Goal: Task Accomplishment & Management: Use online tool/utility

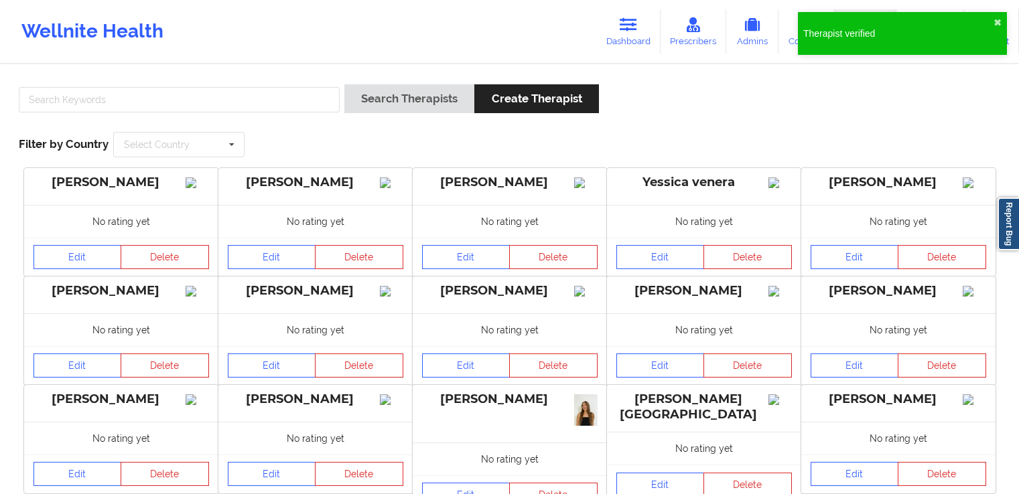
click at [269, 104] on input "text" at bounding box center [179, 99] width 321 height 25
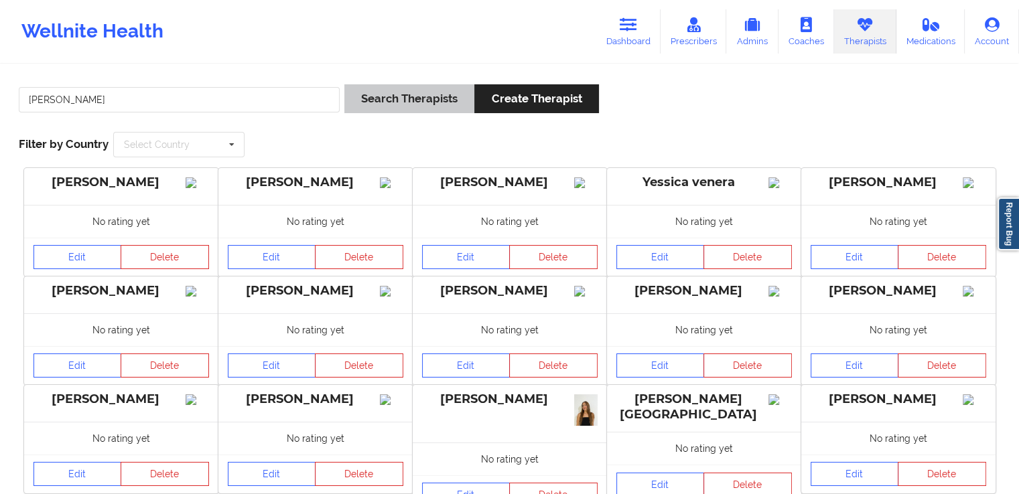
type input "[PERSON_NAME]"
click at [398, 86] on button "Search Therapists" at bounding box center [409, 98] width 130 height 29
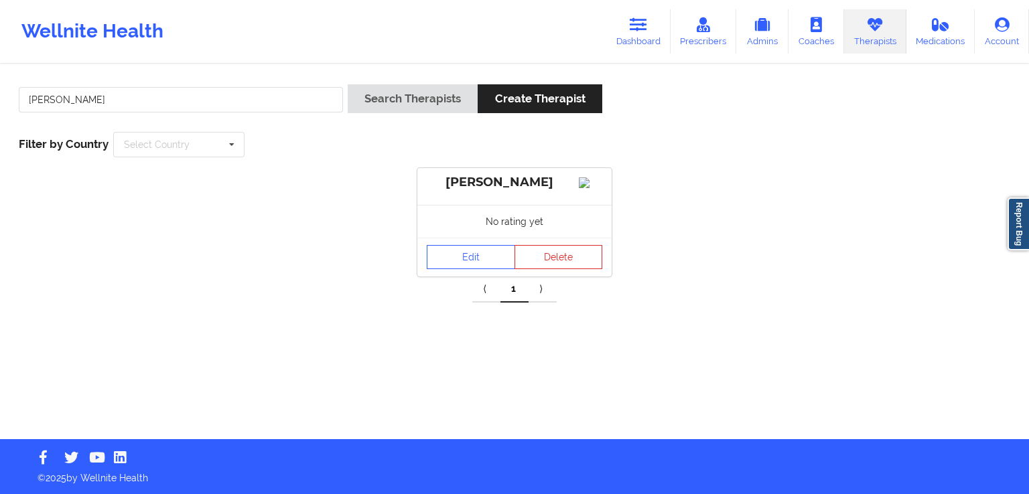
click at [483, 254] on div "Edit Delete" at bounding box center [514, 257] width 194 height 39
drag, startPoint x: 472, startPoint y: 263, endPoint x: 483, endPoint y: 254, distance: 13.8
click at [483, 254] on div "Edit Delete" at bounding box center [514, 257] width 194 height 39
click at [473, 263] on link "Edit" at bounding box center [471, 257] width 88 height 24
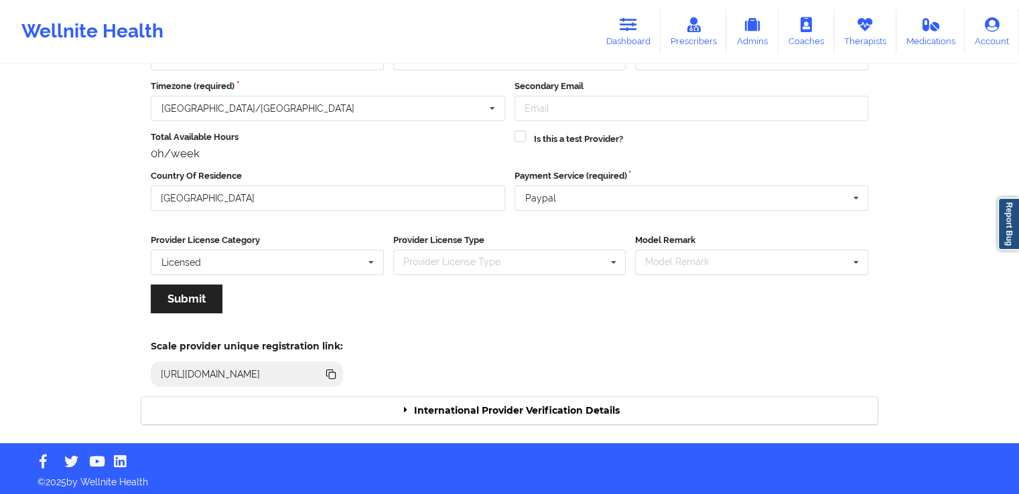
scroll to position [115, 0]
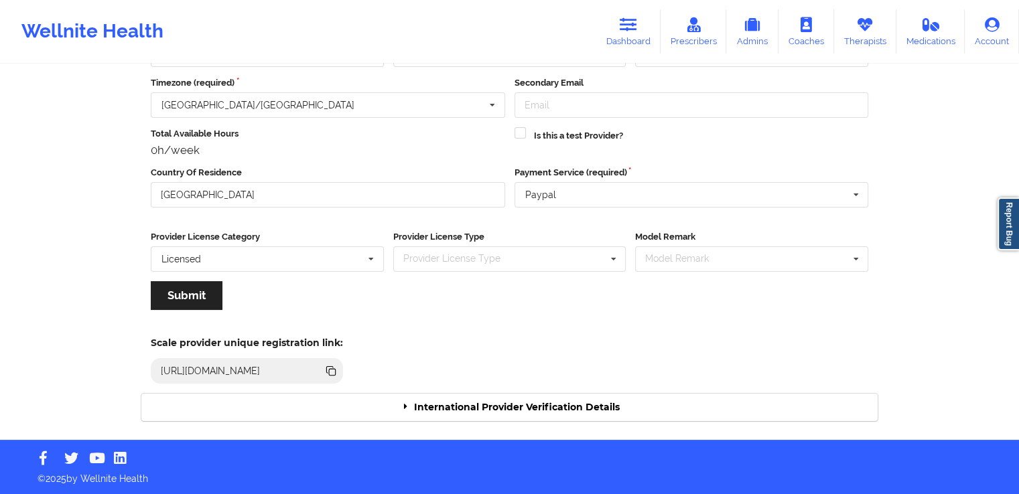
click at [543, 408] on div "International Provider Verification Details" at bounding box center [509, 407] width 736 height 27
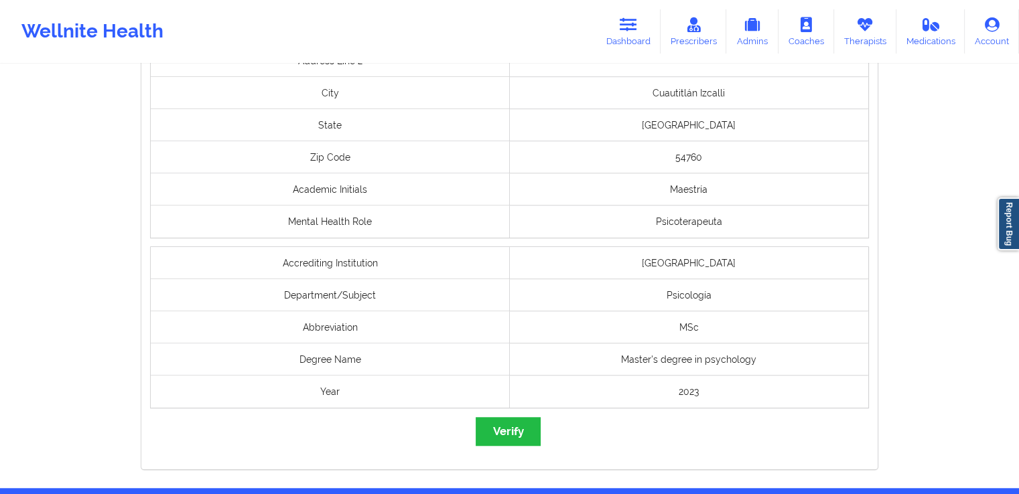
scroll to position [1025, 0]
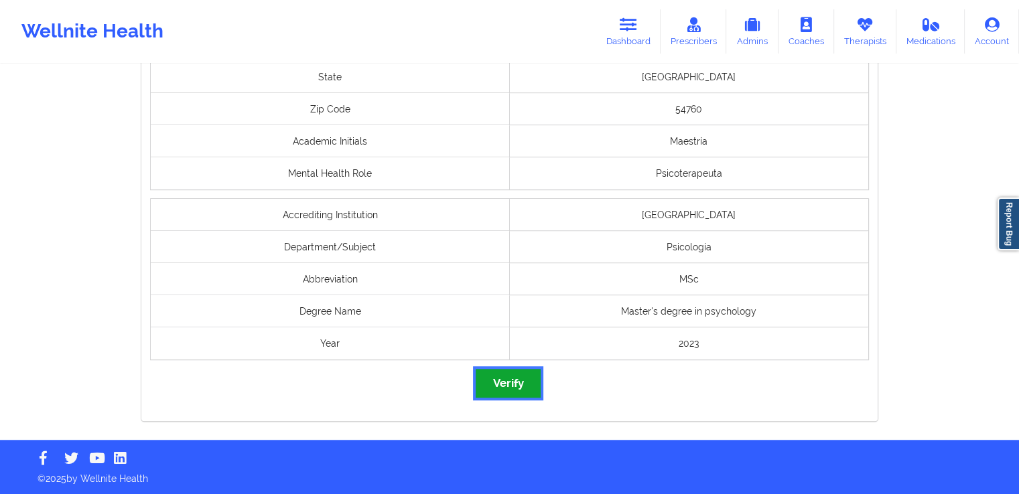
click at [509, 376] on button "Verify" at bounding box center [507, 383] width 64 height 29
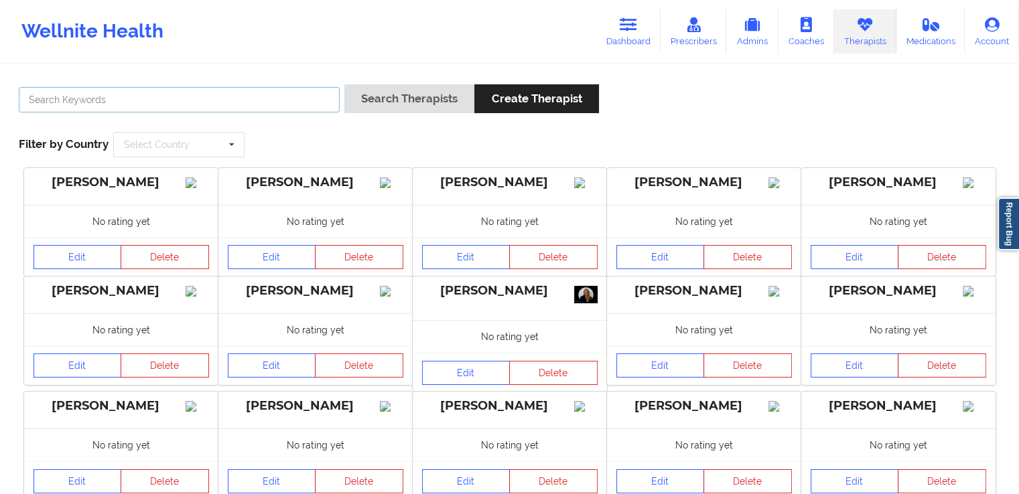
click at [295, 92] on input "text" at bounding box center [179, 99] width 321 height 25
paste input "[PERSON_NAME]"
type input "[PERSON_NAME]"
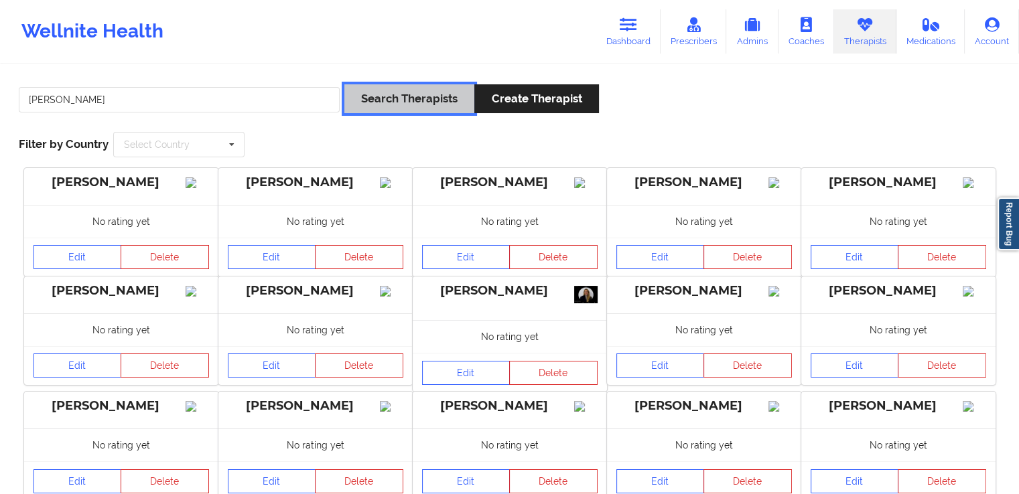
click at [434, 90] on button "Search Therapists" at bounding box center [409, 98] width 130 height 29
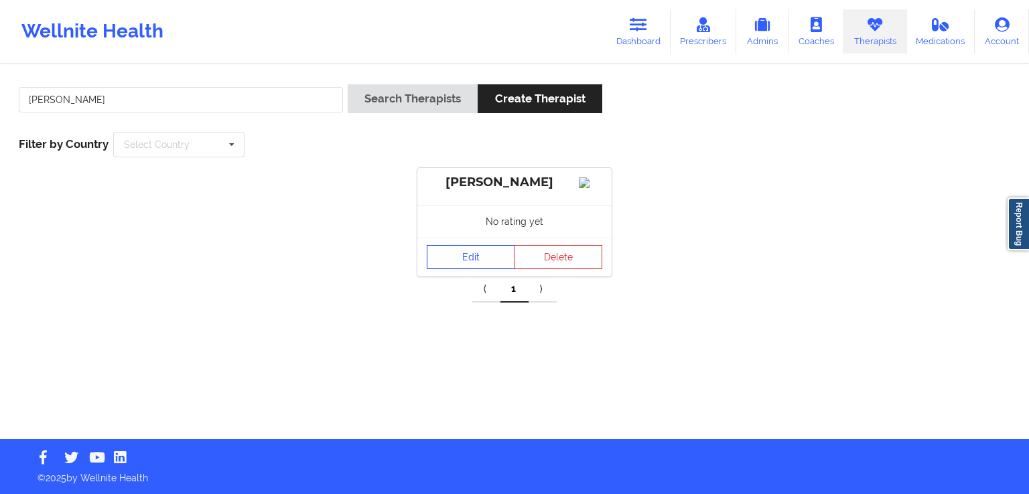
click at [470, 269] on link "Edit" at bounding box center [471, 257] width 88 height 24
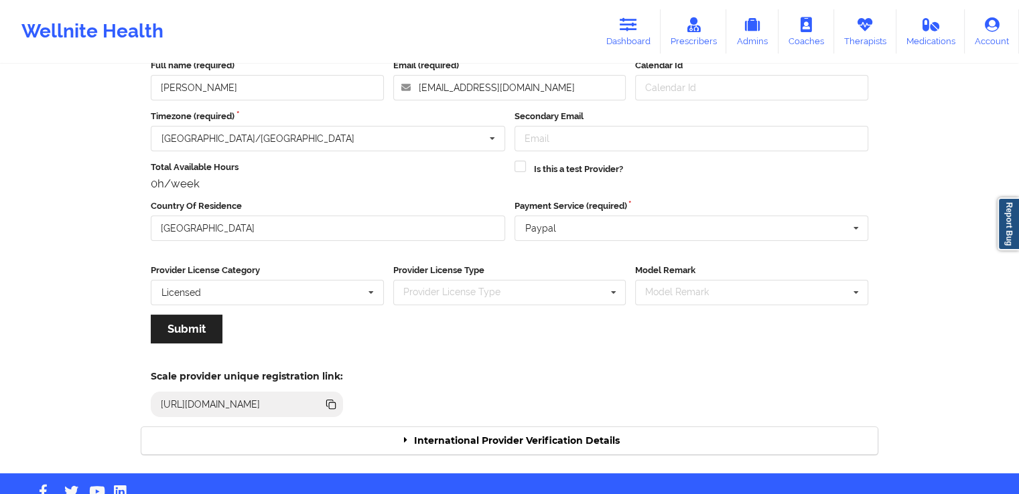
click at [580, 448] on div "International Provider Verification Details" at bounding box center [509, 440] width 736 height 27
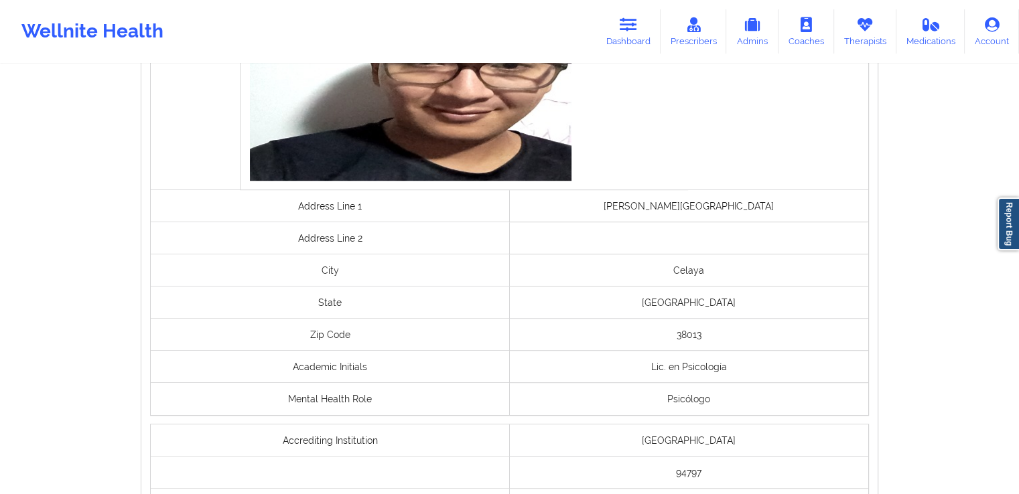
scroll to position [941, 0]
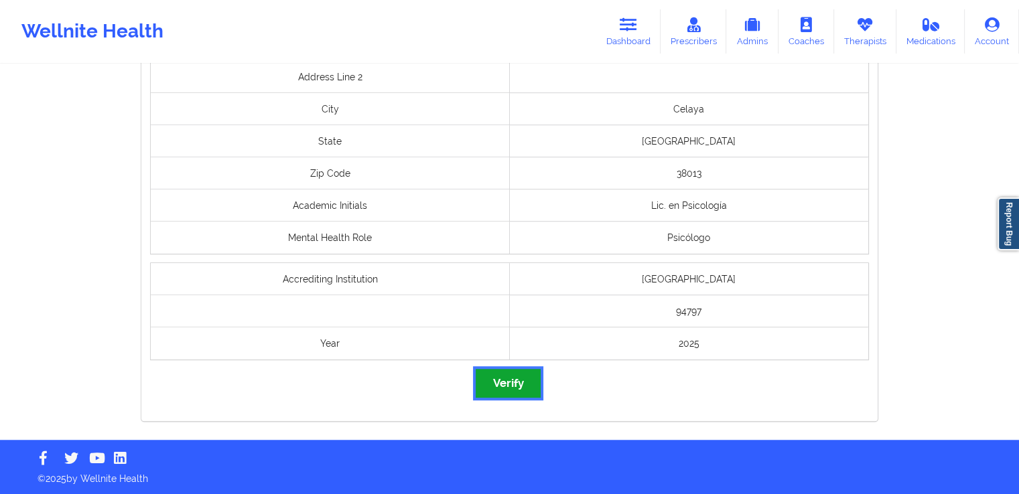
click at [511, 382] on button "Verify" at bounding box center [507, 383] width 64 height 29
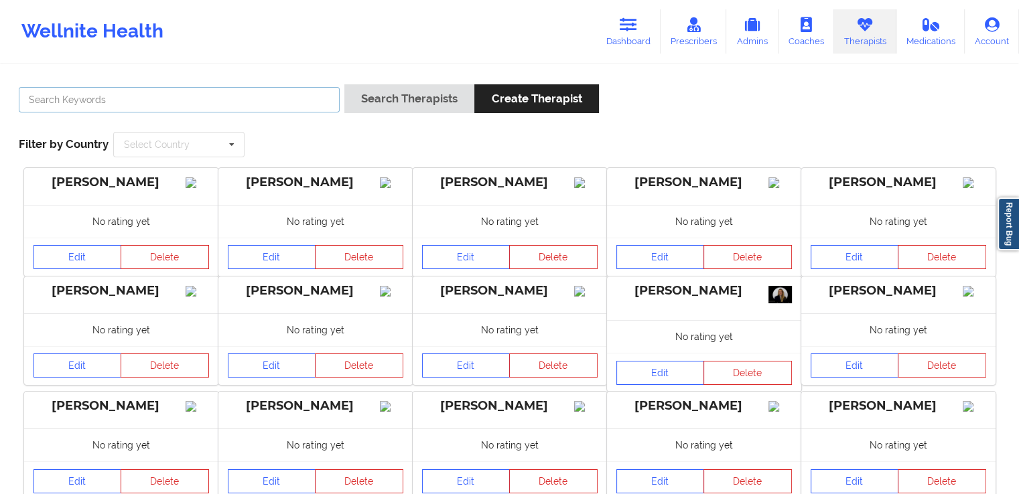
click at [299, 94] on input "text" at bounding box center [179, 99] width 321 height 25
paste input "[PERSON_NAME]"
type input "[PERSON_NAME]"
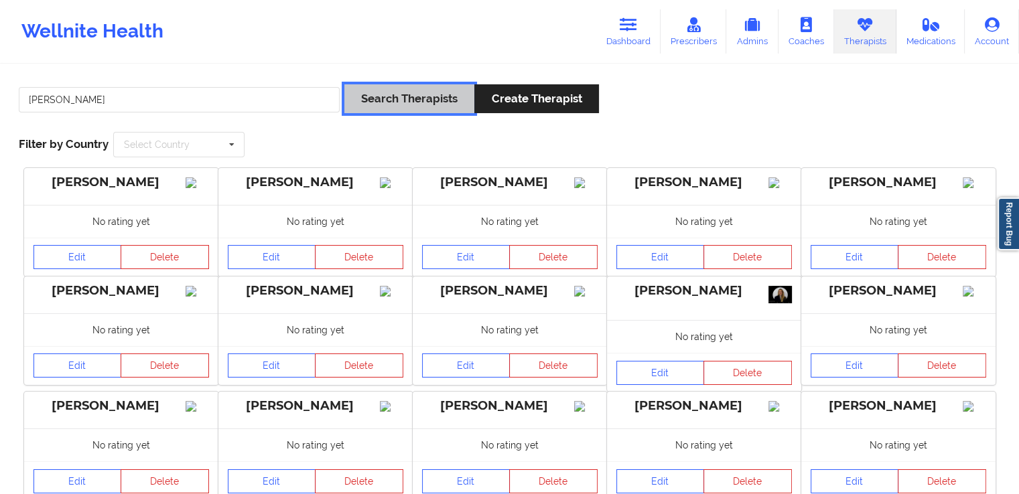
click at [378, 113] on button "Search Therapists" at bounding box center [409, 98] width 130 height 29
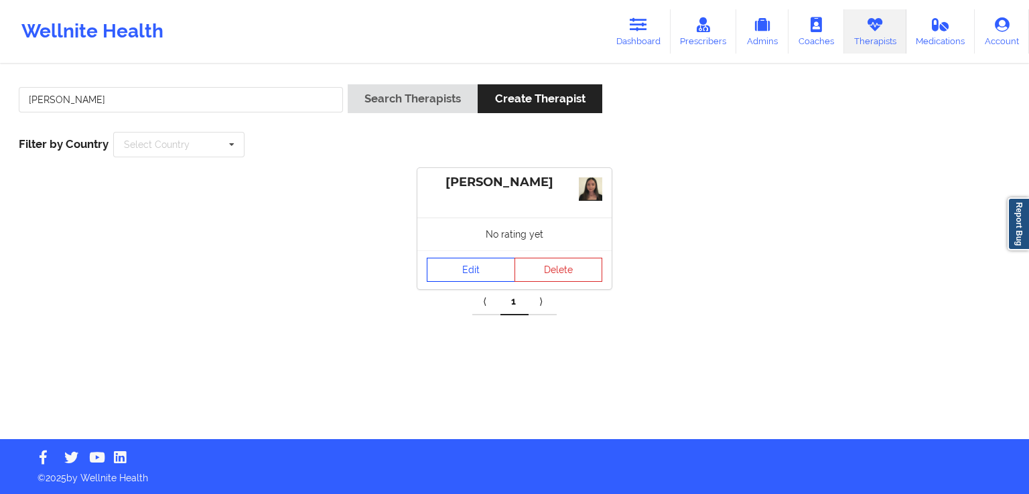
click at [471, 258] on link "Edit" at bounding box center [471, 270] width 88 height 24
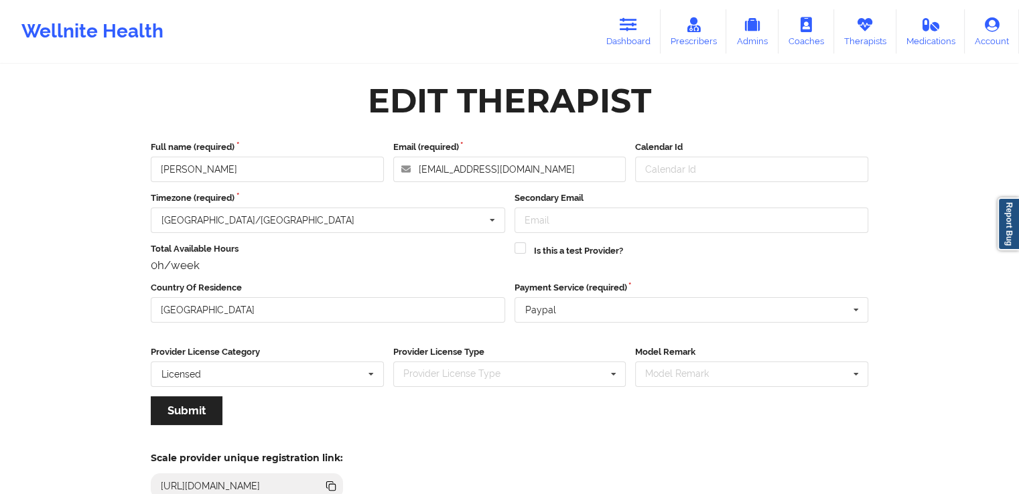
scroll to position [115, 0]
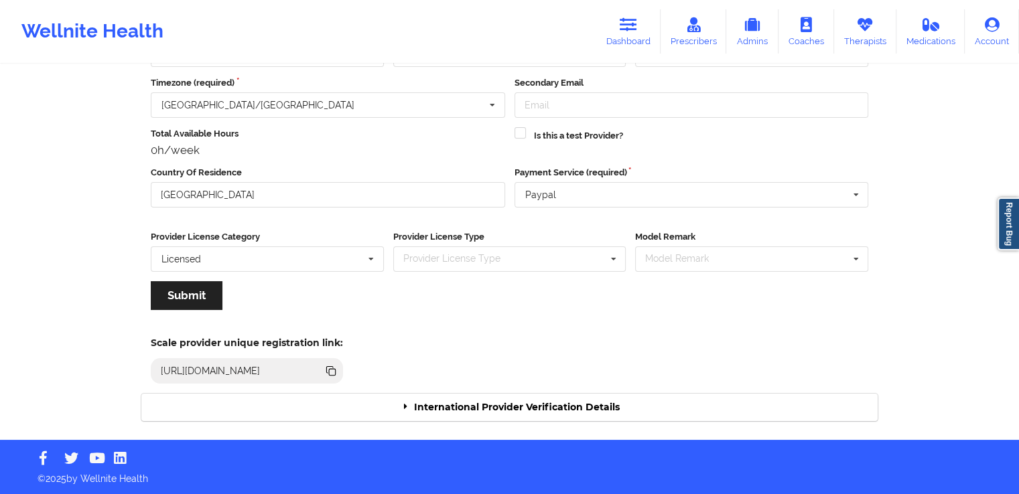
click at [675, 408] on div "International Provider Verification Details" at bounding box center [509, 407] width 736 height 27
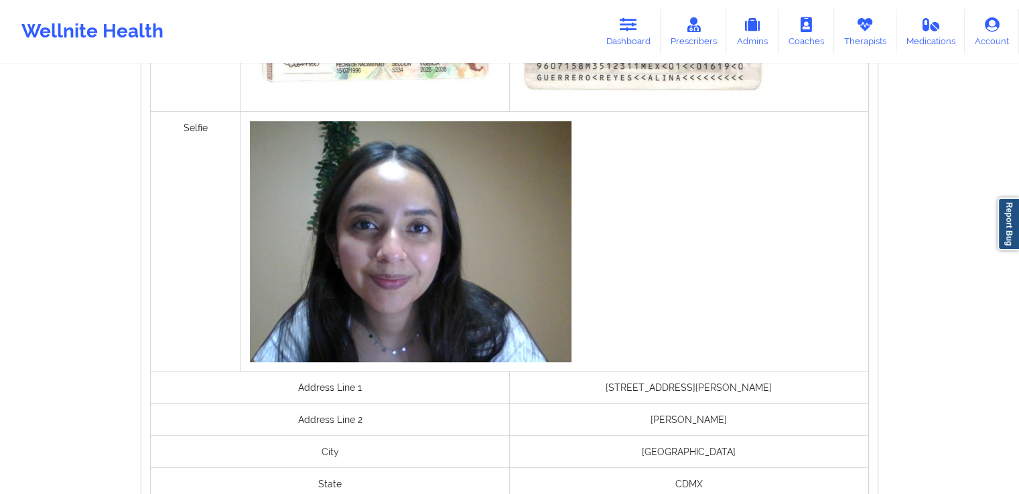
scroll to position [1034, 0]
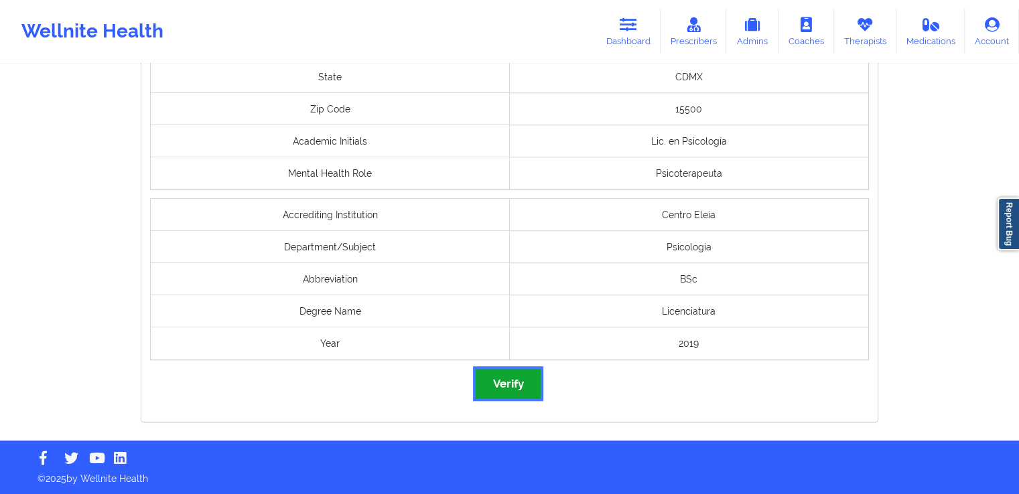
click at [504, 384] on button "Verify" at bounding box center [507, 383] width 64 height 29
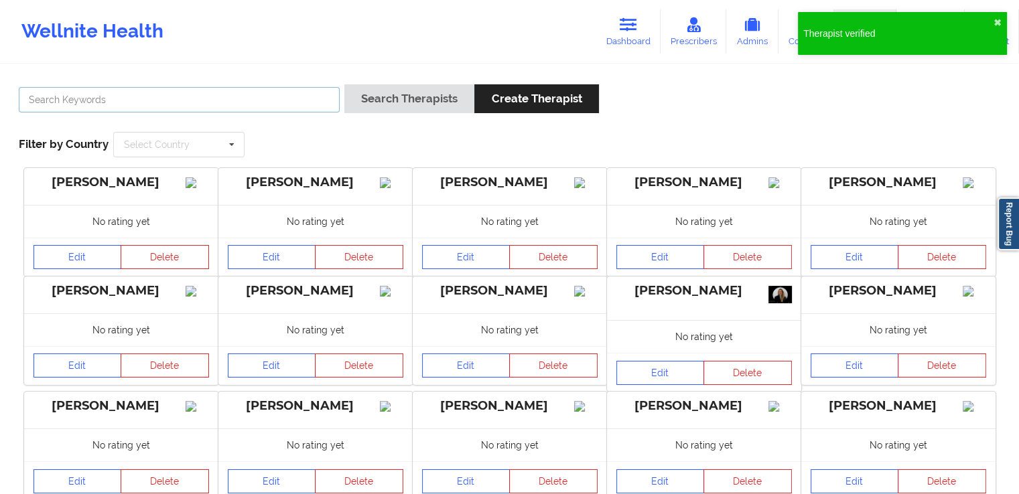
click at [199, 98] on input "text" at bounding box center [179, 99] width 321 height 25
paste input "[PERSON_NAME]"
type input "[PERSON_NAME]"
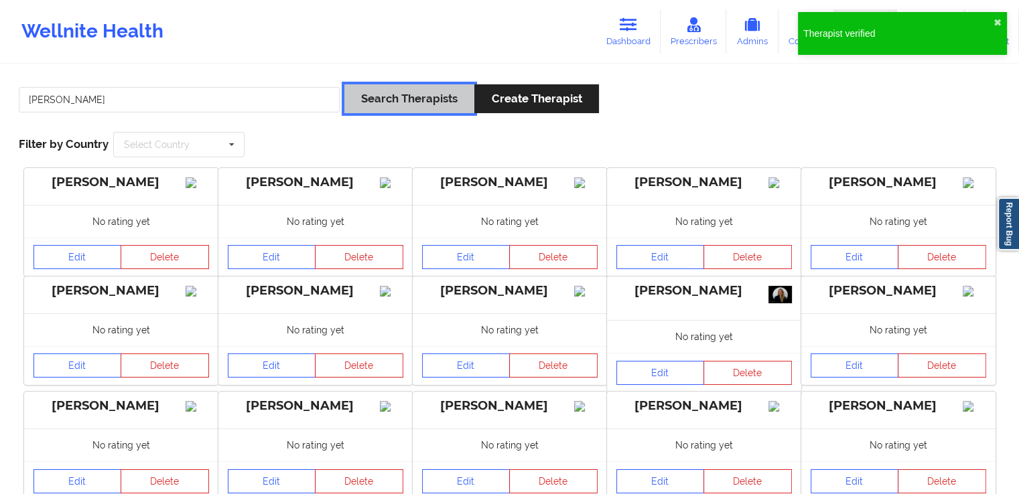
click at [411, 100] on button "Search Therapists" at bounding box center [409, 98] width 130 height 29
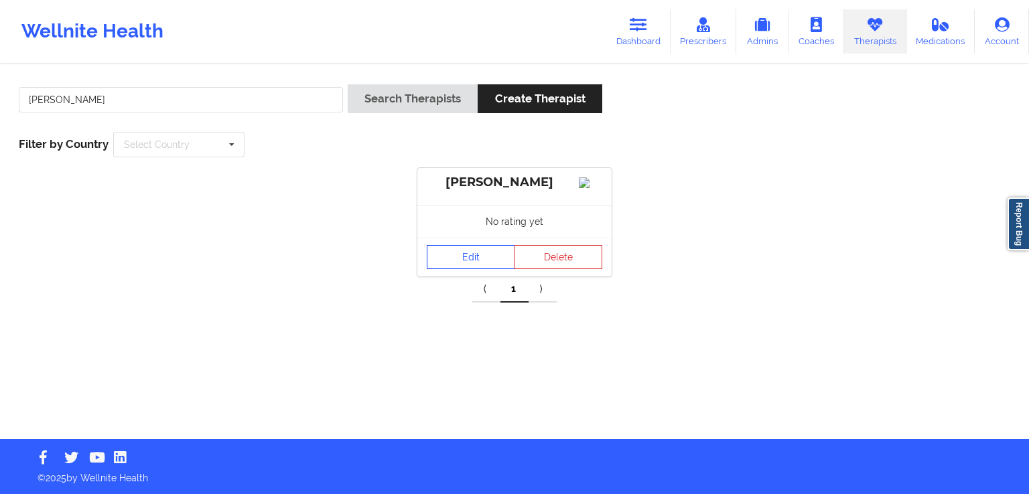
click at [471, 269] on link "Edit" at bounding box center [471, 257] width 88 height 24
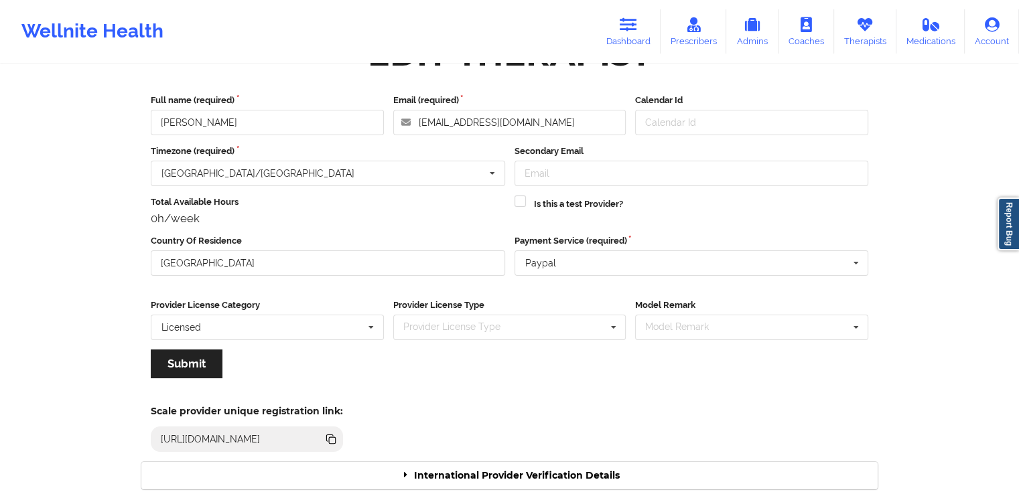
scroll to position [51, 0]
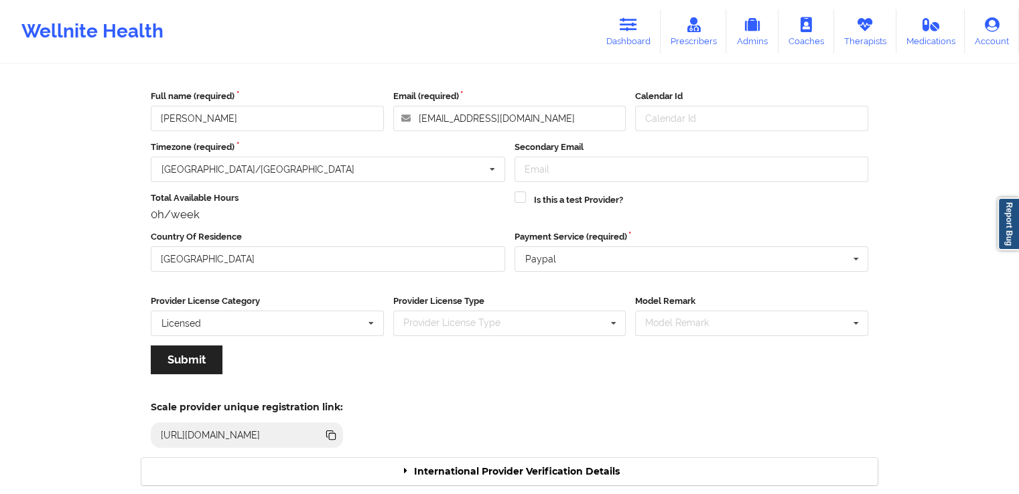
click at [543, 465] on div "International Provider Verification Details" at bounding box center [509, 471] width 736 height 27
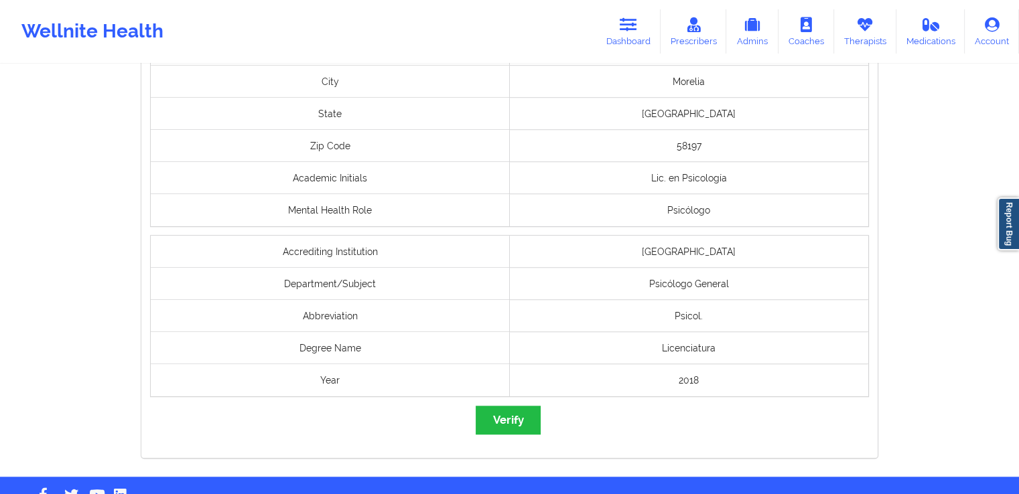
scroll to position [1106, 0]
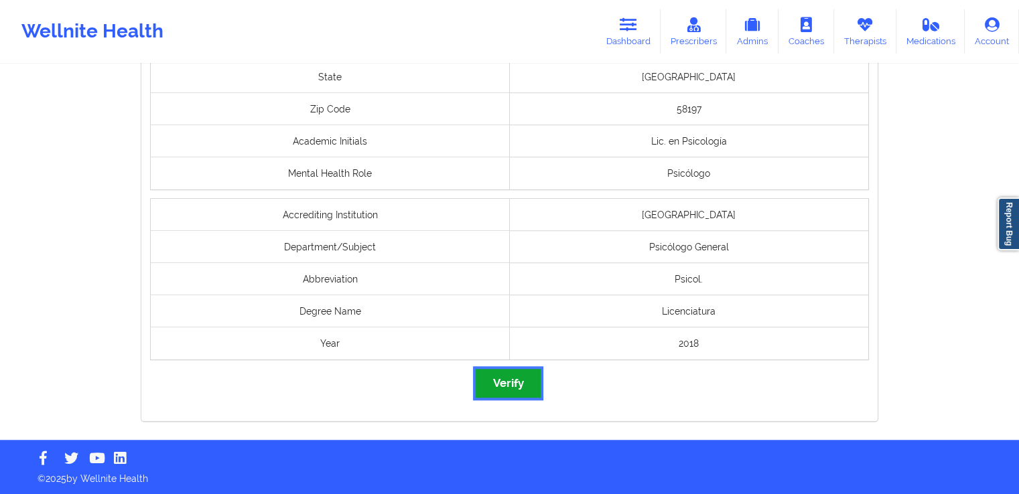
click at [506, 381] on button "Verify" at bounding box center [507, 383] width 64 height 29
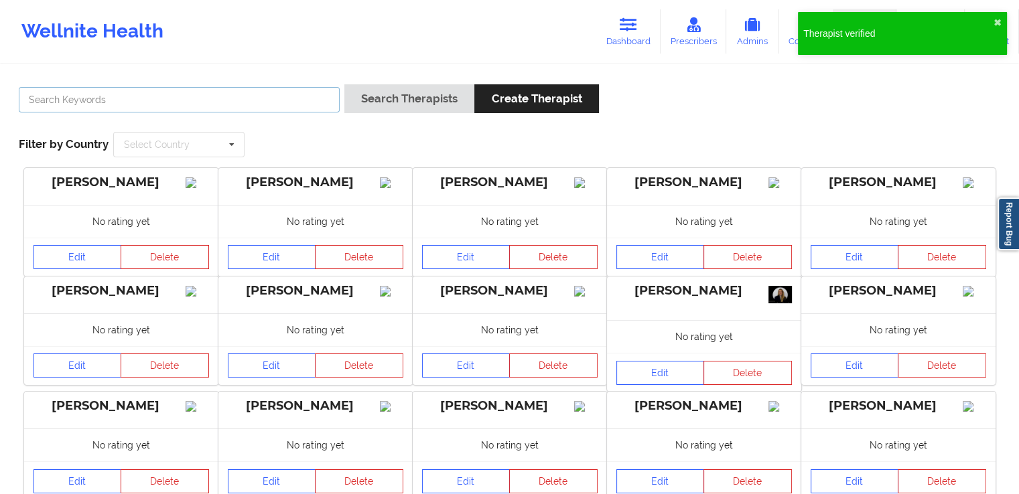
click at [287, 92] on input "text" at bounding box center [179, 99] width 321 height 25
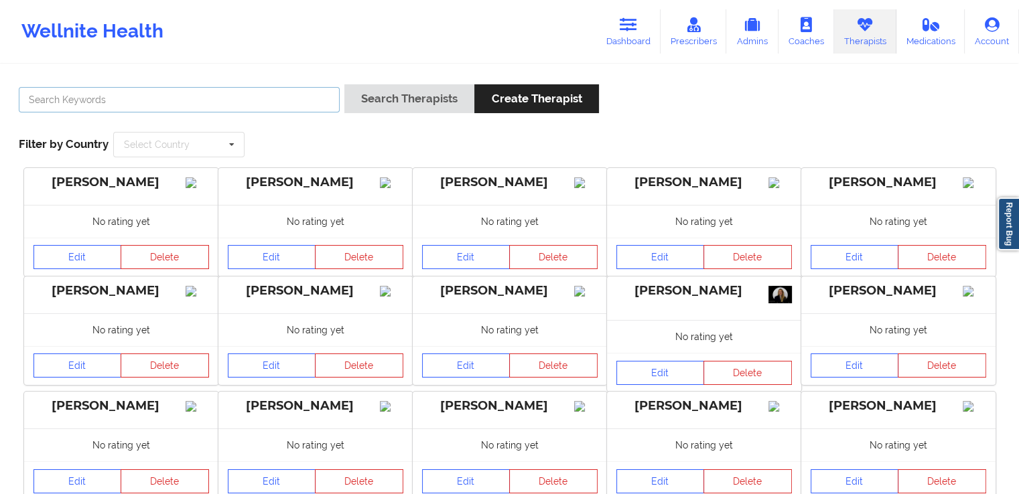
click at [263, 104] on input "text" at bounding box center [179, 99] width 321 height 25
paste input "[PERSON_NAME]"
type input "[PERSON_NAME]"
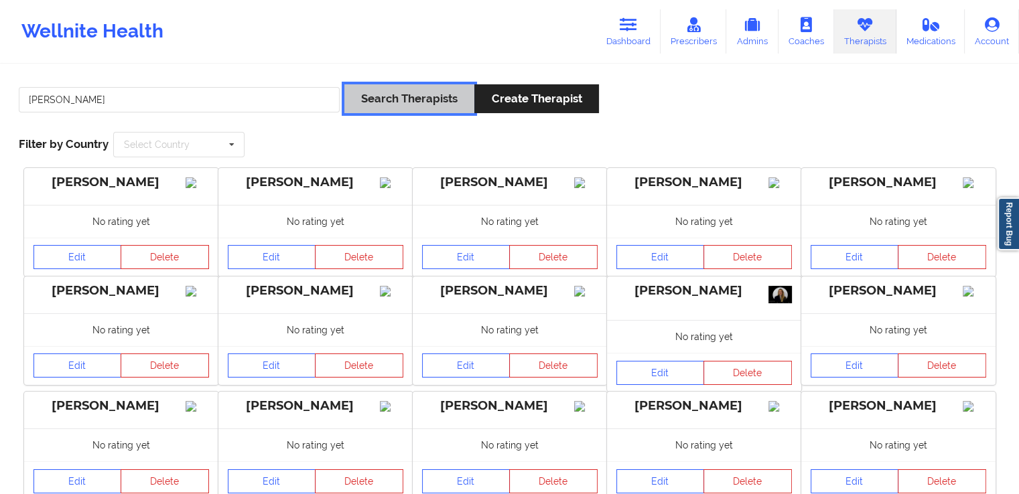
click at [393, 98] on button "Search Therapists" at bounding box center [409, 98] width 130 height 29
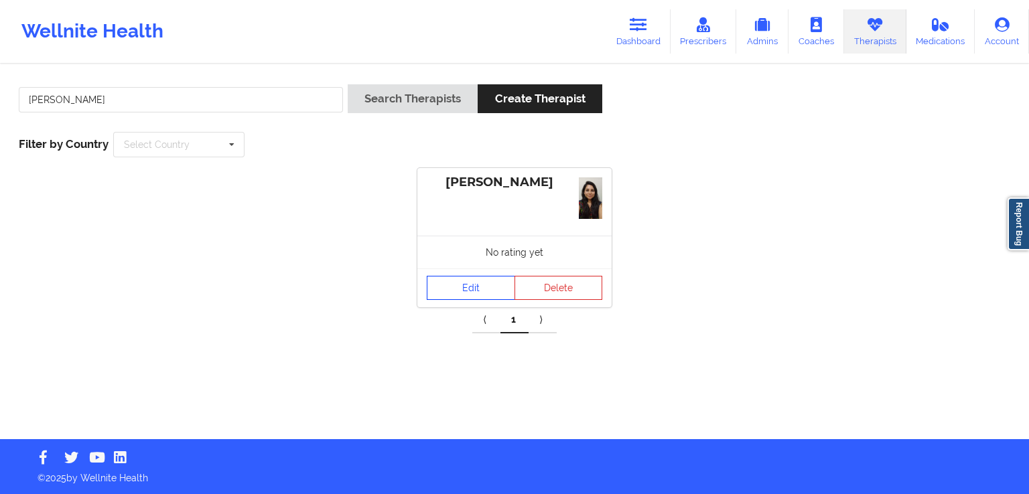
click at [468, 285] on link "Edit" at bounding box center [471, 288] width 88 height 24
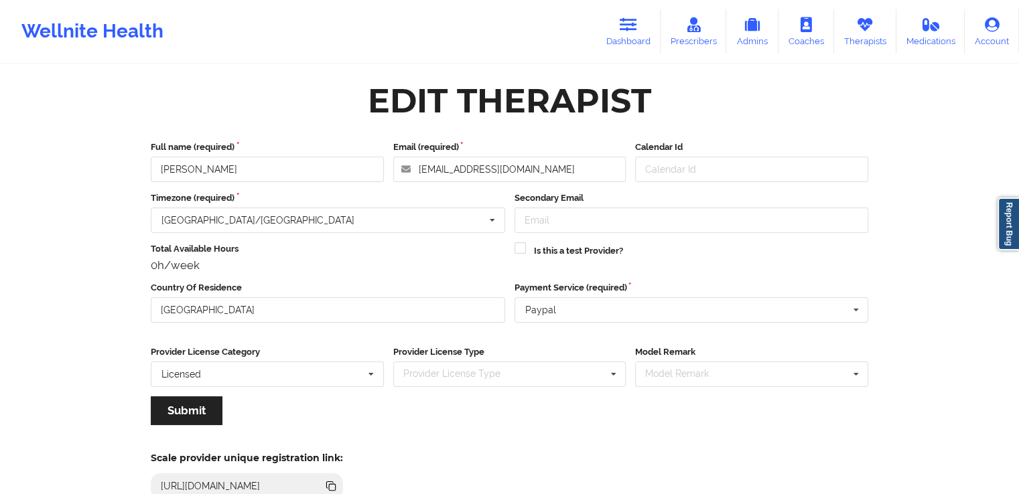
scroll to position [115, 0]
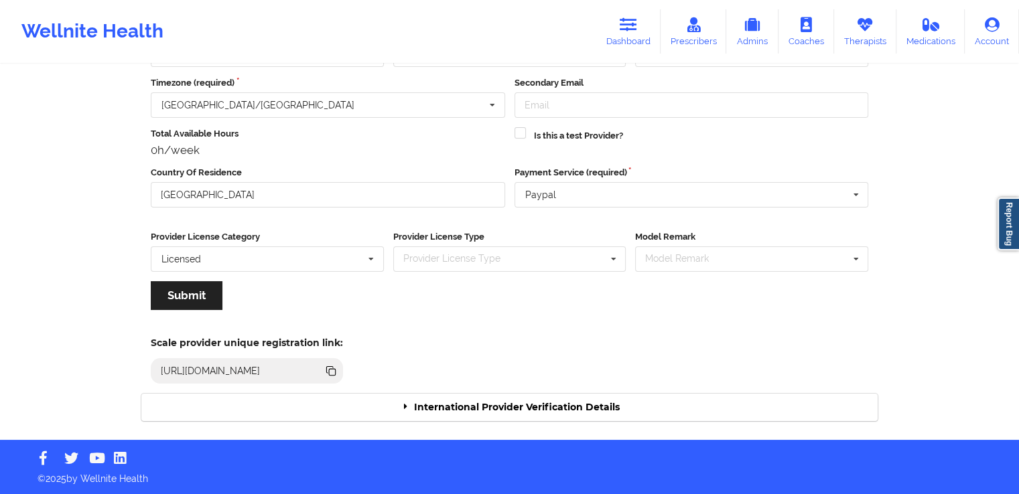
click at [604, 409] on div "International Provider Verification Details" at bounding box center [509, 407] width 736 height 27
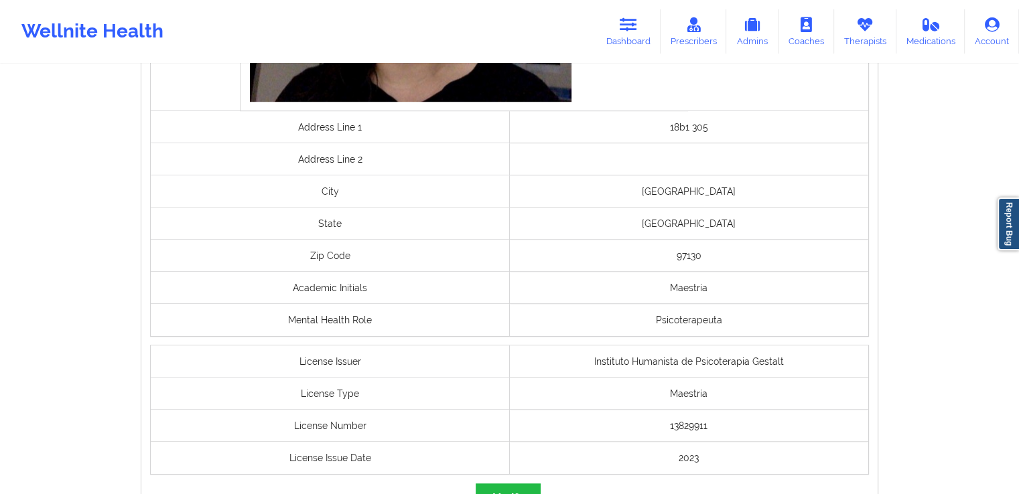
scroll to position [1073, 0]
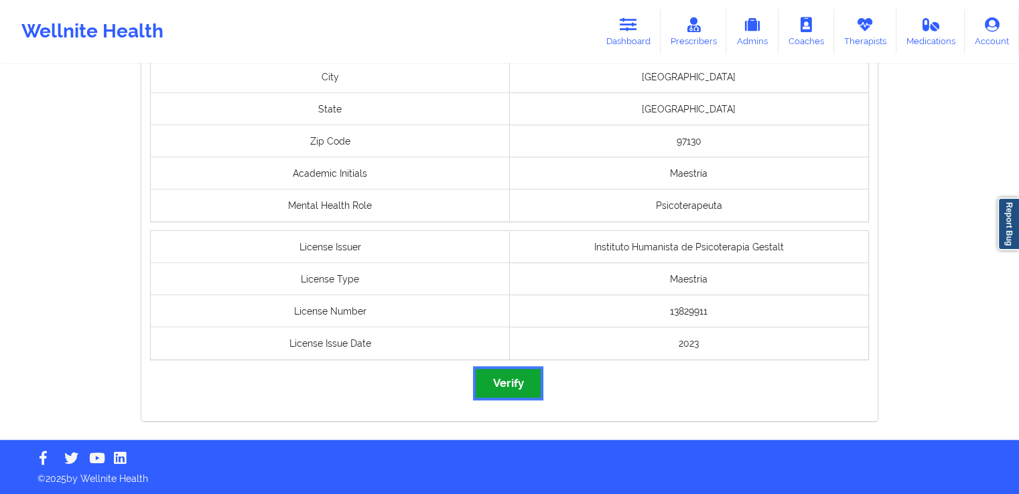
click at [518, 382] on button "Verify" at bounding box center [507, 383] width 64 height 29
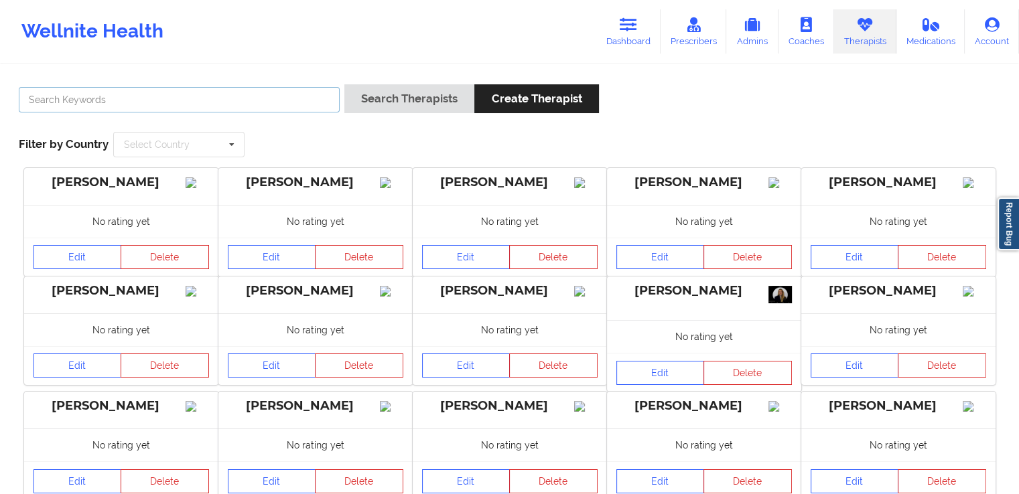
click at [265, 108] on input "text" at bounding box center [179, 99] width 321 height 25
paste input "[PERSON_NAME]"
type input "[PERSON_NAME]"
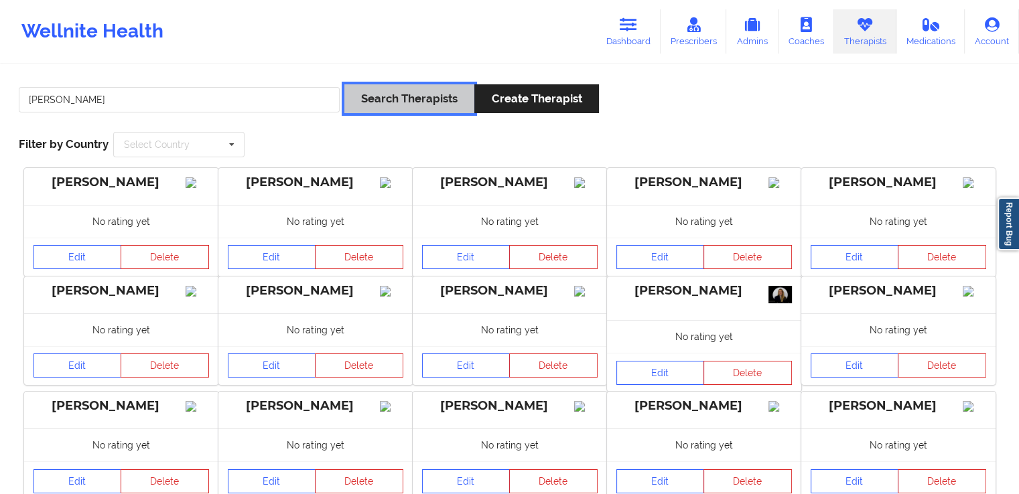
click at [394, 106] on button "Search Therapists" at bounding box center [409, 98] width 130 height 29
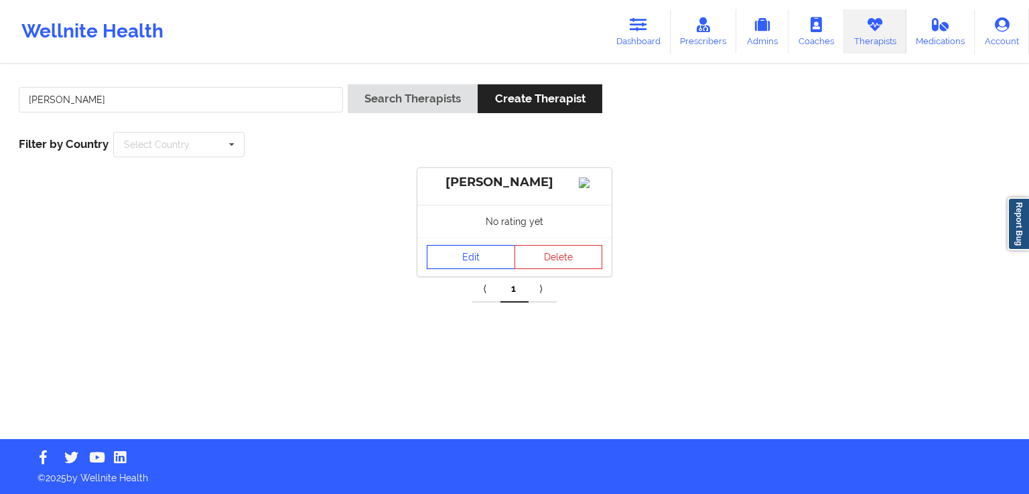
click at [458, 269] on link "Edit" at bounding box center [471, 257] width 88 height 24
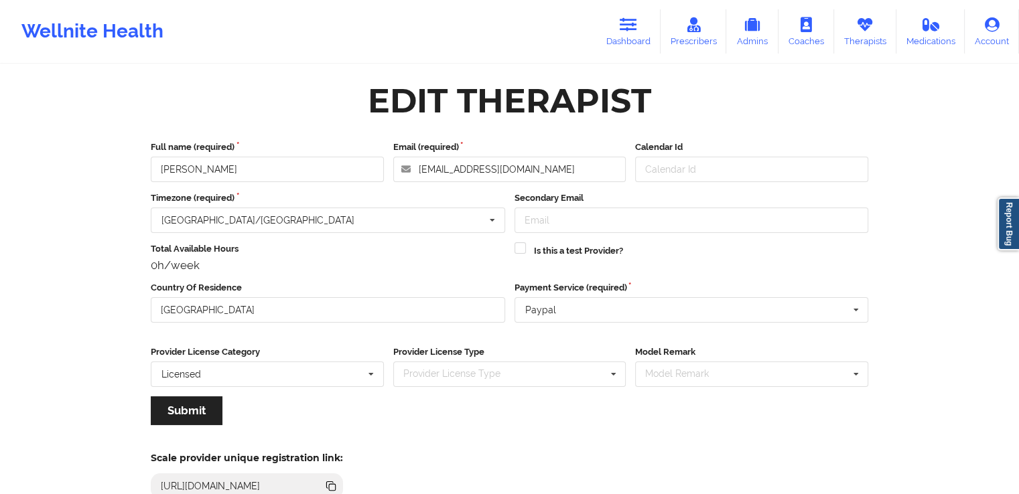
scroll to position [115, 0]
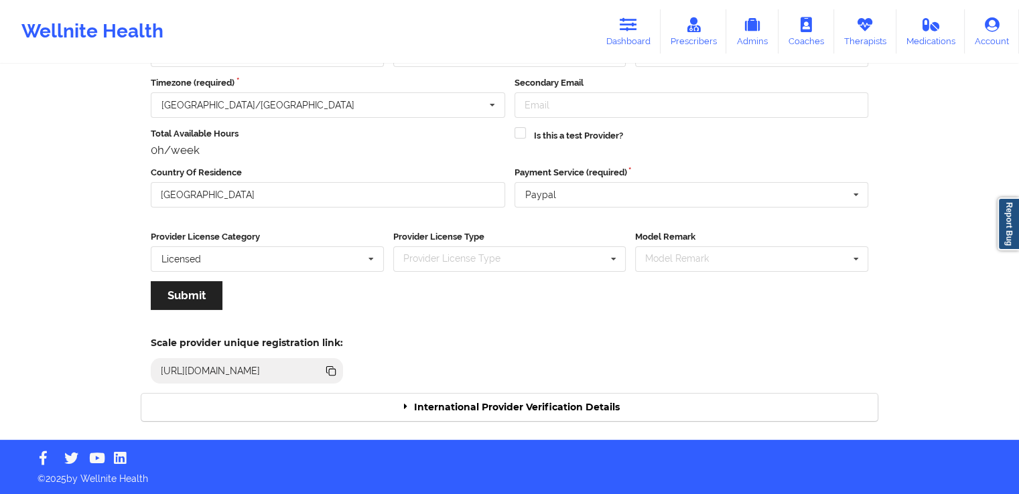
click at [565, 411] on div "International Provider Verification Details" at bounding box center [509, 407] width 736 height 27
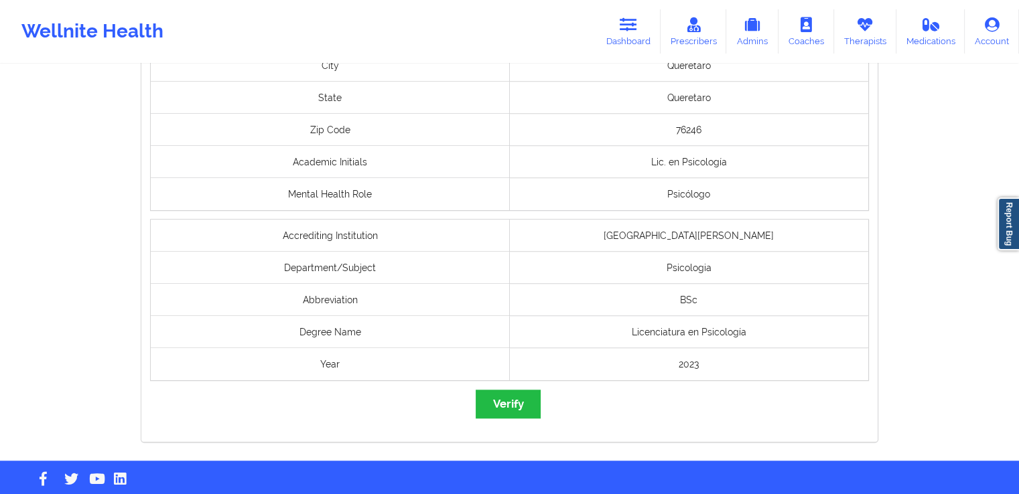
scroll to position [1106, 0]
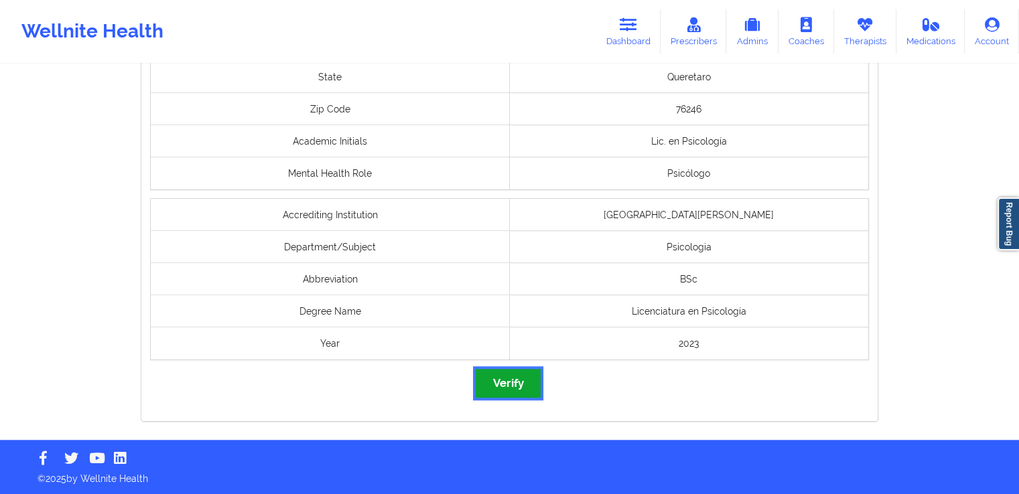
click at [530, 384] on button "Verify" at bounding box center [507, 383] width 64 height 29
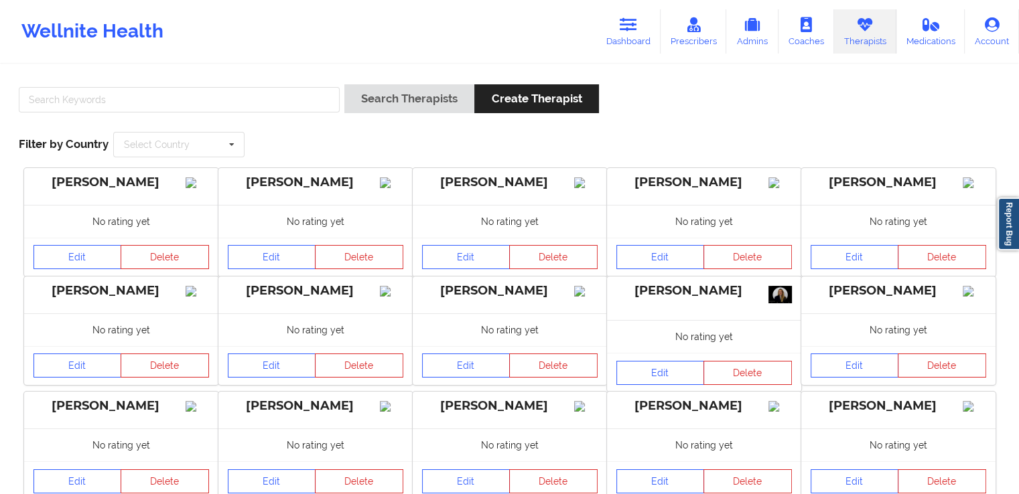
click at [301, 84] on div at bounding box center [179, 103] width 330 height 38
click at [293, 98] on input "text" at bounding box center [179, 99] width 321 height 25
paste input "[PERSON_NAME]"
type input "[PERSON_NAME]"
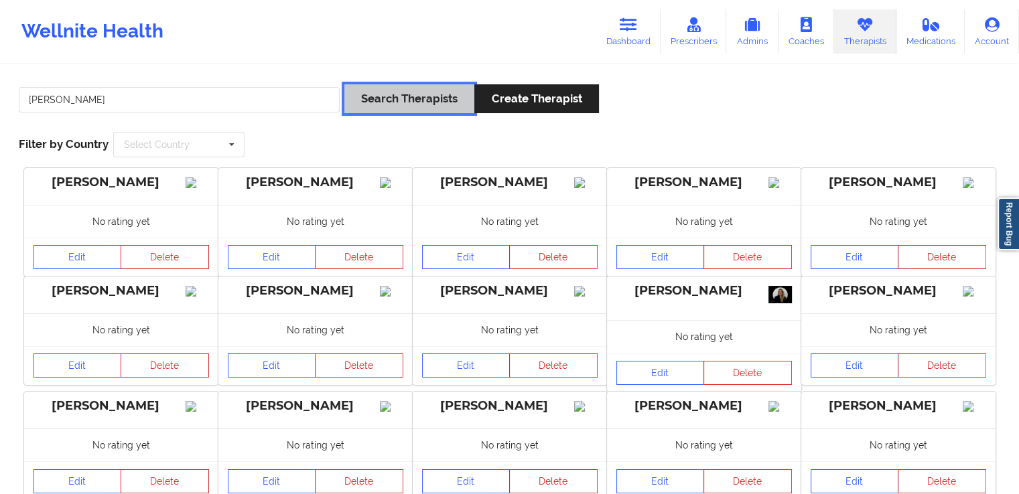
click at [402, 108] on button "Search Therapists" at bounding box center [409, 98] width 130 height 29
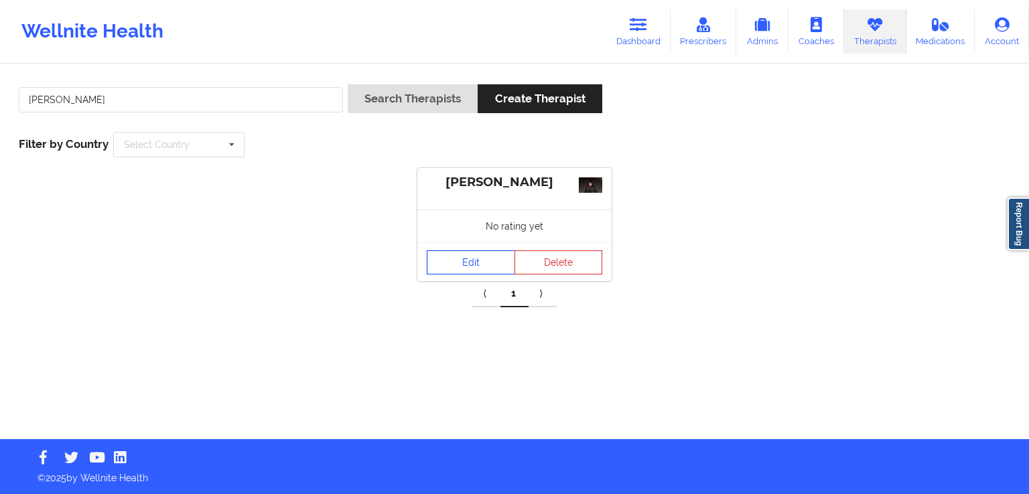
click at [462, 267] on link "Edit" at bounding box center [471, 262] width 88 height 24
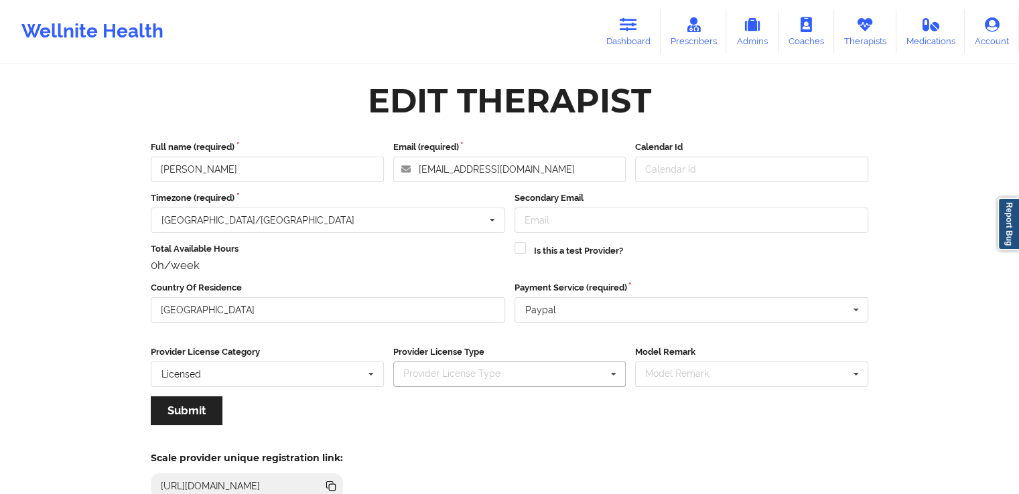
scroll to position [115, 0]
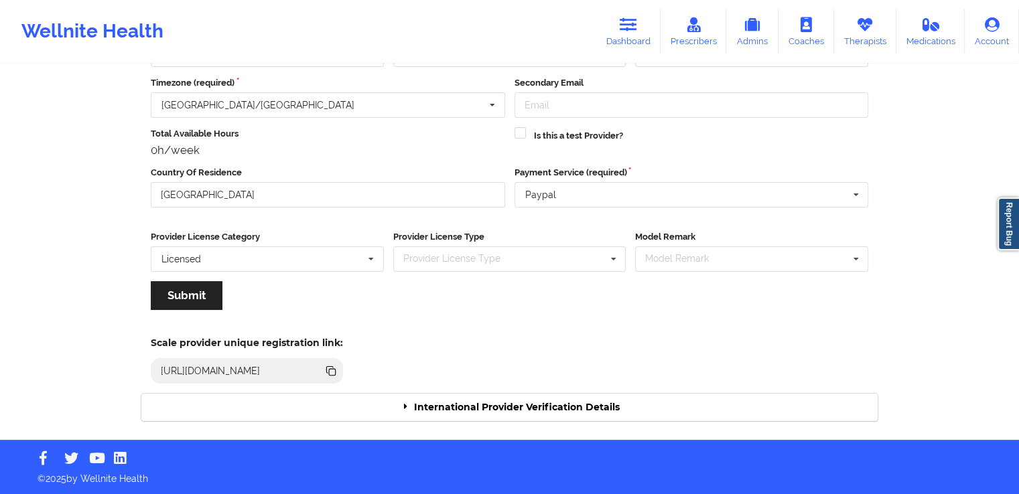
click at [540, 402] on div "International Provider Verification Details" at bounding box center [509, 407] width 736 height 27
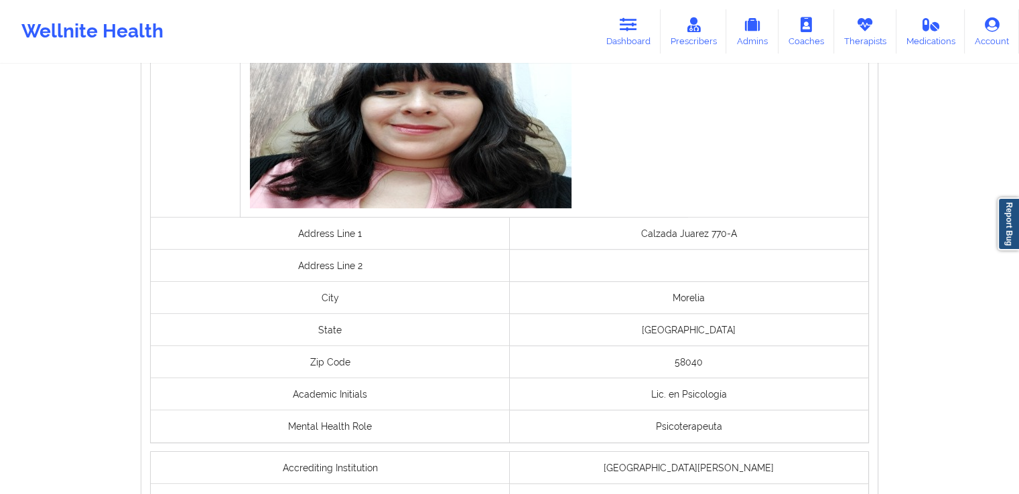
scroll to position [1025, 0]
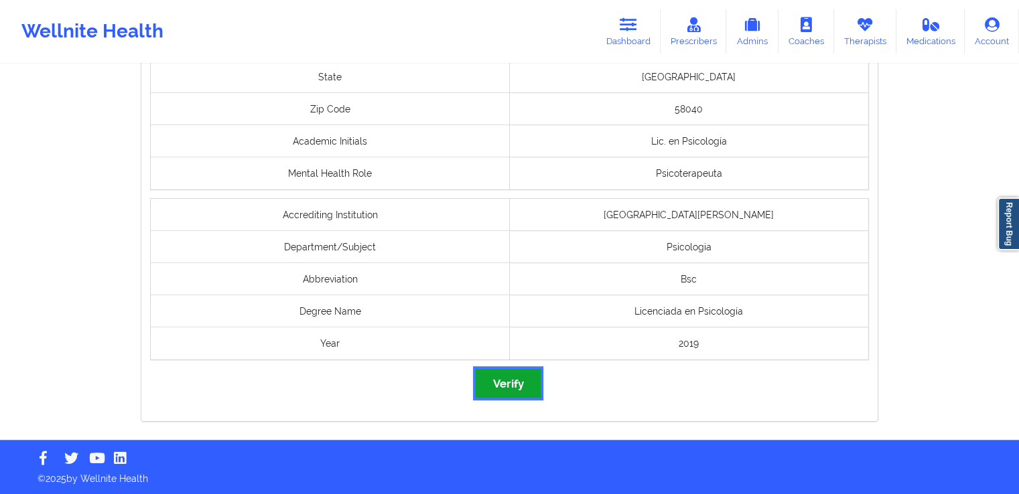
click at [509, 382] on button "Verify" at bounding box center [507, 383] width 64 height 29
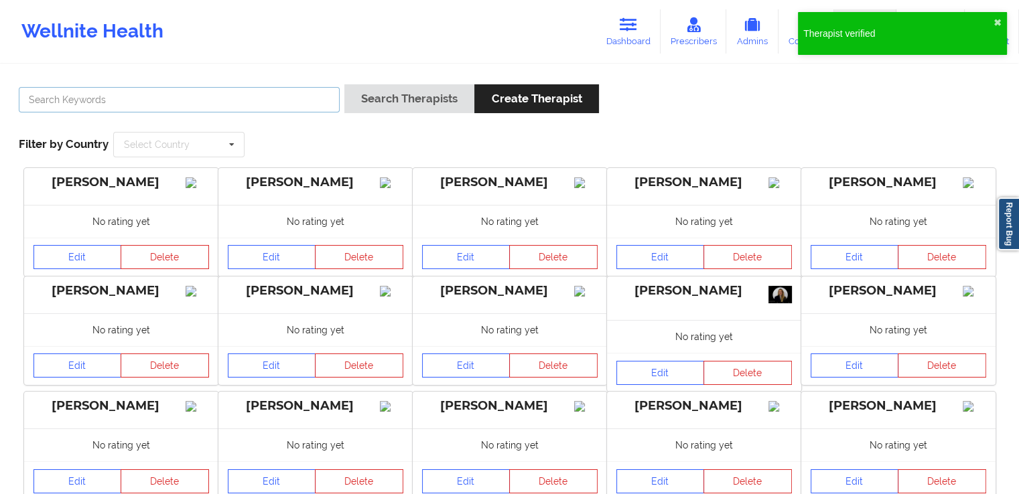
click at [300, 106] on input "text" at bounding box center [179, 99] width 321 height 25
paste input "[PERSON_NAME]"
type input "[PERSON_NAME]"
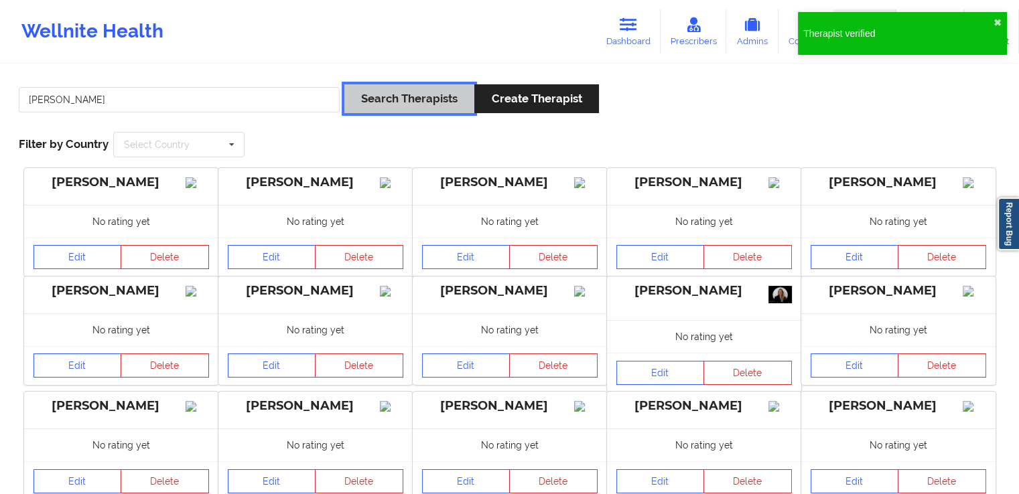
click at [405, 110] on button "Search Therapists" at bounding box center [409, 98] width 130 height 29
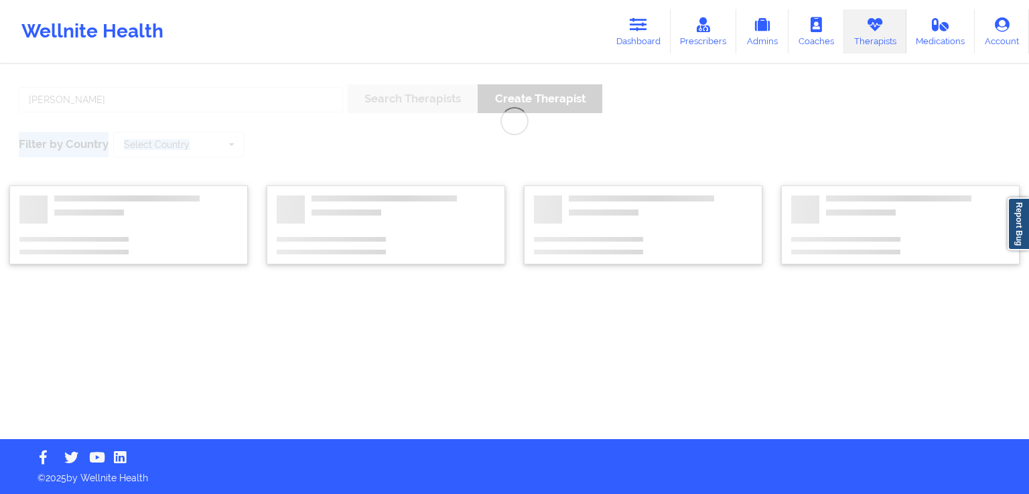
drag, startPoint x: 405, startPoint y: 110, endPoint x: 473, endPoint y: 264, distance: 167.9
click at [473, 264] on div "[PERSON_NAME] Search Therapists Create Therapist Filter by Country Select Count…" at bounding box center [514, 253] width 1029 height 374
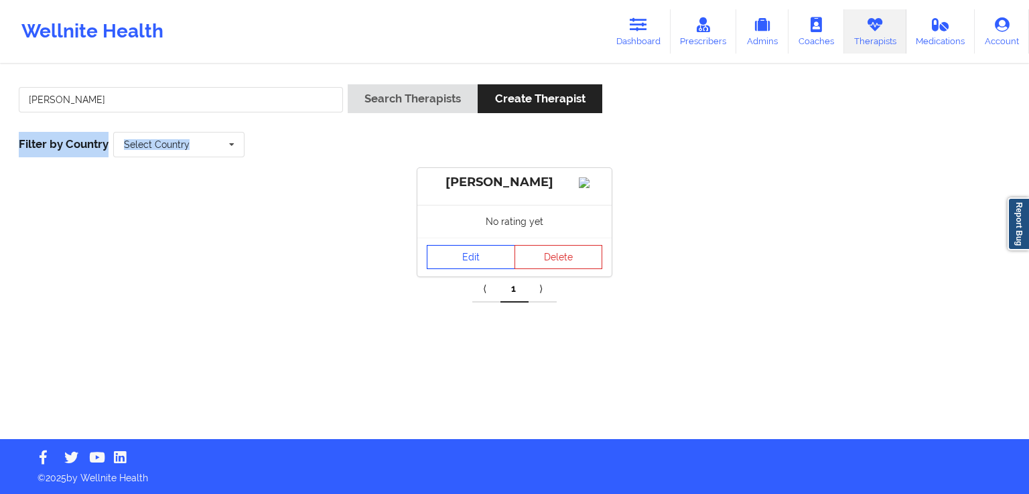
click at [489, 269] on link "Edit" at bounding box center [471, 257] width 88 height 24
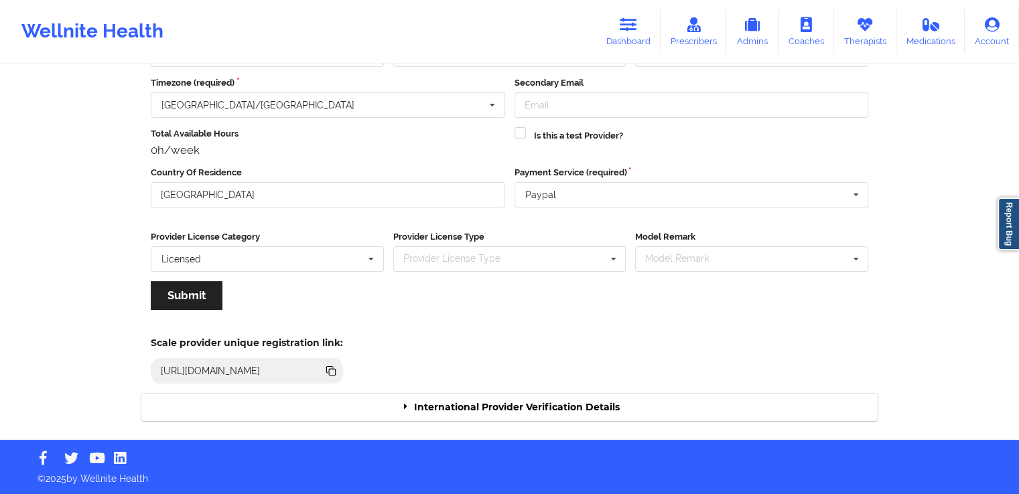
click at [607, 408] on div "International Provider Verification Details" at bounding box center [509, 407] width 736 height 27
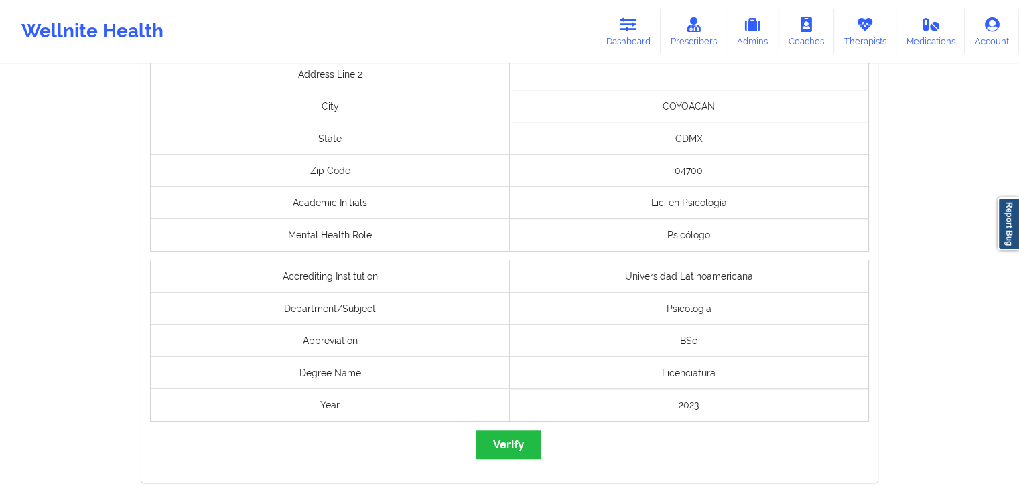
scroll to position [1106, 0]
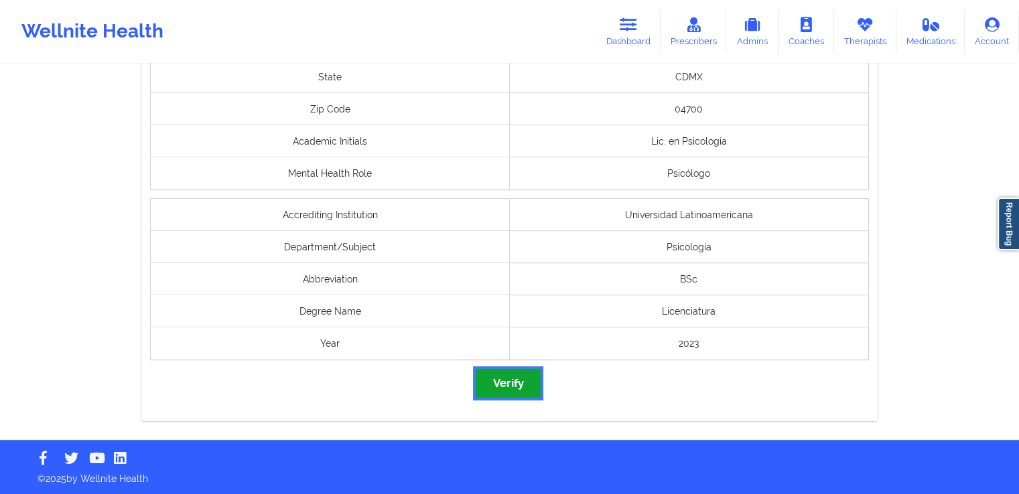
click at [533, 393] on button "Verify" at bounding box center [507, 383] width 64 height 29
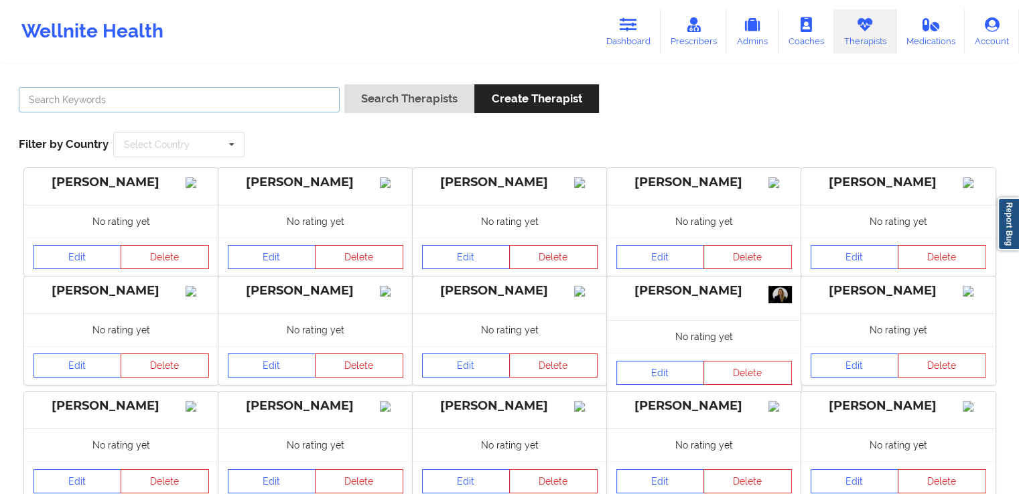
click at [310, 102] on input "text" at bounding box center [179, 99] width 321 height 25
paste input "[PERSON_NAME]"
type input "[PERSON_NAME]"
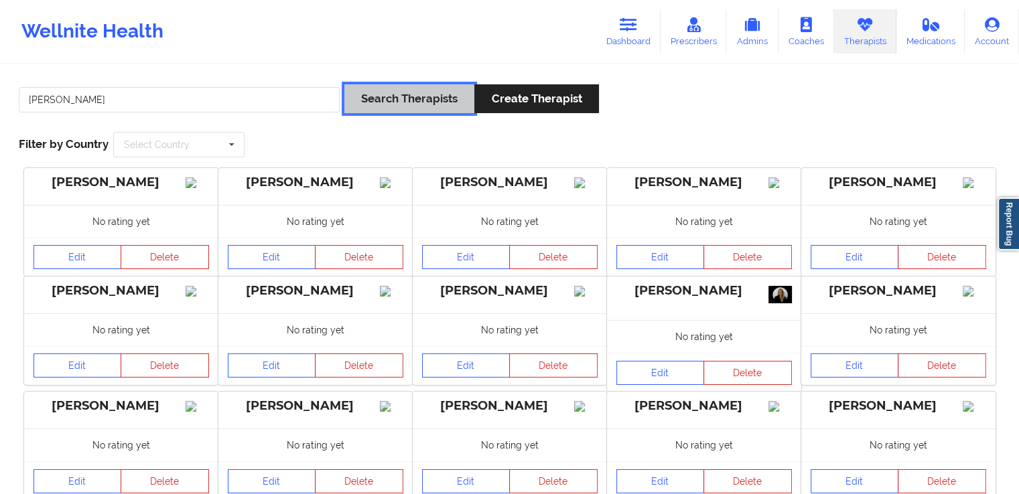
click at [425, 94] on button "Search Therapists" at bounding box center [409, 98] width 130 height 29
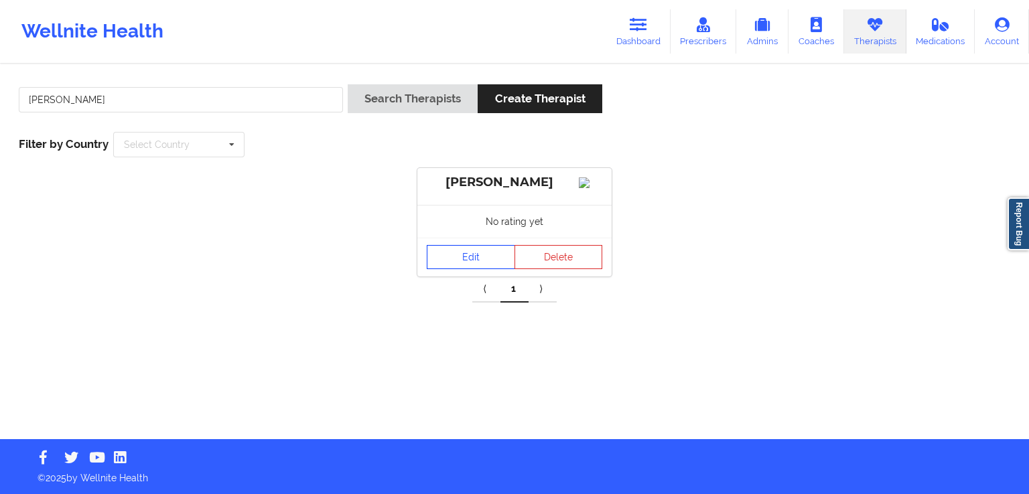
click at [445, 269] on link "Edit" at bounding box center [471, 257] width 88 height 24
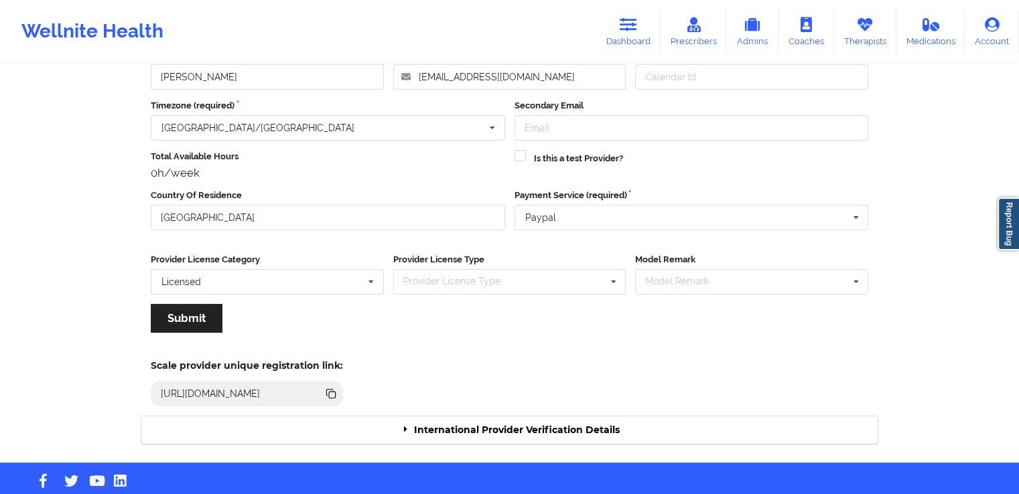
scroll to position [115, 0]
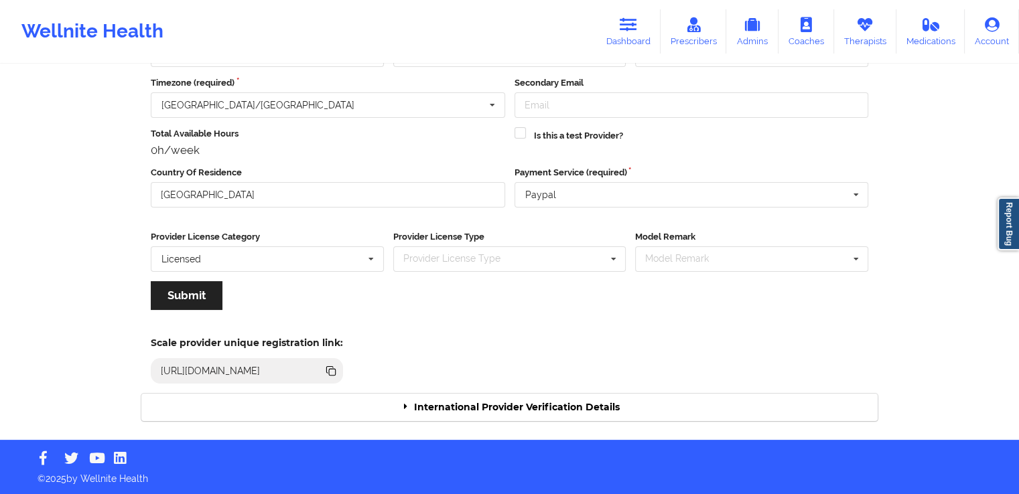
click at [676, 405] on div "International Provider Verification Details" at bounding box center [509, 407] width 736 height 27
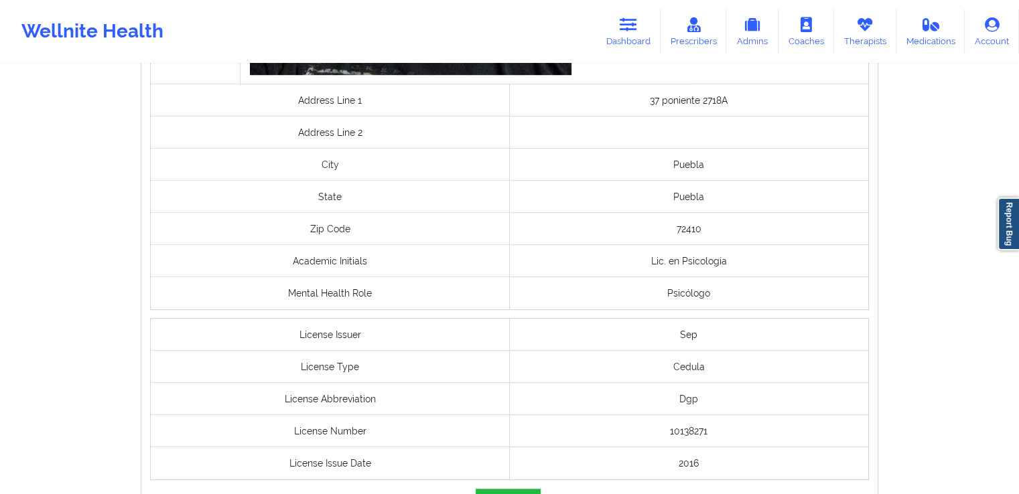
scroll to position [1106, 0]
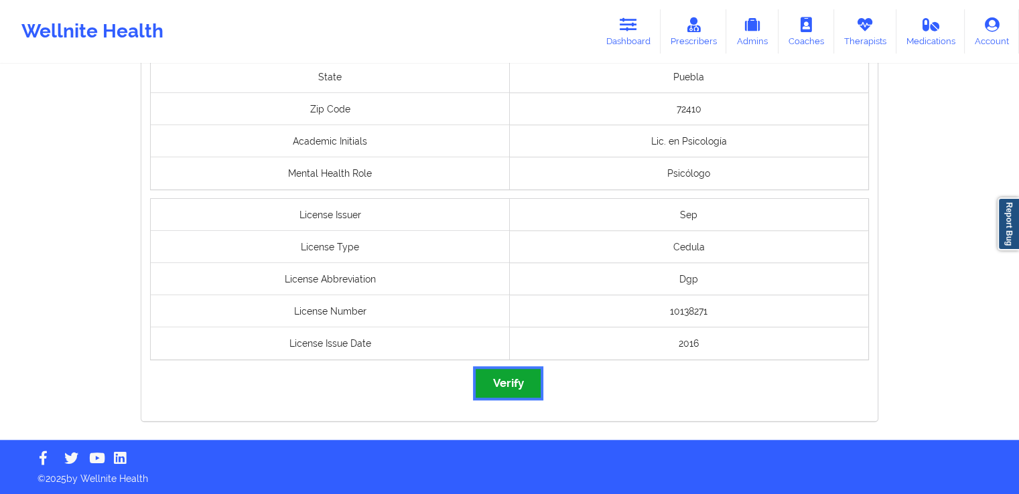
click at [524, 373] on button "Verify" at bounding box center [507, 383] width 64 height 29
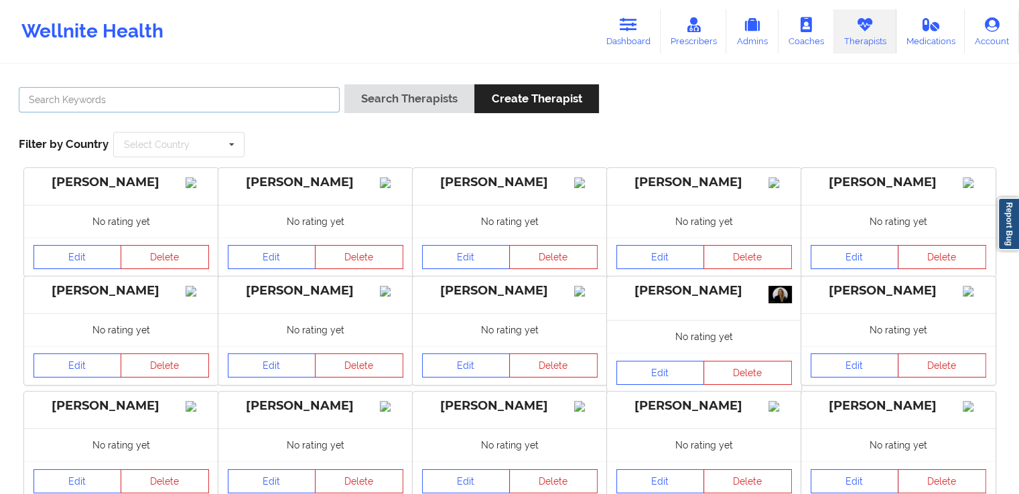
click at [243, 108] on input "text" at bounding box center [179, 99] width 321 height 25
paste input "[PERSON_NAME]"
type input "[PERSON_NAME]"
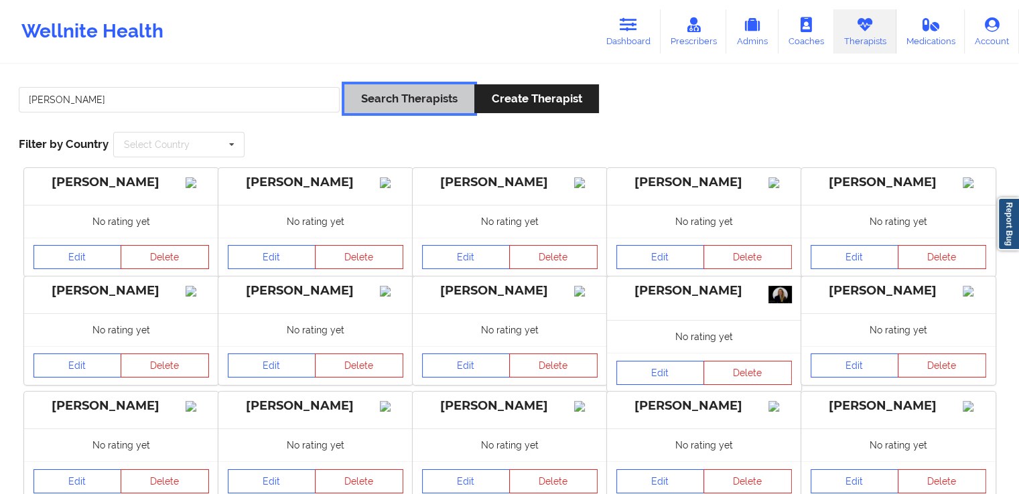
click at [422, 102] on button "Search Therapists" at bounding box center [409, 98] width 130 height 29
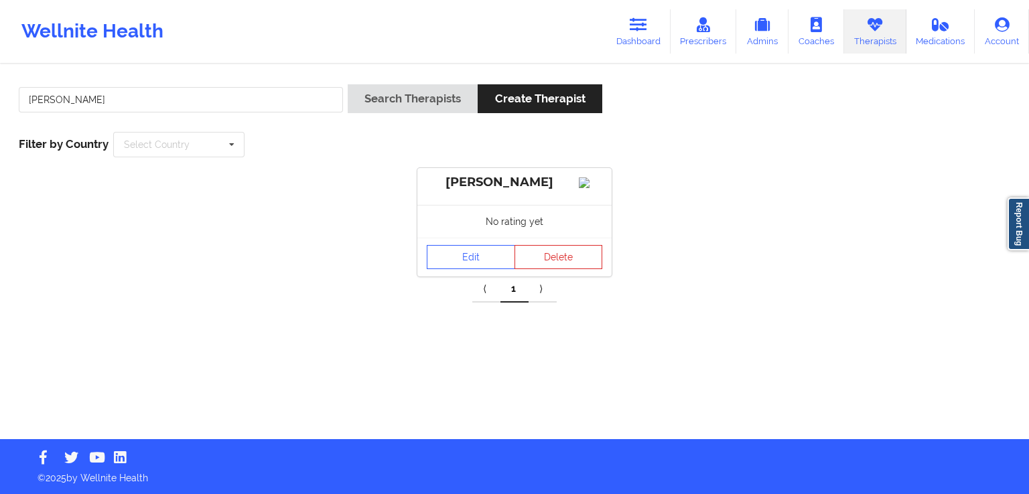
click at [463, 277] on div "Edit Delete" at bounding box center [514, 257] width 194 height 39
click at [481, 269] on link "Edit" at bounding box center [471, 257] width 88 height 24
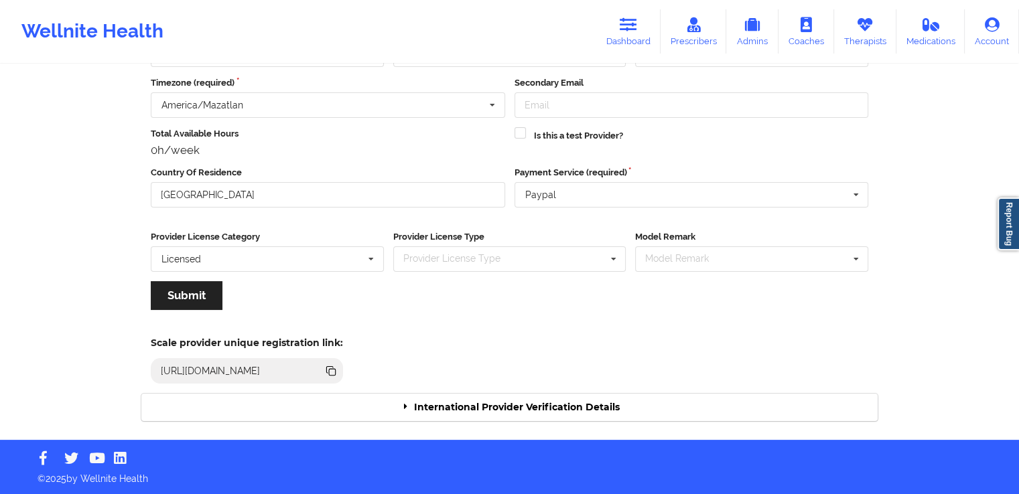
click at [597, 402] on div "International Provider Verification Details" at bounding box center [509, 407] width 736 height 27
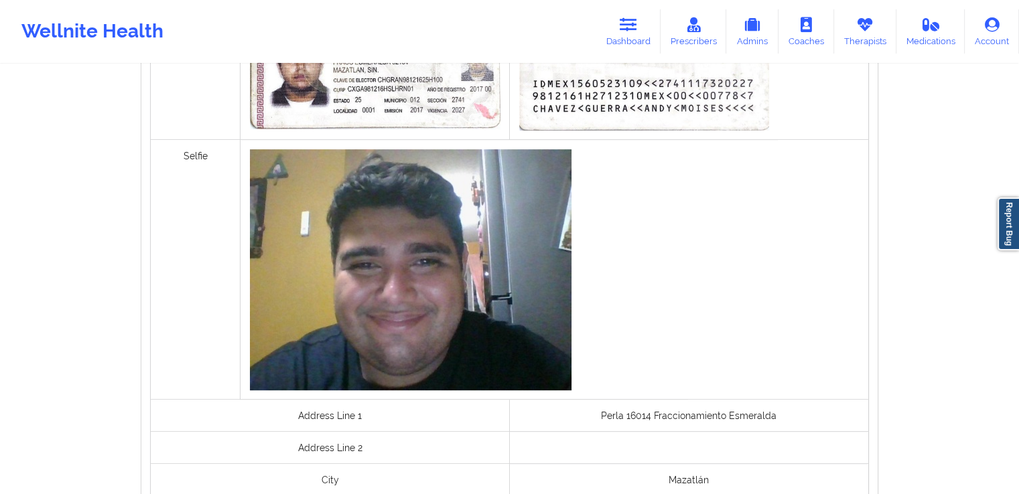
scroll to position [1025, 0]
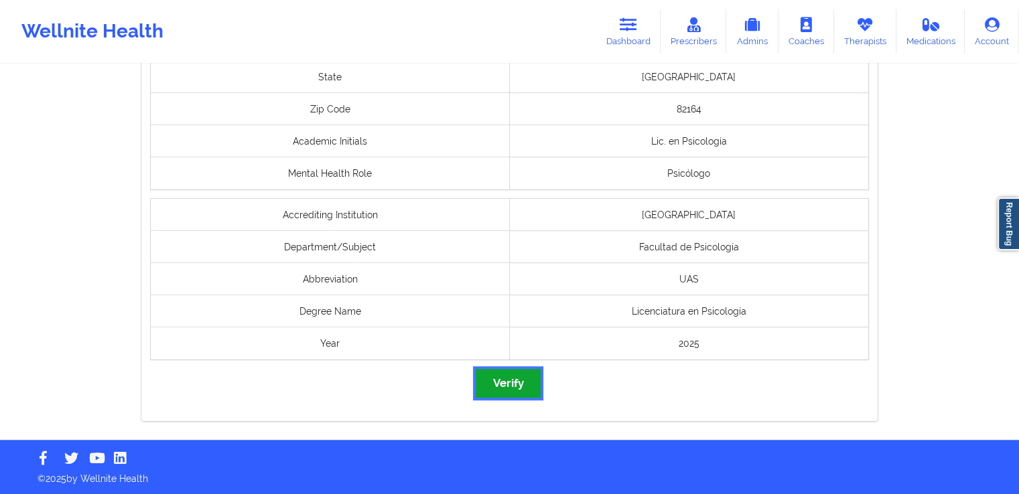
click at [516, 383] on button "Verify" at bounding box center [507, 383] width 64 height 29
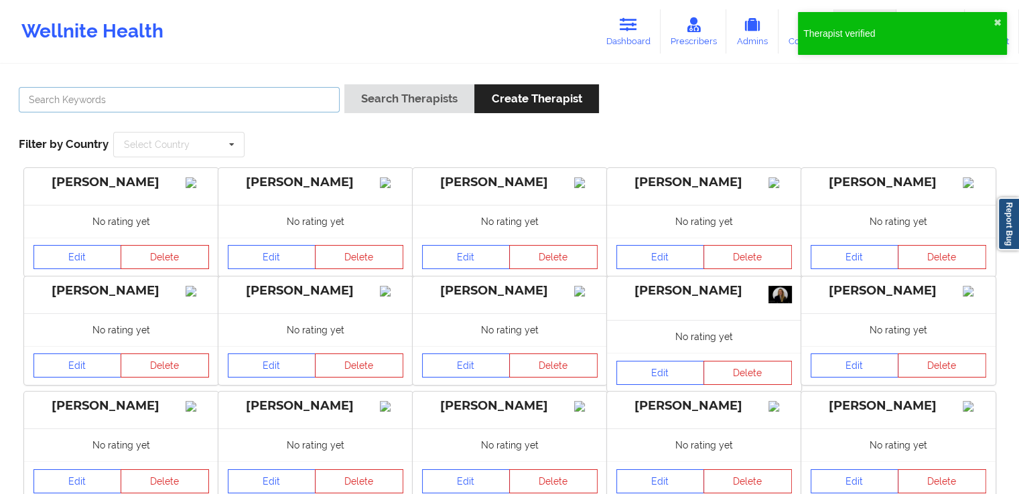
click at [286, 102] on input "text" at bounding box center [179, 99] width 321 height 25
paste input "[PERSON_NAME]"
type input "[PERSON_NAME]"
drag, startPoint x: 295, startPoint y: 64, endPoint x: 415, endPoint y: 100, distance: 125.2
click at [415, 100] on div "[PERSON_NAME] Search Therapists Create Therapist Filter by Country Select Count…" at bounding box center [509, 322] width 1019 height 644
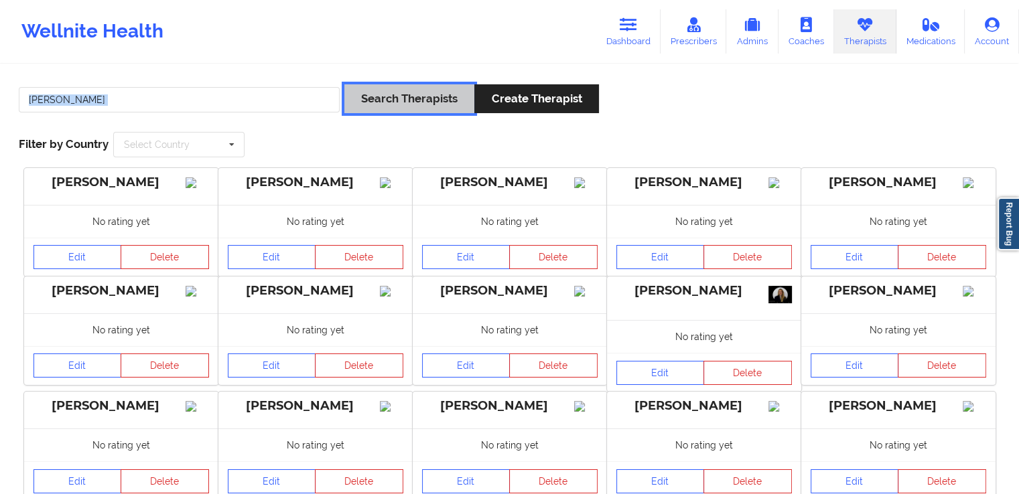
click at [415, 100] on button "Search Therapists" at bounding box center [409, 98] width 130 height 29
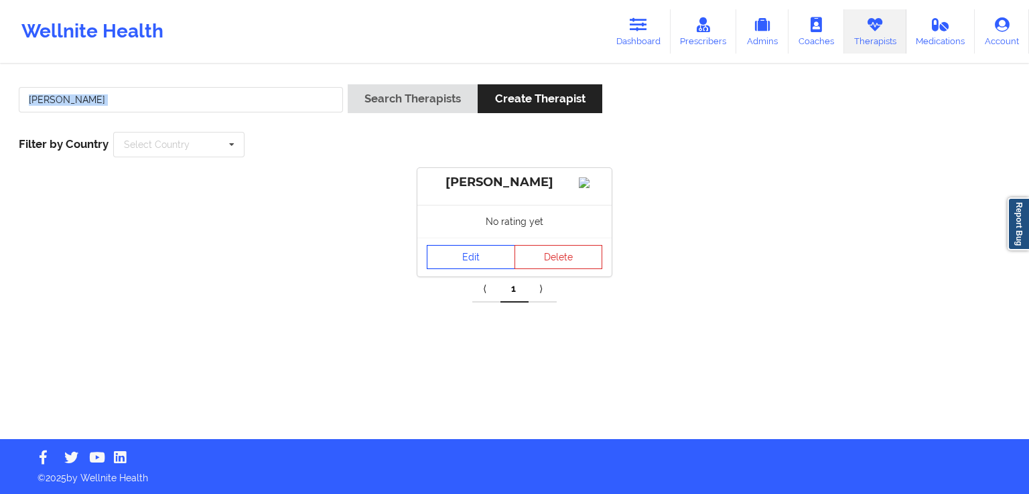
click at [465, 269] on link "Edit" at bounding box center [471, 257] width 88 height 24
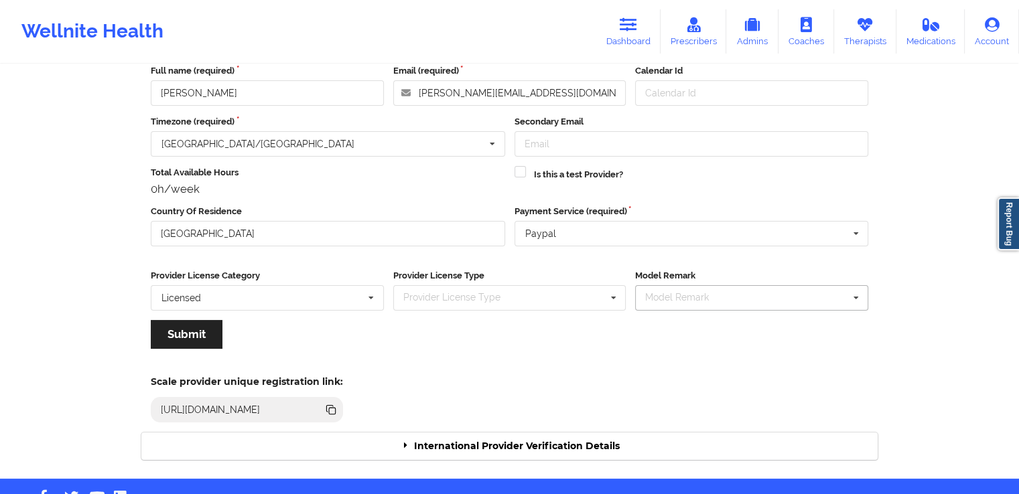
scroll to position [115, 0]
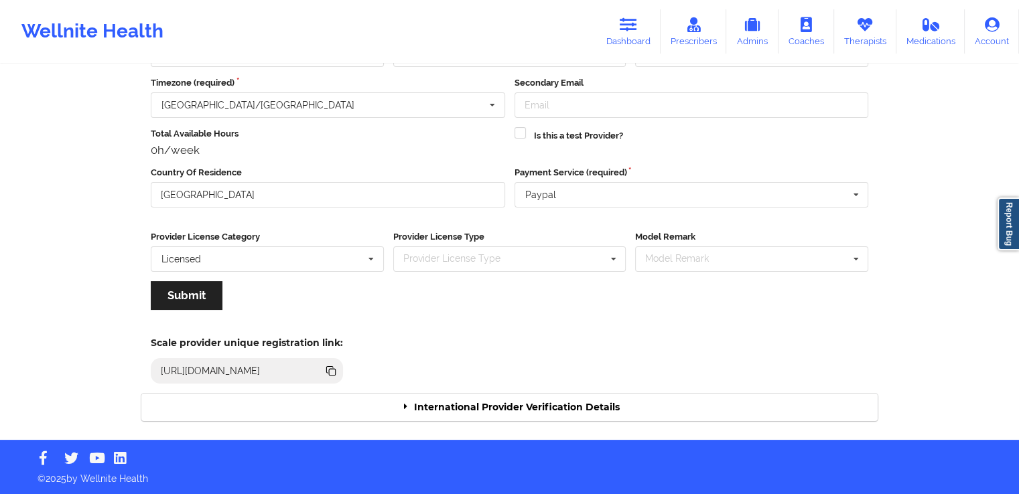
click at [593, 409] on div "International Provider Verification Details" at bounding box center [509, 407] width 736 height 27
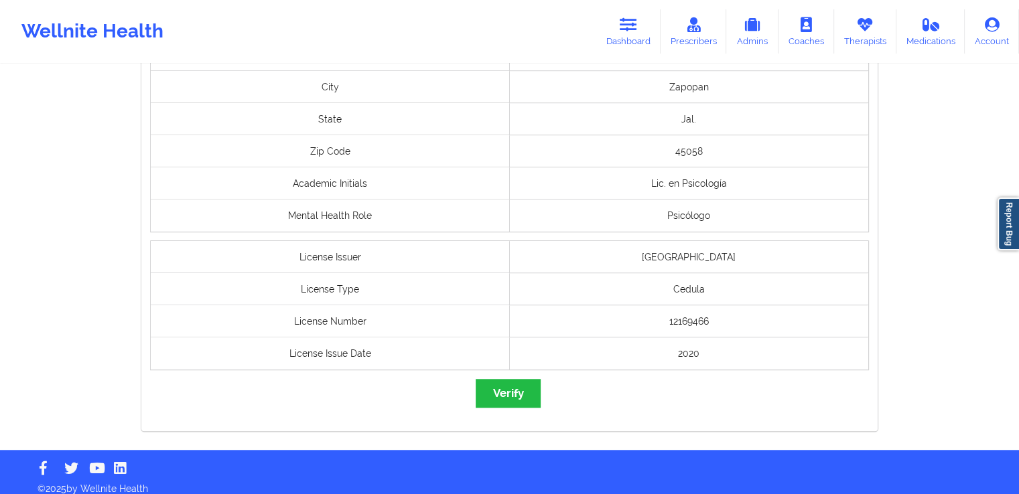
scroll to position [1073, 0]
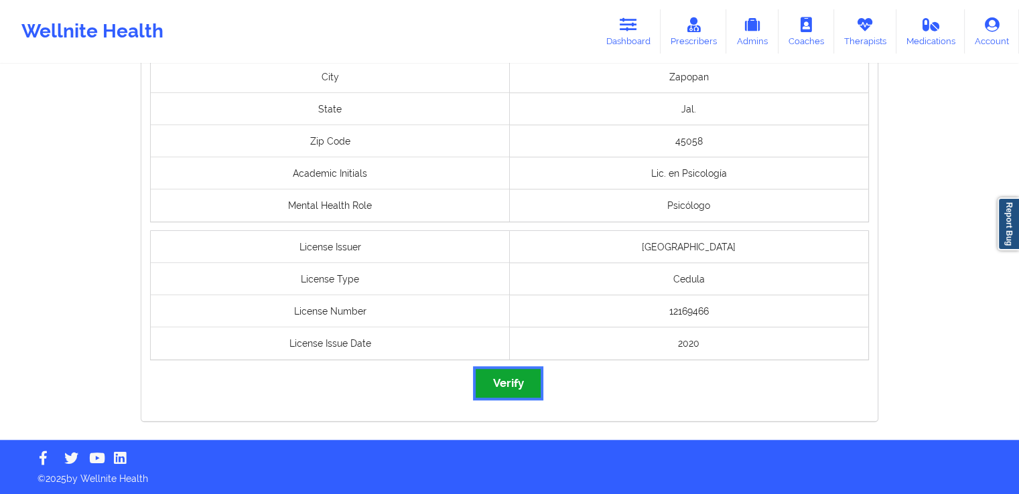
click at [531, 370] on button "Verify" at bounding box center [507, 383] width 64 height 29
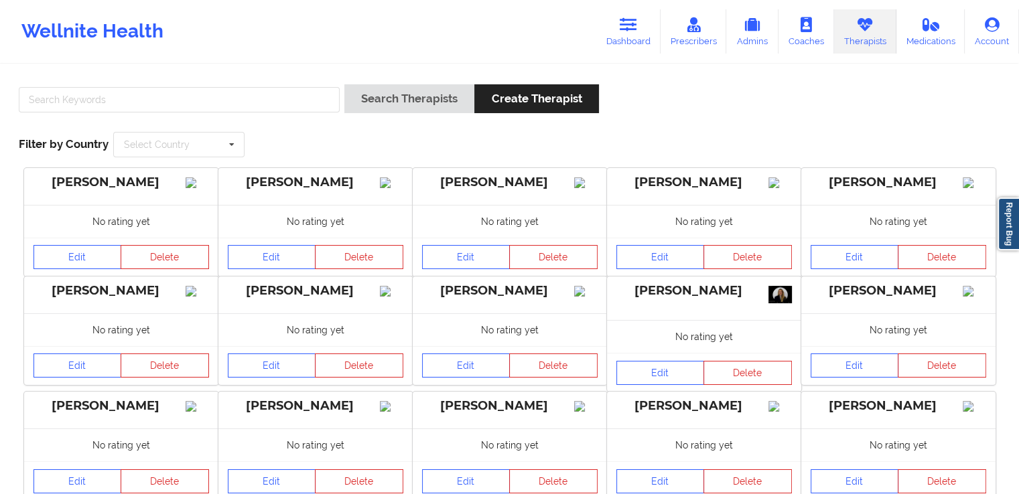
click at [281, 113] on div at bounding box center [179, 103] width 330 height 38
click at [288, 110] on input "text" at bounding box center [179, 99] width 321 height 25
paste input "[PERSON_NAME]"
type input "[PERSON_NAME]"
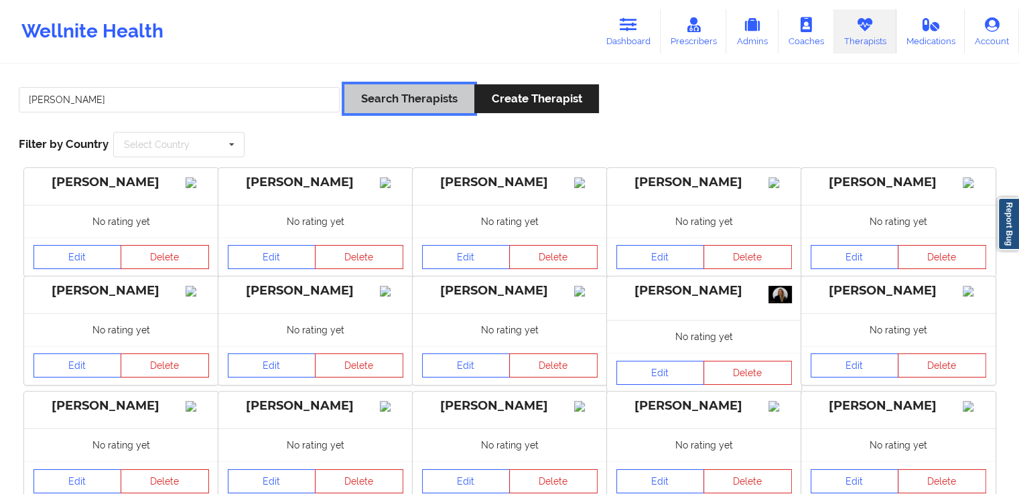
click at [402, 103] on button "Search Therapists" at bounding box center [409, 98] width 130 height 29
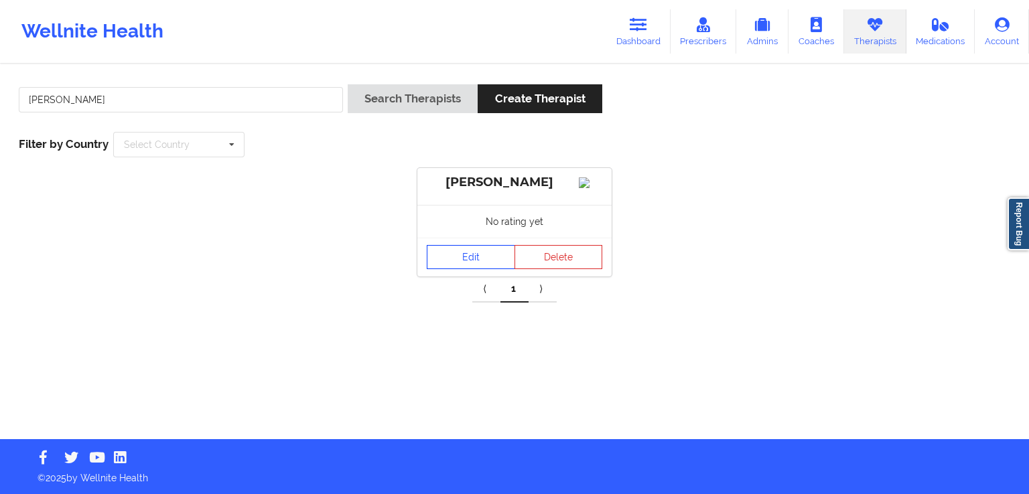
click at [463, 269] on link "Edit" at bounding box center [471, 257] width 88 height 24
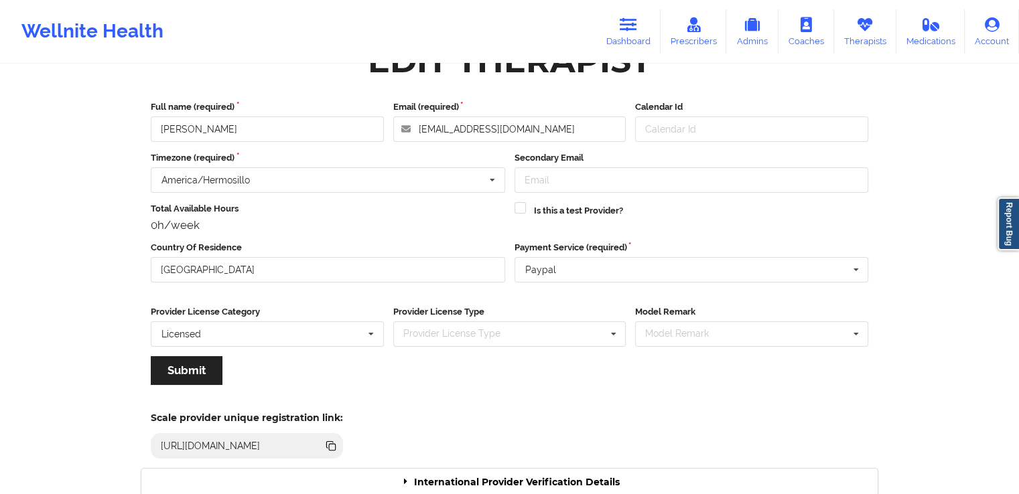
scroll to position [115, 0]
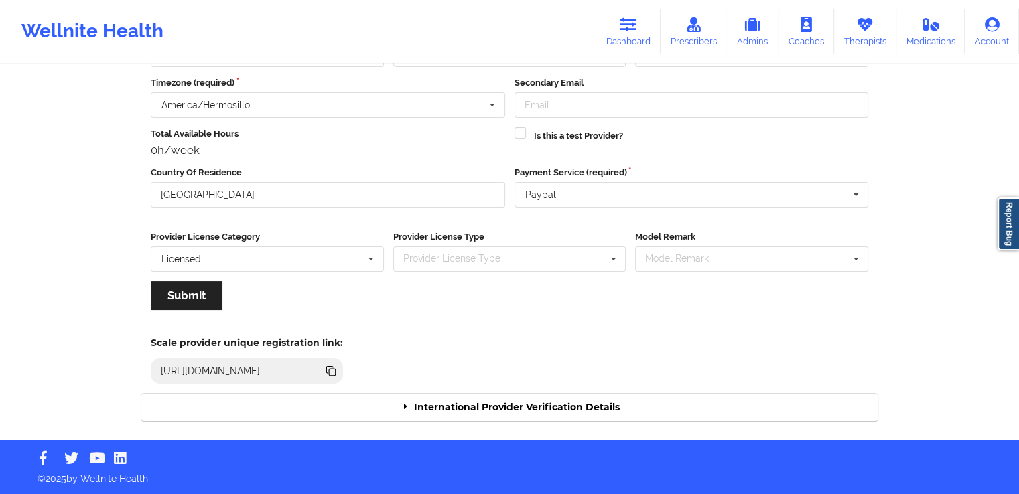
click at [595, 403] on div "International Provider Verification Details" at bounding box center [509, 407] width 736 height 27
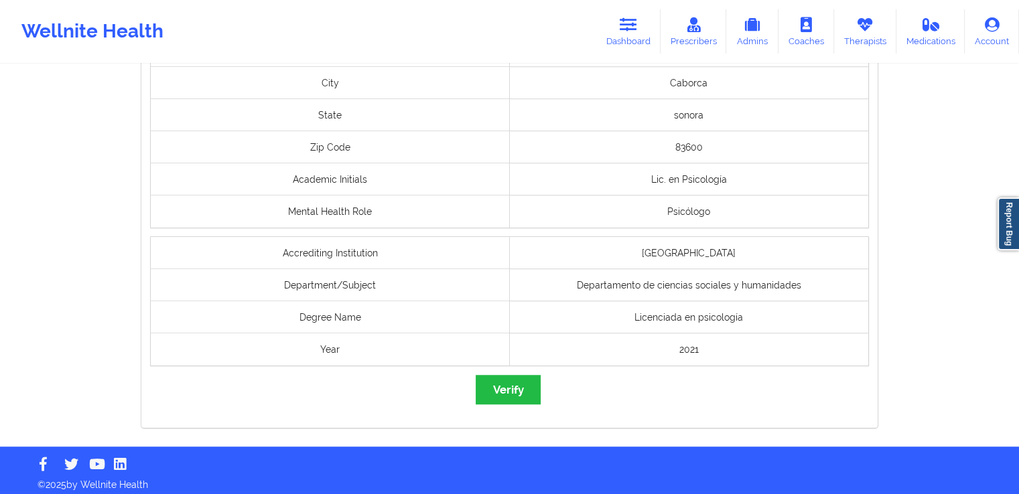
scroll to position [1002, 0]
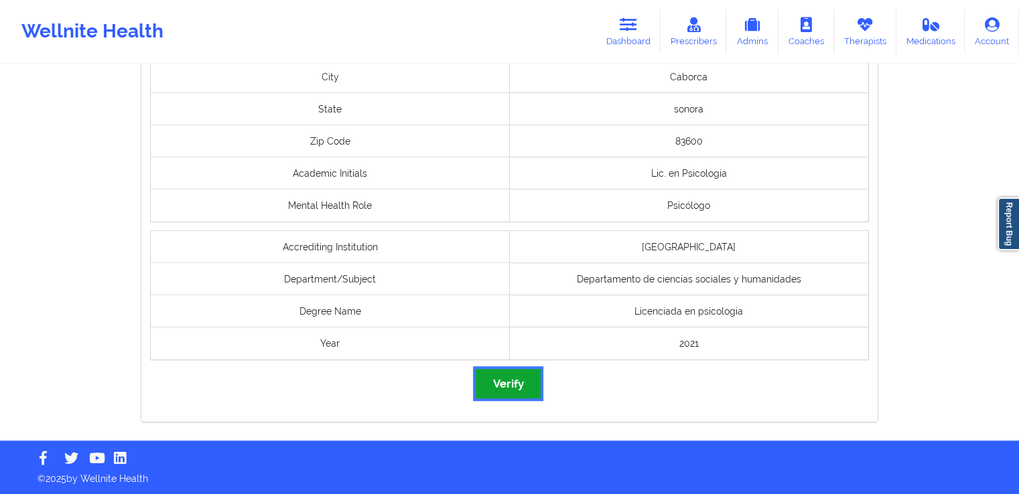
click at [524, 381] on button "Verify" at bounding box center [507, 383] width 64 height 29
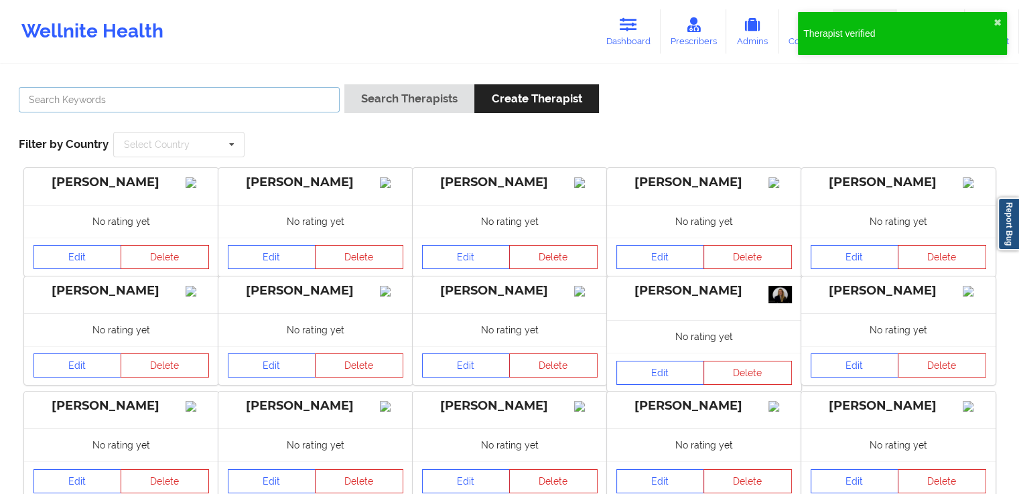
click at [295, 98] on input "text" at bounding box center [179, 99] width 321 height 25
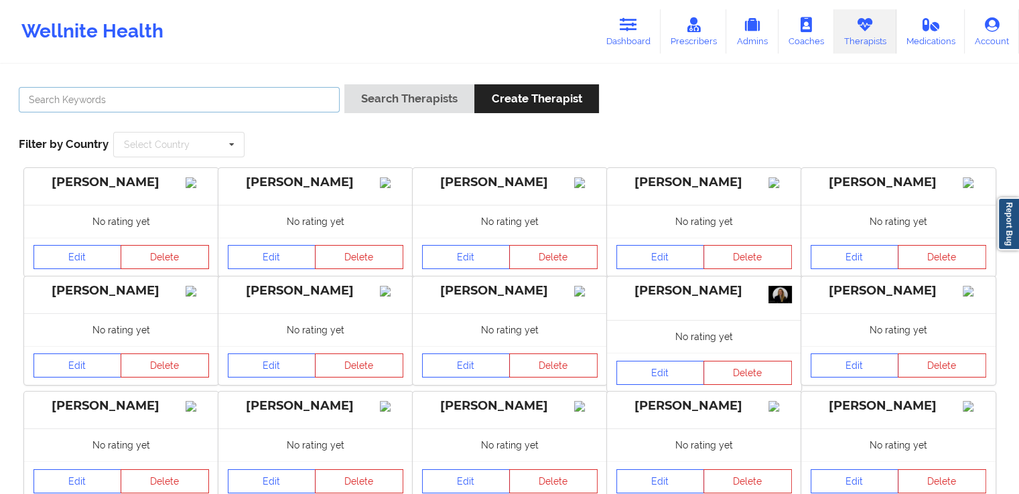
paste input "Argentina [PERSON_NAME]"
type input "Argentina [PERSON_NAME]"
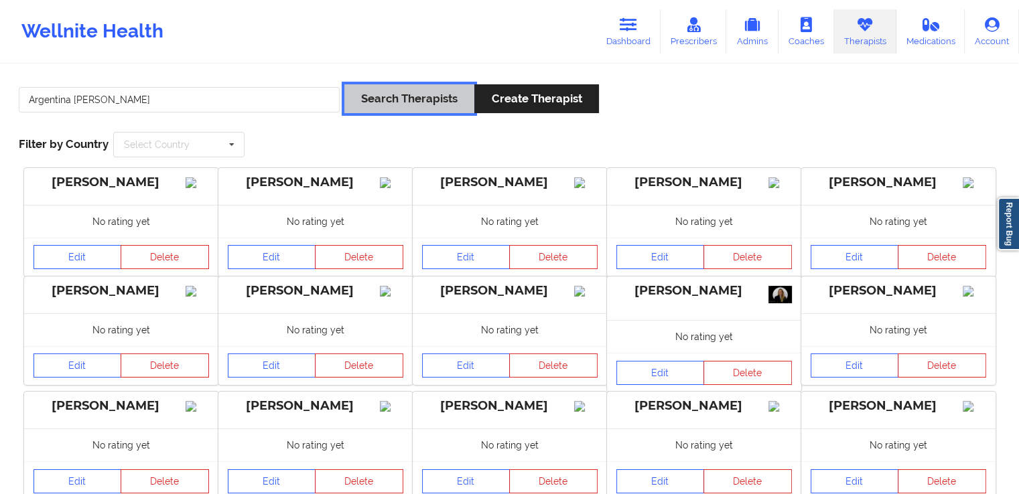
click at [386, 105] on button "Search Therapists" at bounding box center [409, 98] width 130 height 29
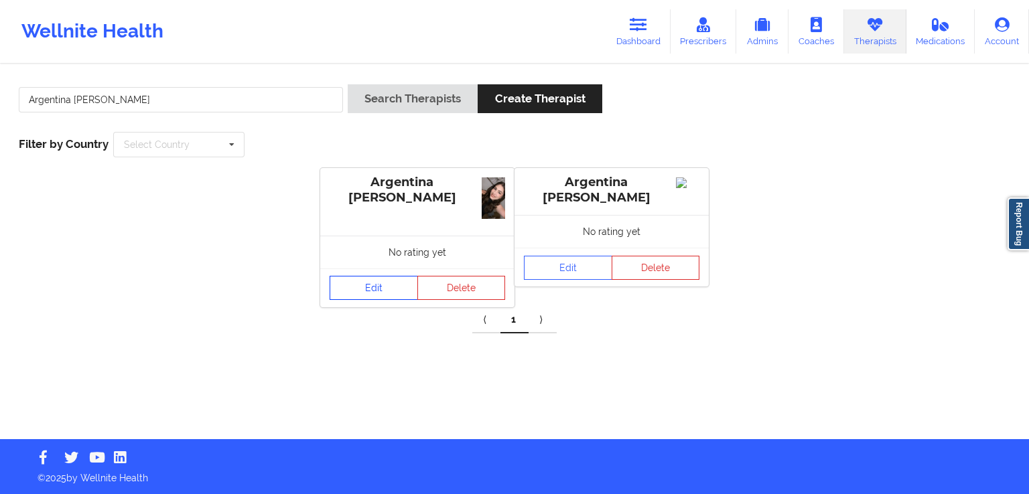
click at [360, 287] on link "Edit" at bounding box center [373, 288] width 88 height 24
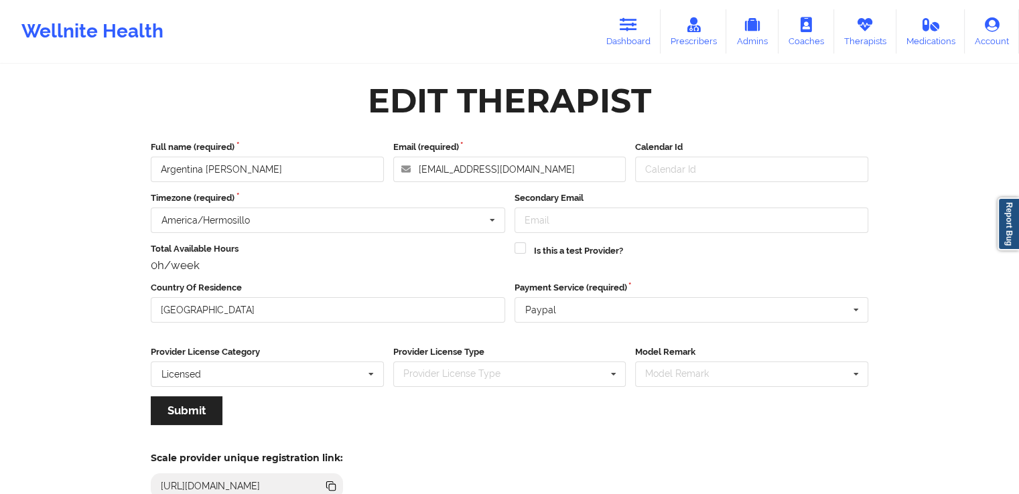
scroll to position [115, 0]
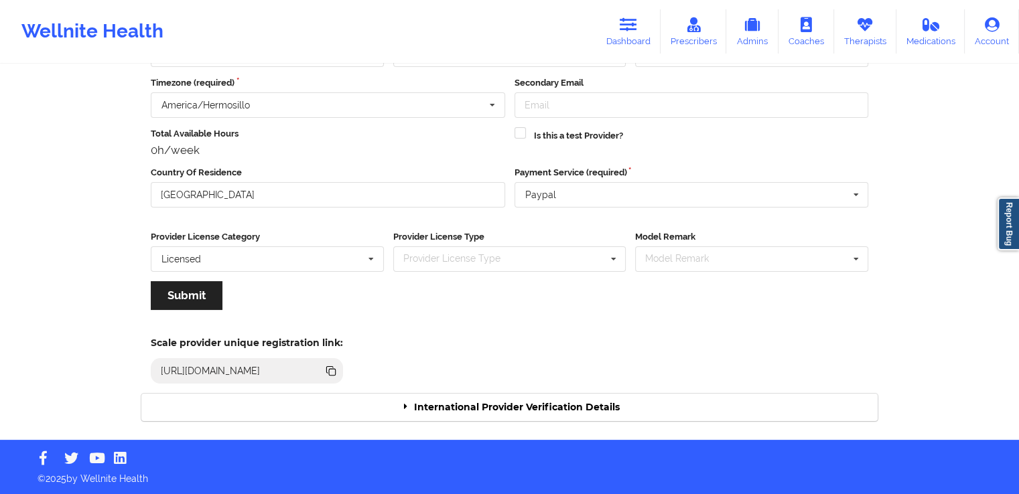
click at [529, 398] on div "International Provider Verification Details" at bounding box center [509, 407] width 736 height 27
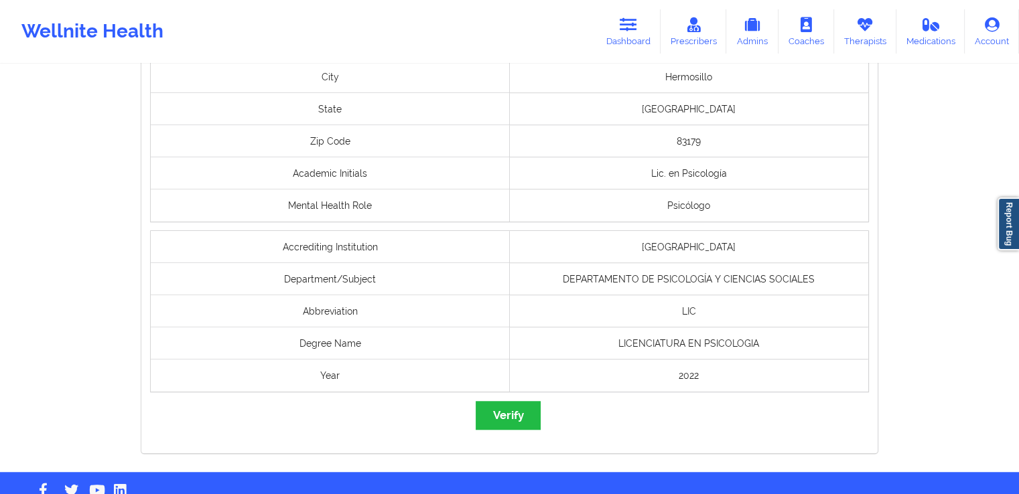
scroll to position [1023, 0]
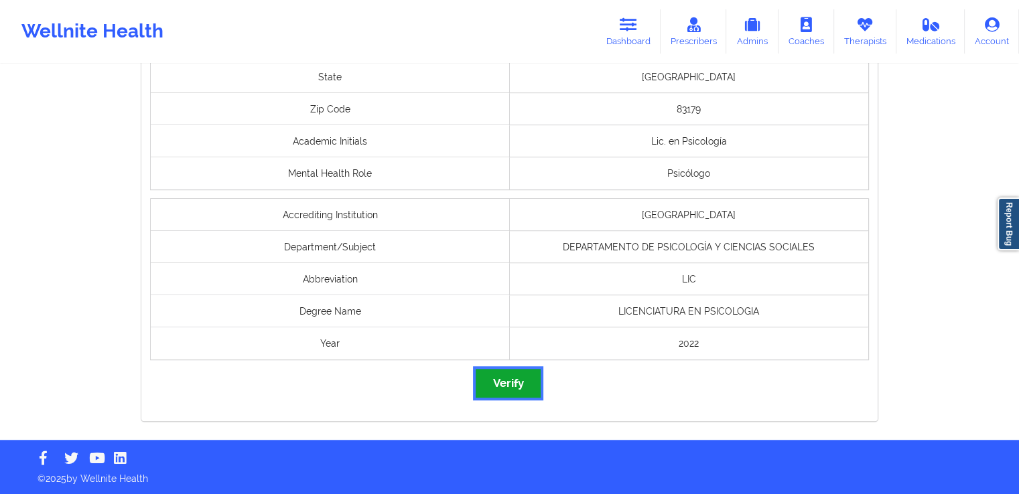
click at [514, 381] on button "Verify" at bounding box center [507, 383] width 64 height 29
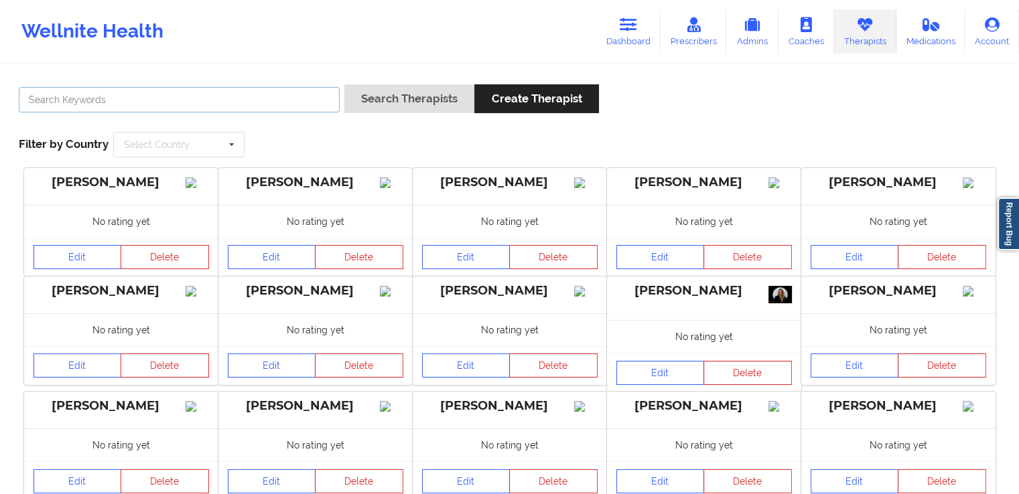
click at [283, 100] on input "text" at bounding box center [179, 99] width 321 height 25
paste input "[PERSON_NAME]"
type input "[PERSON_NAME]"
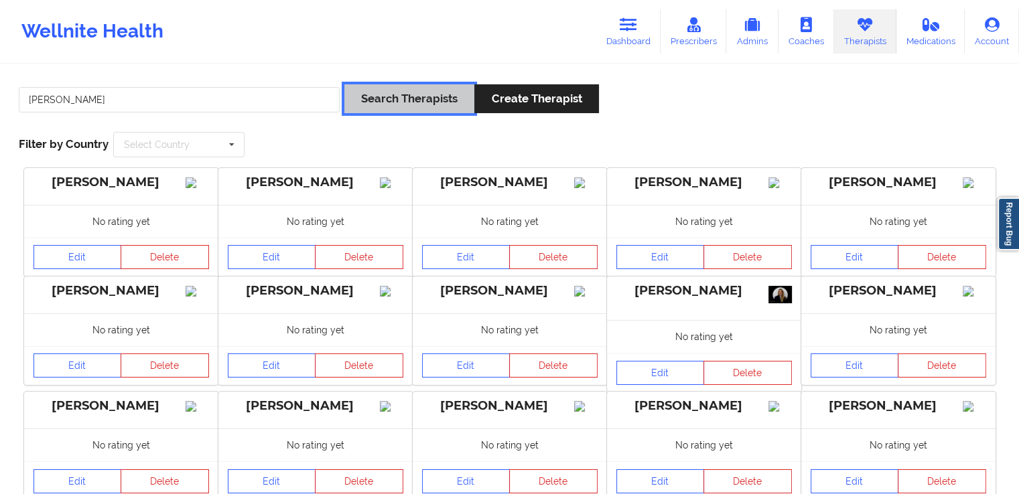
click at [404, 98] on button "Search Therapists" at bounding box center [409, 98] width 130 height 29
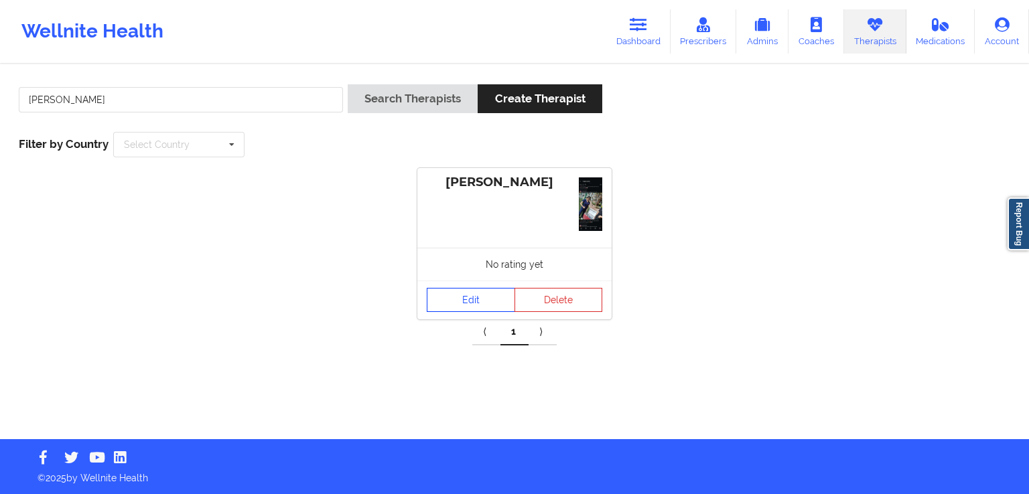
click at [457, 306] on link "Edit" at bounding box center [471, 300] width 88 height 24
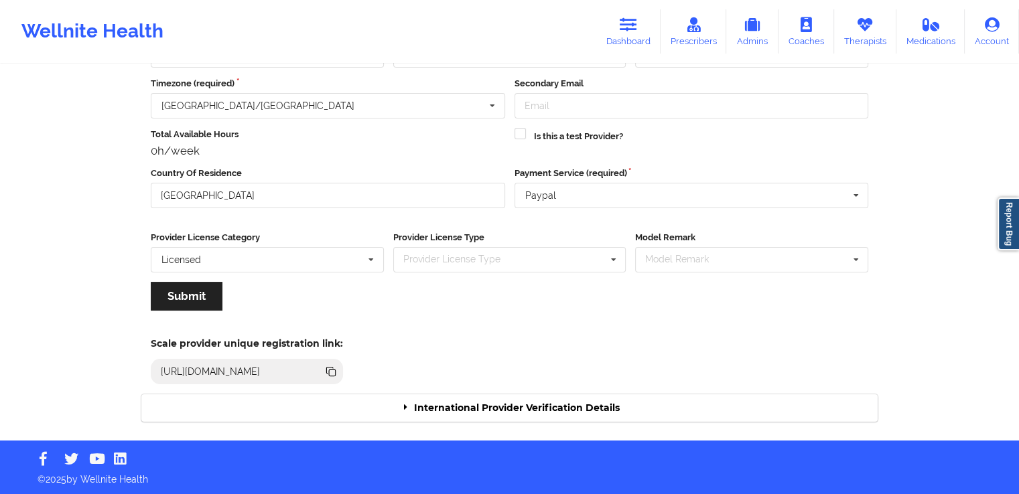
click at [563, 402] on div "International Provider Verification Details" at bounding box center [509, 407] width 736 height 27
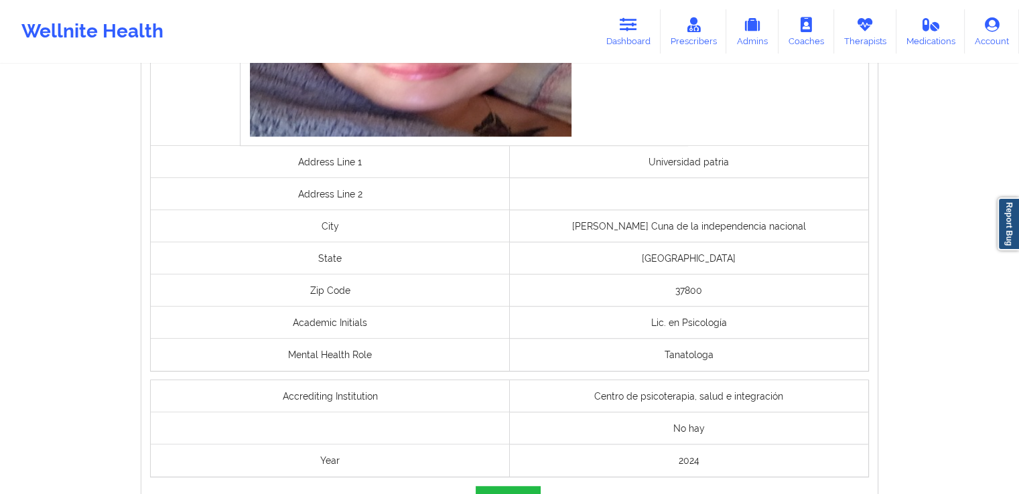
scroll to position [1041, 0]
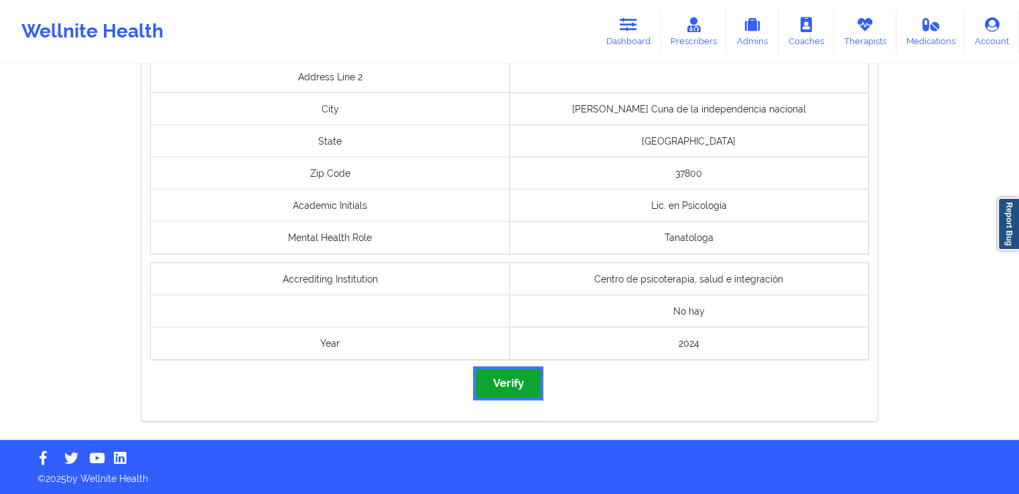
click at [505, 386] on button "Verify" at bounding box center [507, 383] width 64 height 29
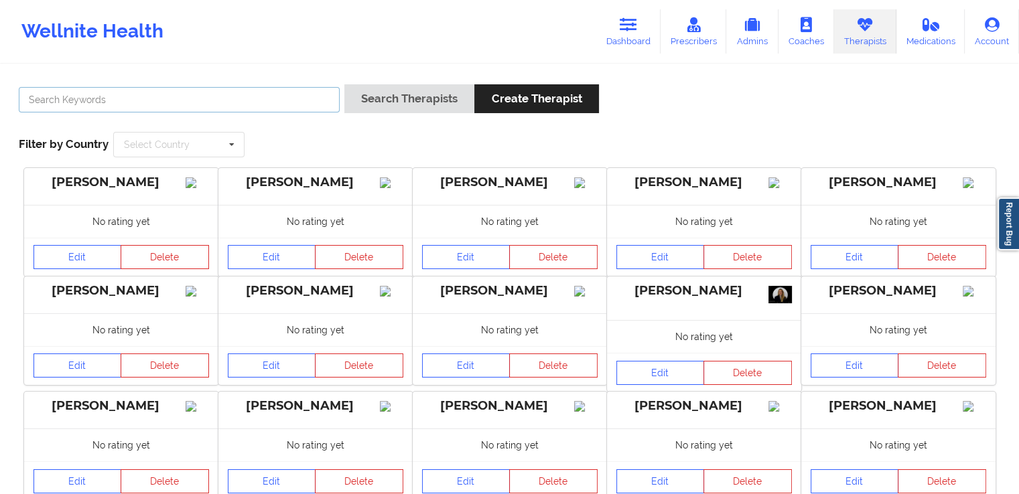
click at [293, 99] on input "text" at bounding box center [179, 99] width 321 height 25
paste input "[PERSON_NAME]"
type input "[PERSON_NAME]"
click at [394, 114] on div "Search Therapists Create Therapist" at bounding box center [471, 103] width 254 height 38
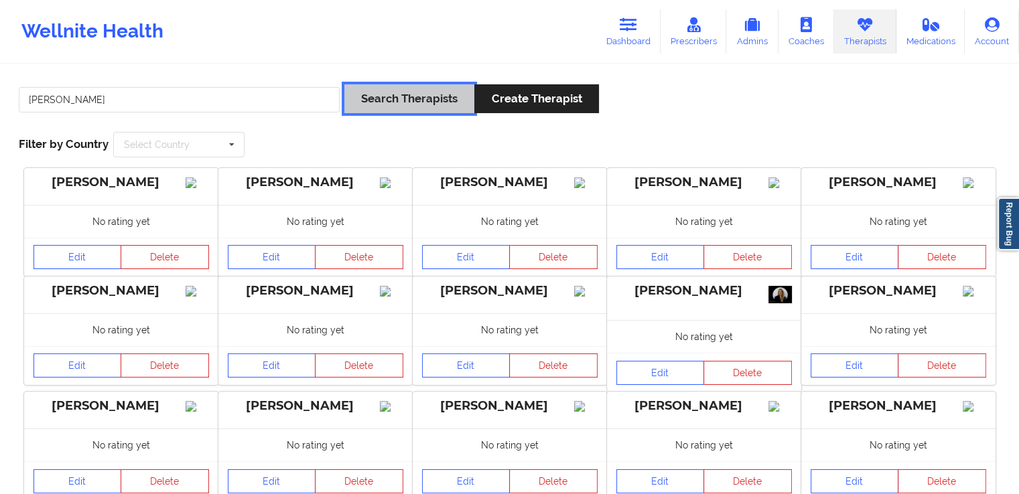
click at [407, 94] on button "Search Therapists" at bounding box center [409, 98] width 130 height 29
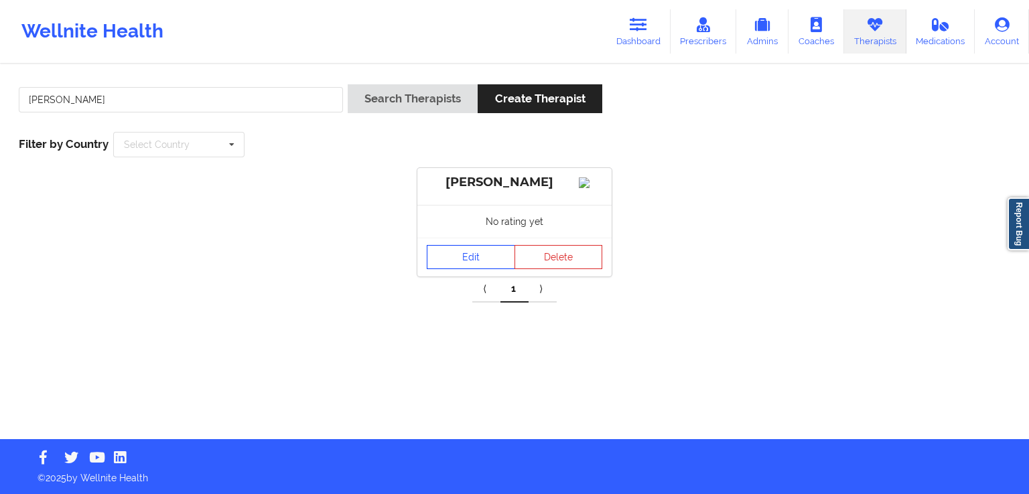
click at [477, 261] on link "Edit" at bounding box center [471, 257] width 88 height 24
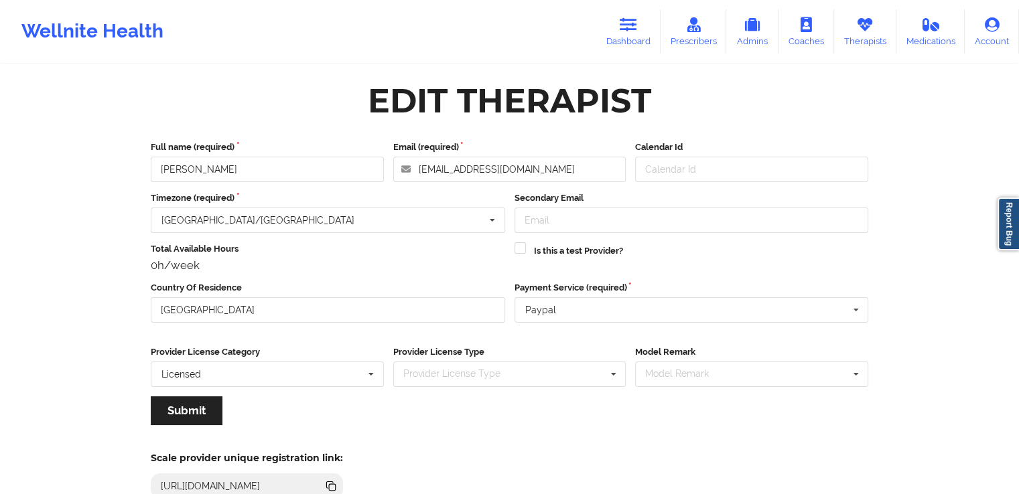
scroll to position [115, 0]
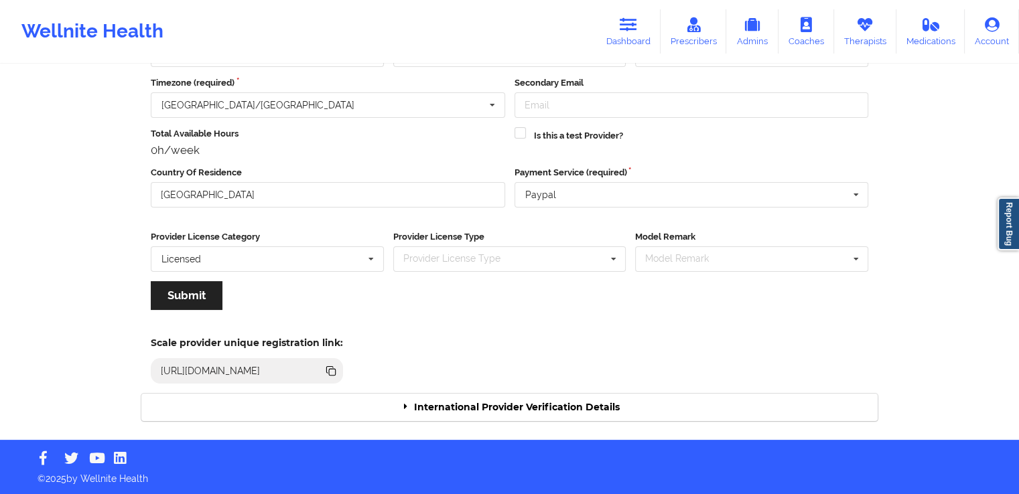
click at [537, 411] on div "International Provider Verification Details" at bounding box center [509, 407] width 736 height 27
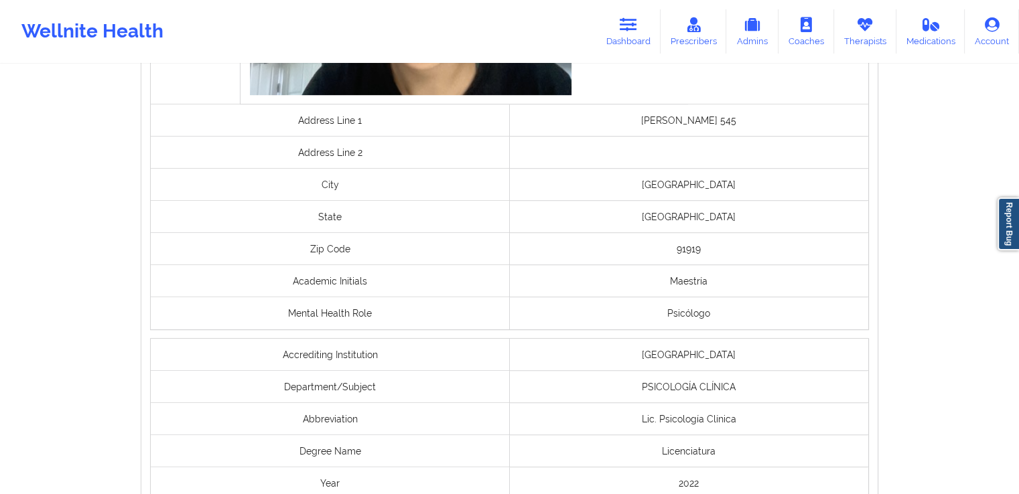
scroll to position [1024, 0]
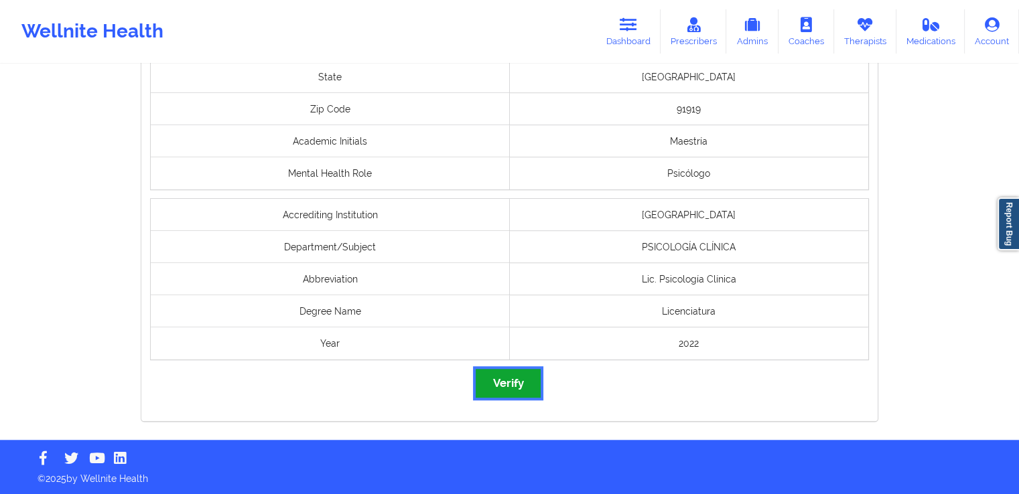
click at [507, 389] on button "Verify" at bounding box center [507, 383] width 64 height 29
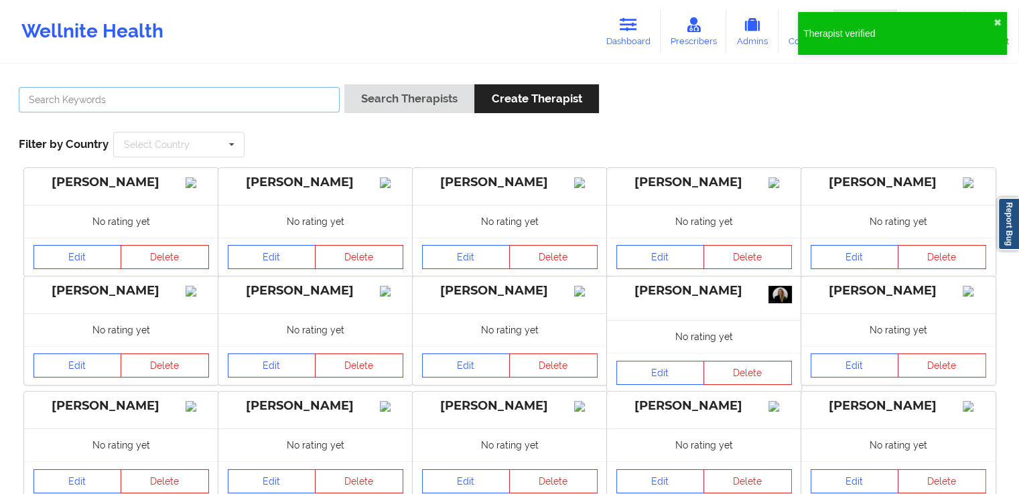
click at [299, 89] on input "text" at bounding box center [179, 99] width 321 height 25
paste input "[PERSON_NAME]"
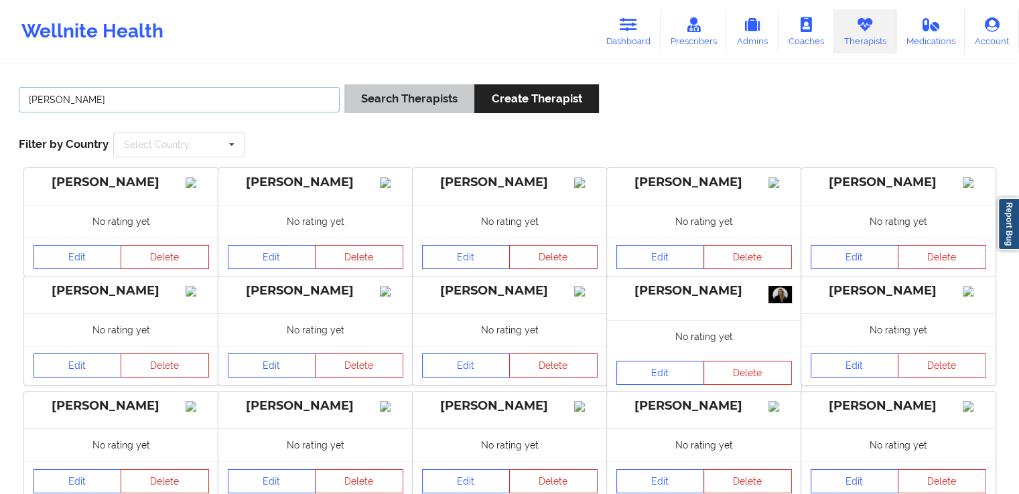
type input "[PERSON_NAME]"
click at [423, 97] on button "Search Therapists" at bounding box center [409, 98] width 130 height 29
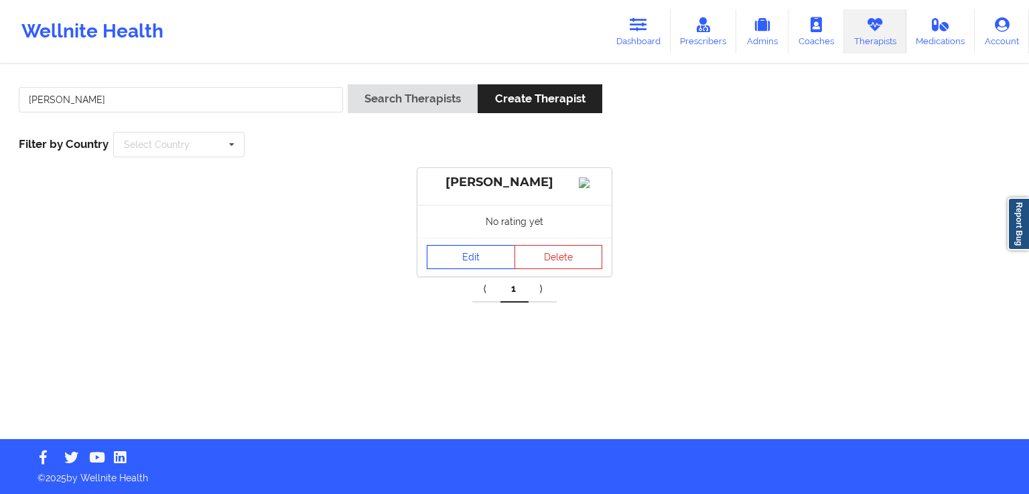
click at [439, 261] on link "Edit" at bounding box center [471, 257] width 88 height 24
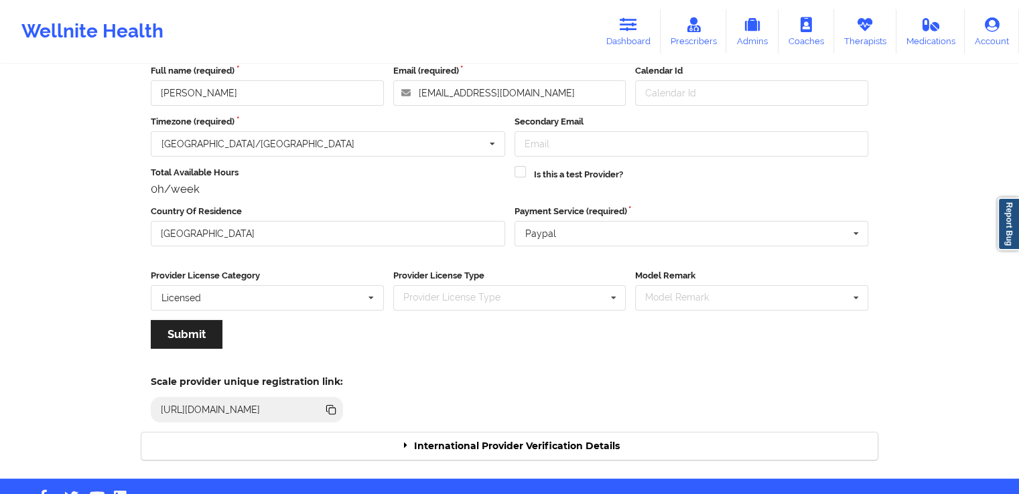
scroll to position [115, 0]
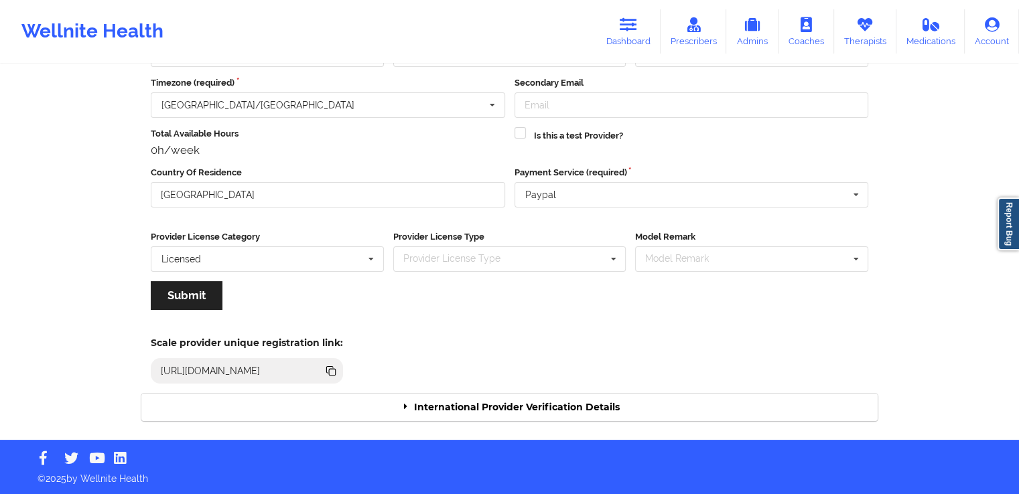
click at [507, 402] on div "International Provider Verification Details" at bounding box center [509, 407] width 736 height 27
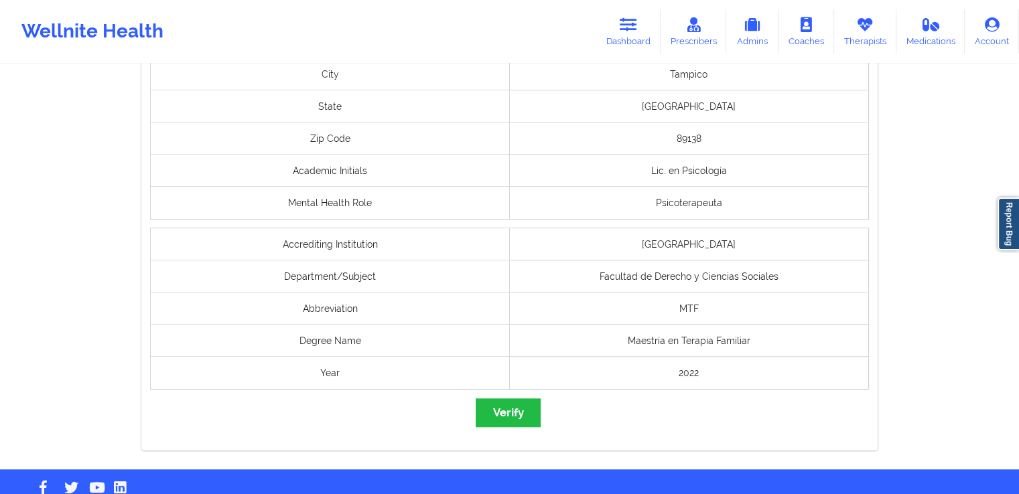
scroll to position [1031, 0]
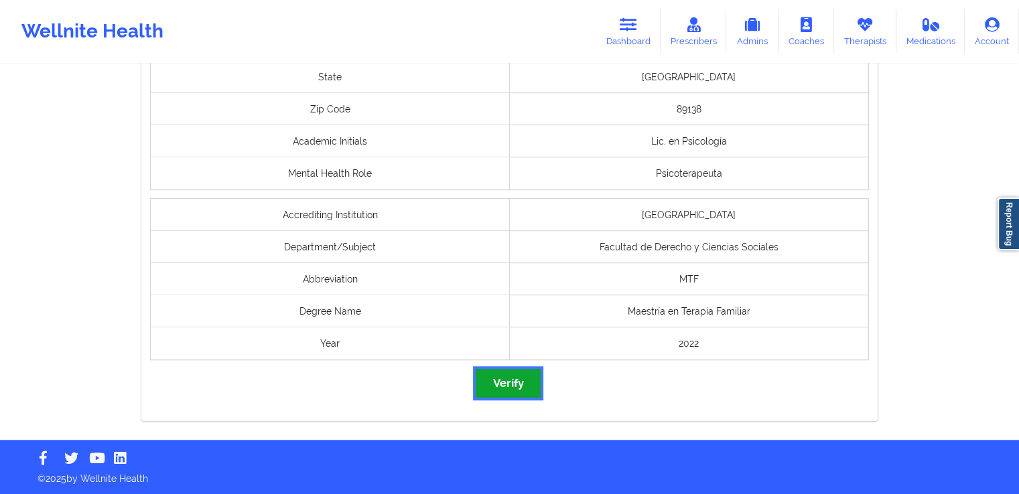
click at [510, 382] on button "Verify" at bounding box center [507, 383] width 64 height 29
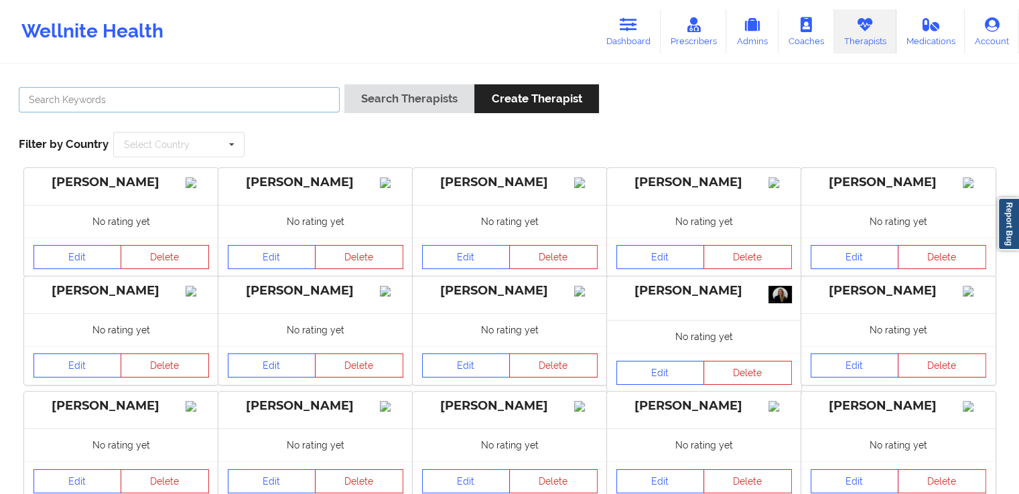
click at [222, 105] on input "text" at bounding box center [179, 99] width 321 height 25
paste input "[PERSON_NAME]"
type input "[PERSON_NAME]"
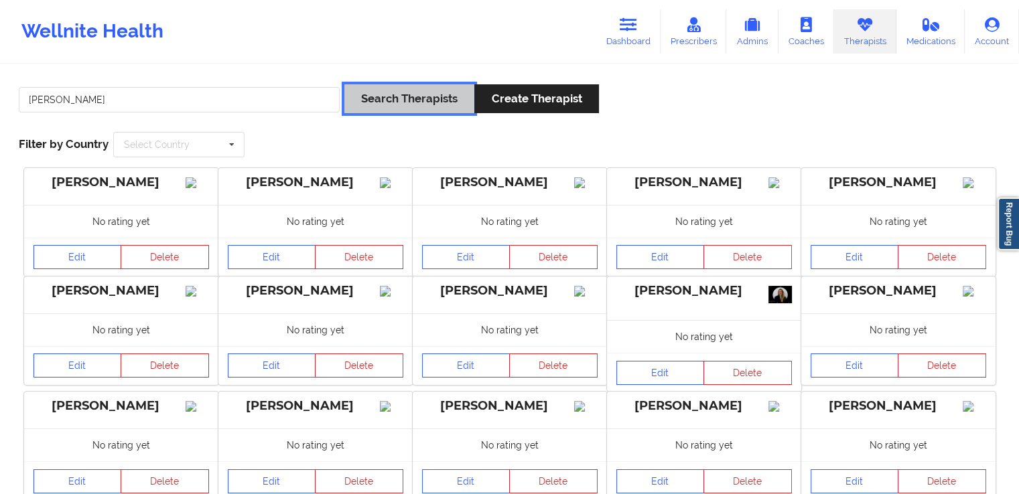
click at [410, 104] on button "Search Therapists" at bounding box center [409, 98] width 130 height 29
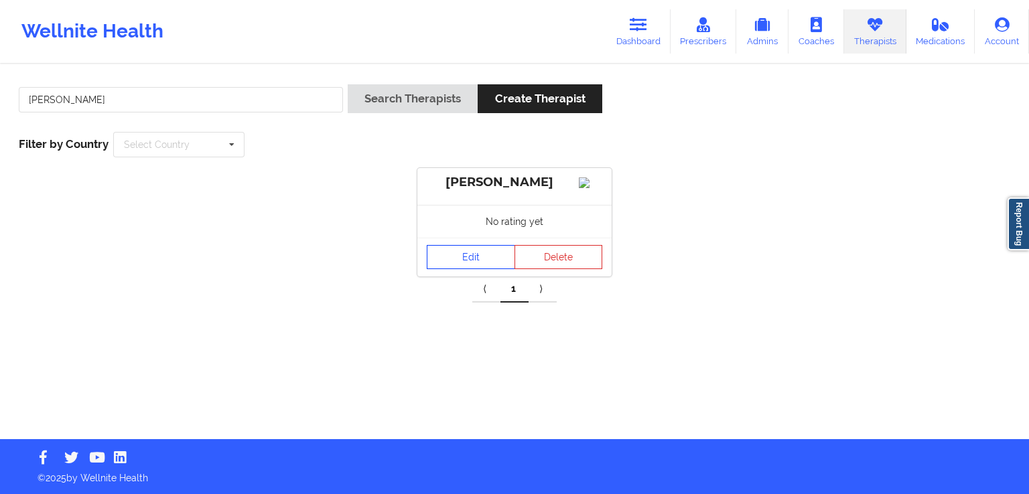
click at [467, 261] on link "Edit" at bounding box center [471, 257] width 88 height 24
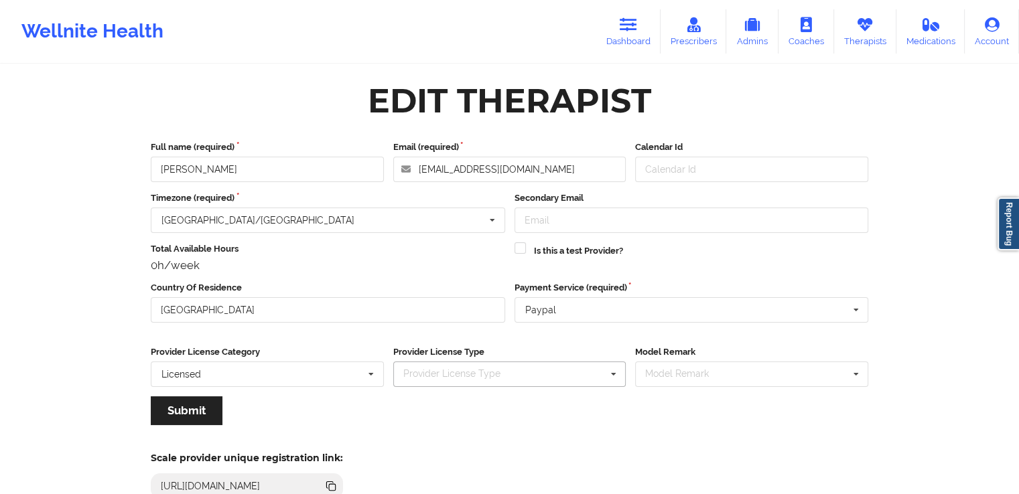
scroll to position [115, 0]
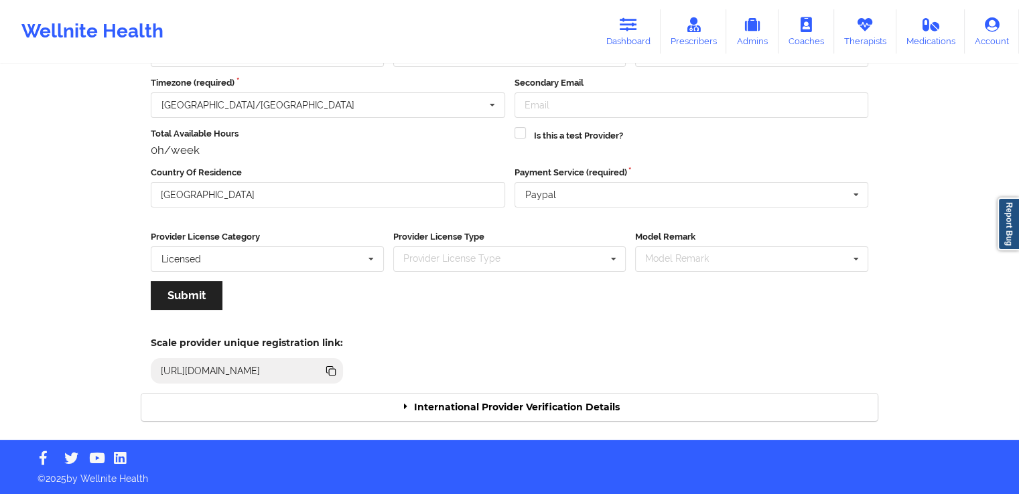
click at [592, 403] on div "International Provider Verification Details" at bounding box center [509, 407] width 736 height 27
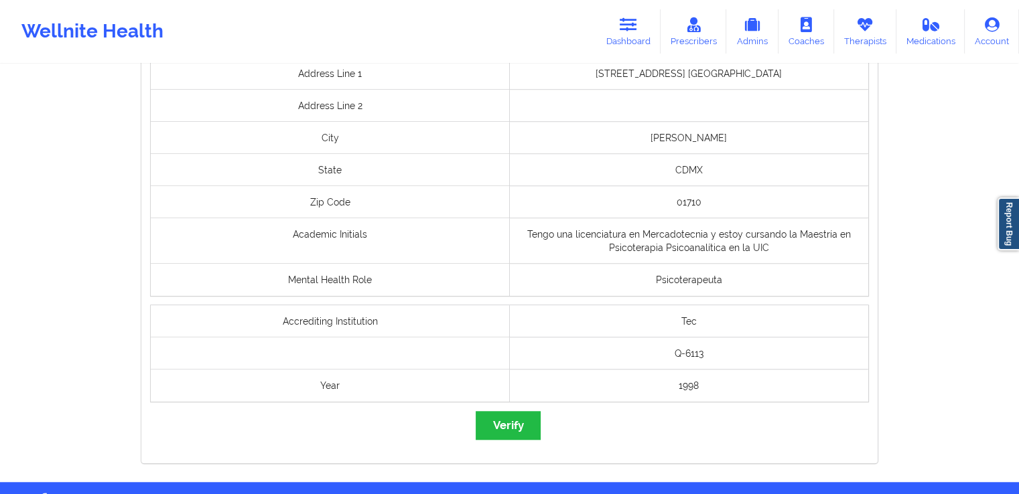
scroll to position [1055, 0]
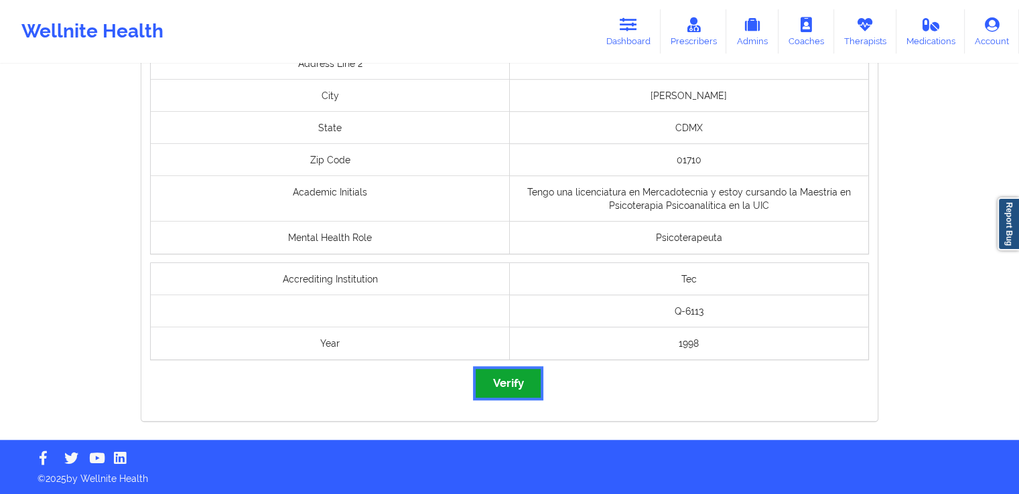
click at [508, 383] on button "Verify" at bounding box center [507, 383] width 64 height 29
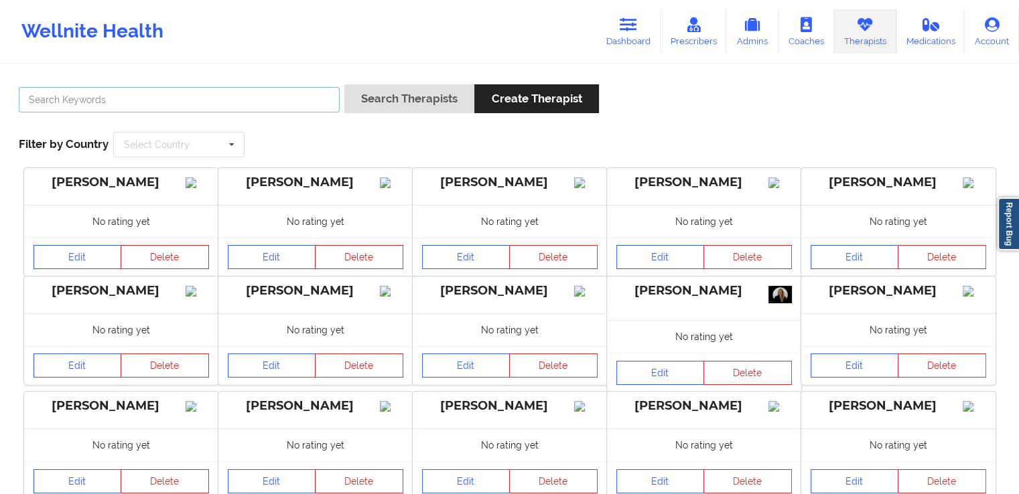
click at [246, 91] on input "text" at bounding box center [179, 99] width 321 height 25
paste input "[PERSON_NAME]"
type input "[PERSON_NAME]"
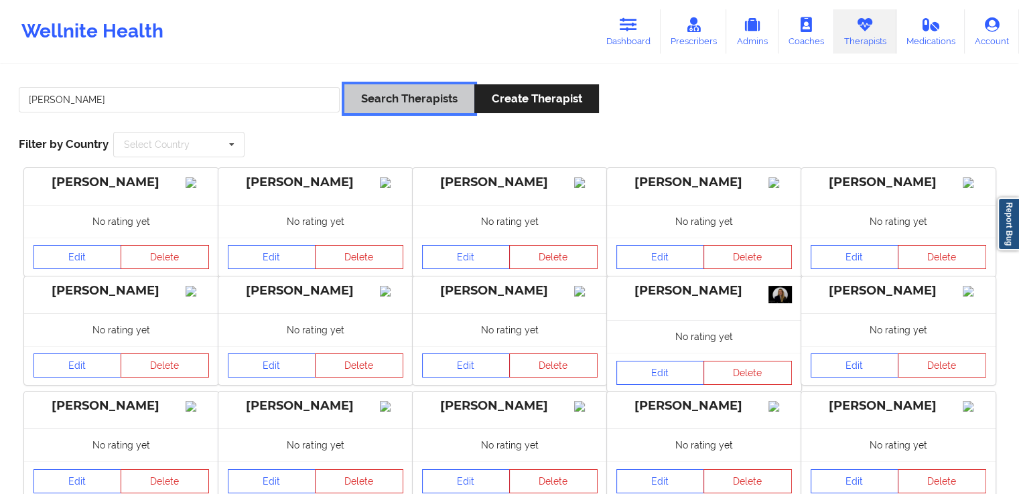
click at [421, 94] on button "Search Therapists" at bounding box center [409, 98] width 130 height 29
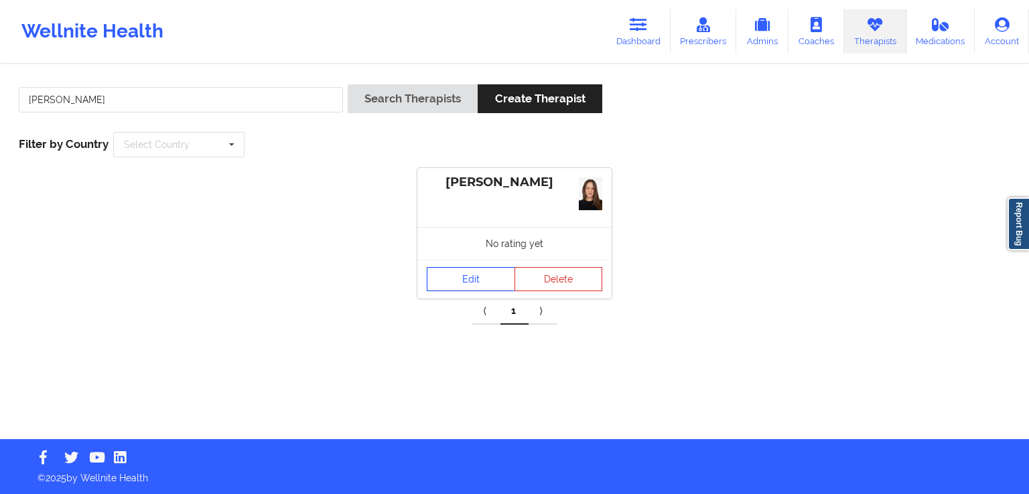
click at [475, 284] on link "Edit" at bounding box center [471, 279] width 88 height 24
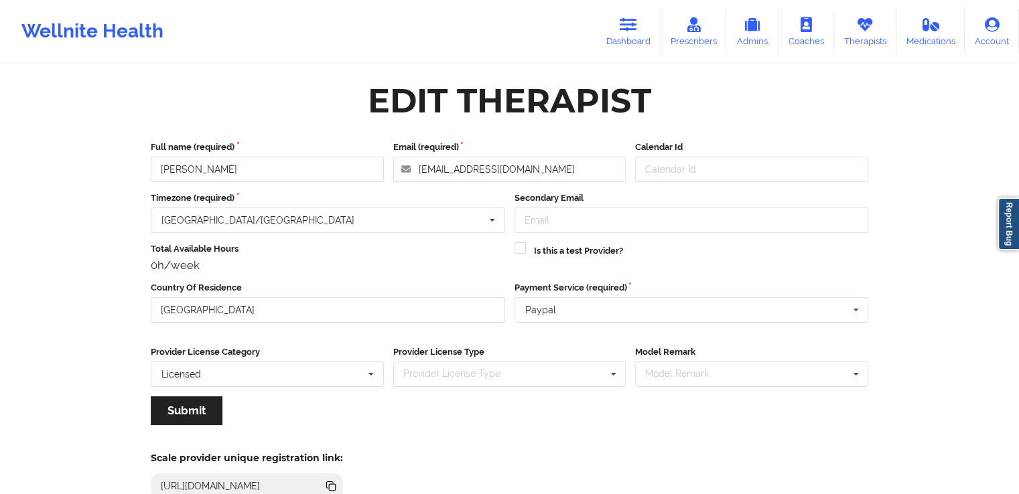
scroll to position [115, 0]
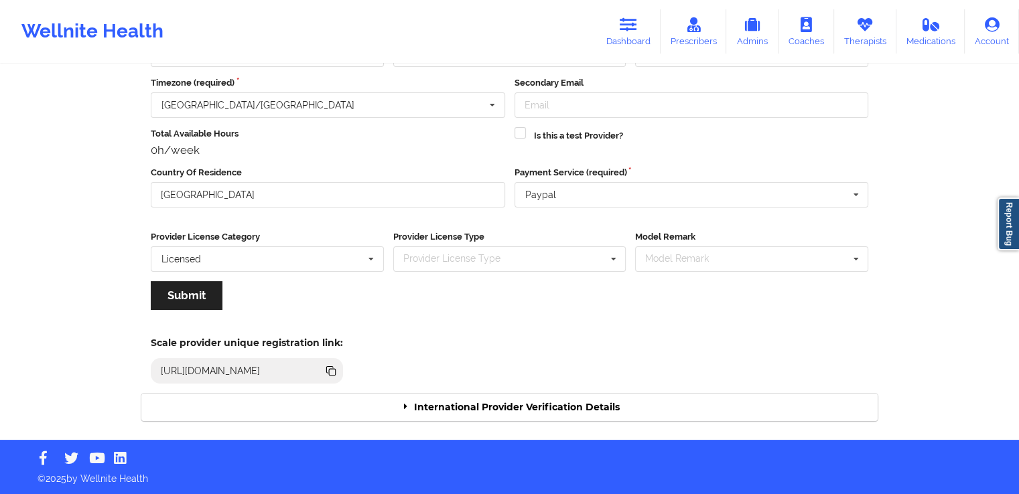
click at [694, 400] on div "International Provider Verification Details" at bounding box center [509, 407] width 736 height 27
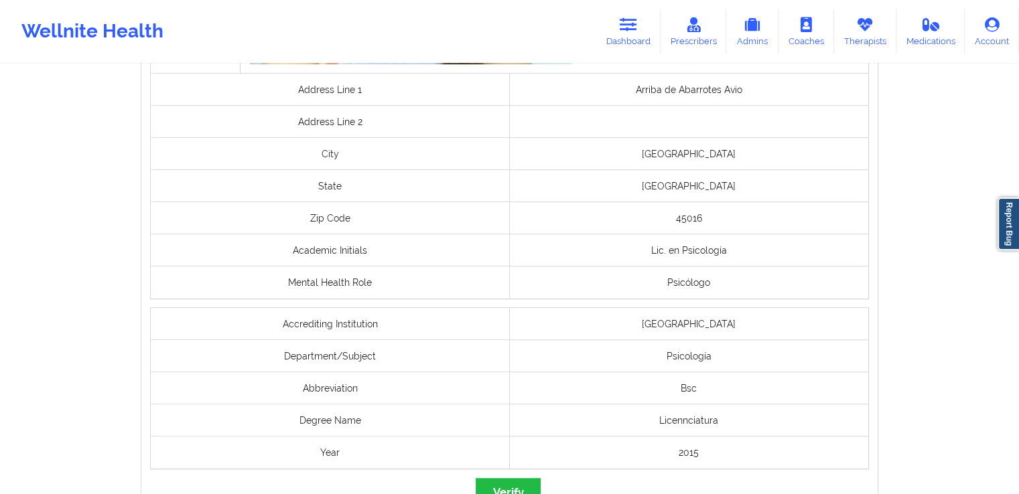
scroll to position [1106, 0]
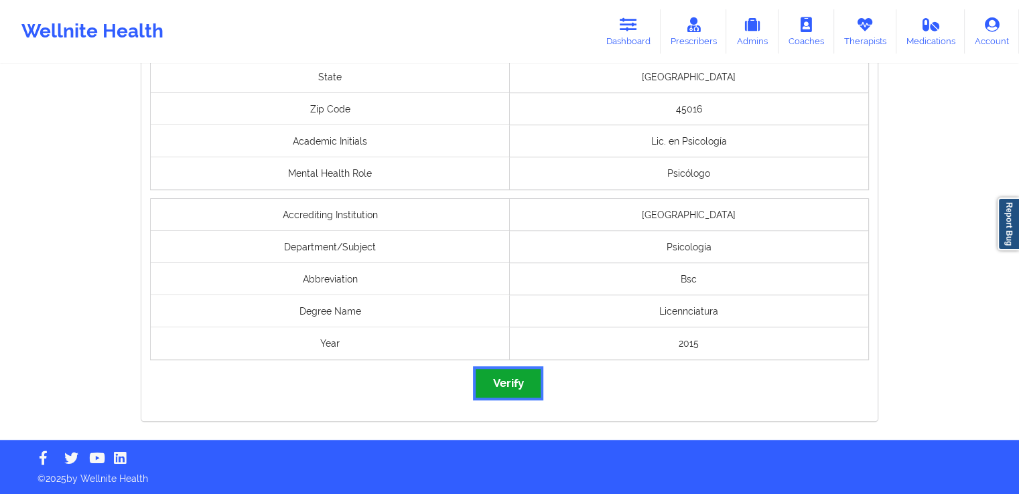
click at [521, 384] on button "Verify" at bounding box center [507, 383] width 64 height 29
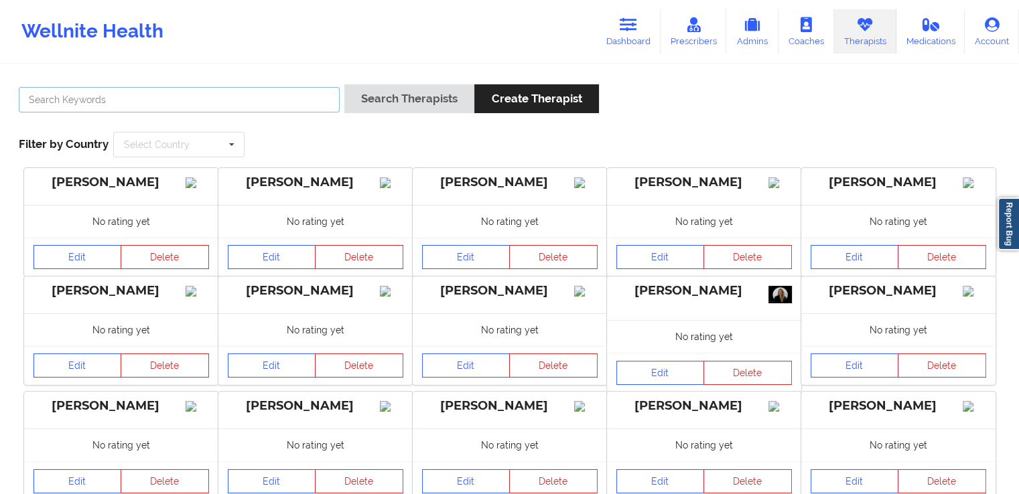
click at [256, 90] on input "text" at bounding box center [179, 99] width 321 height 25
paste input "[PERSON_NAME]"
type input "[PERSON_NAME]"
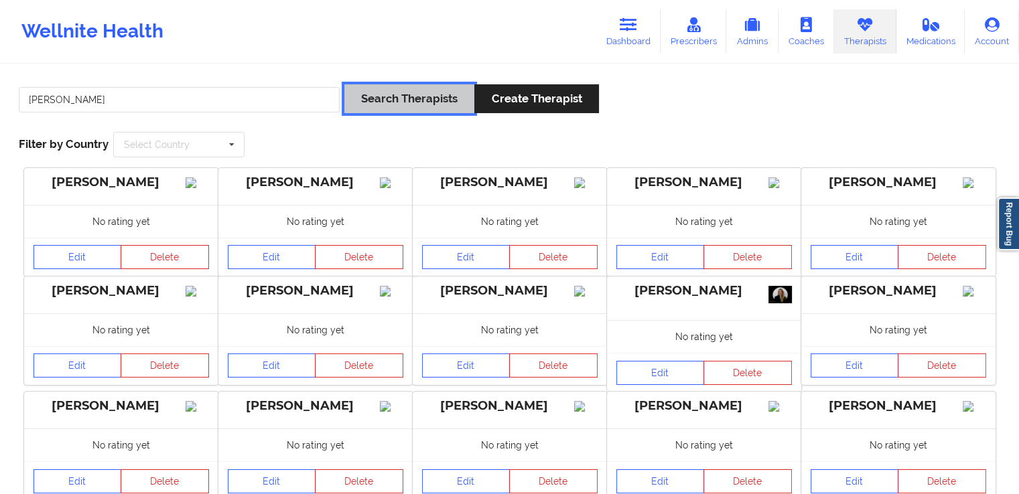
click at [417, 92] on button "Search Therapists" at bounding box center [409, 98] width 130 height 29
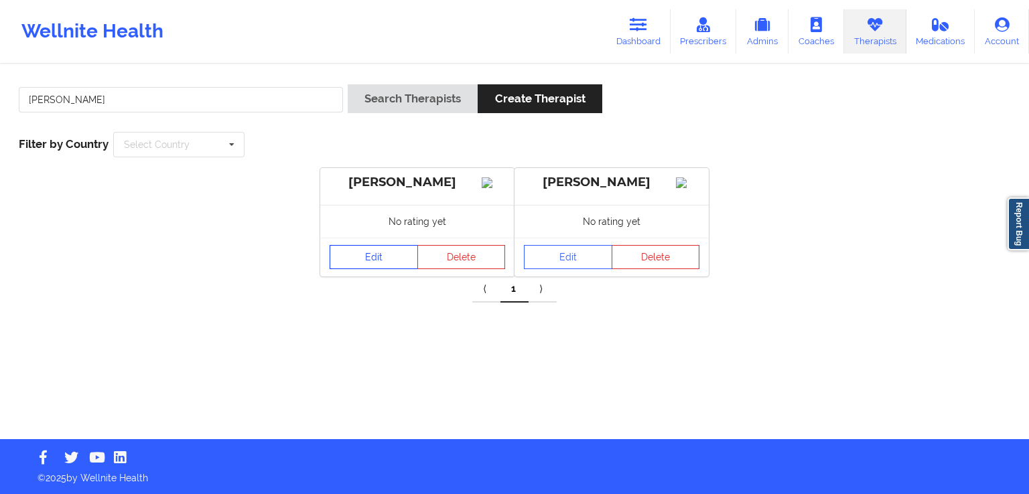
click at [367, 269] on link "Edit" at bounding box center [373, 257] width 88 height 24
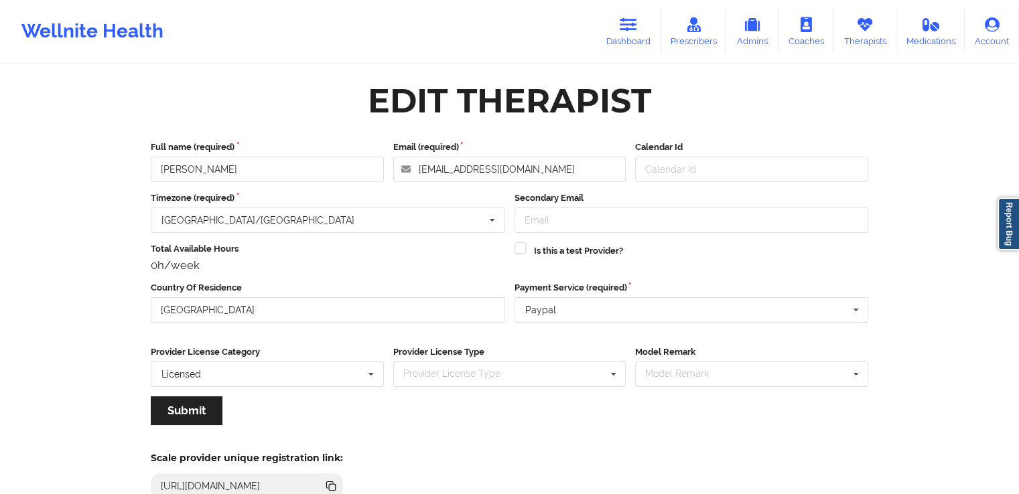
scroll to position [115, 0]
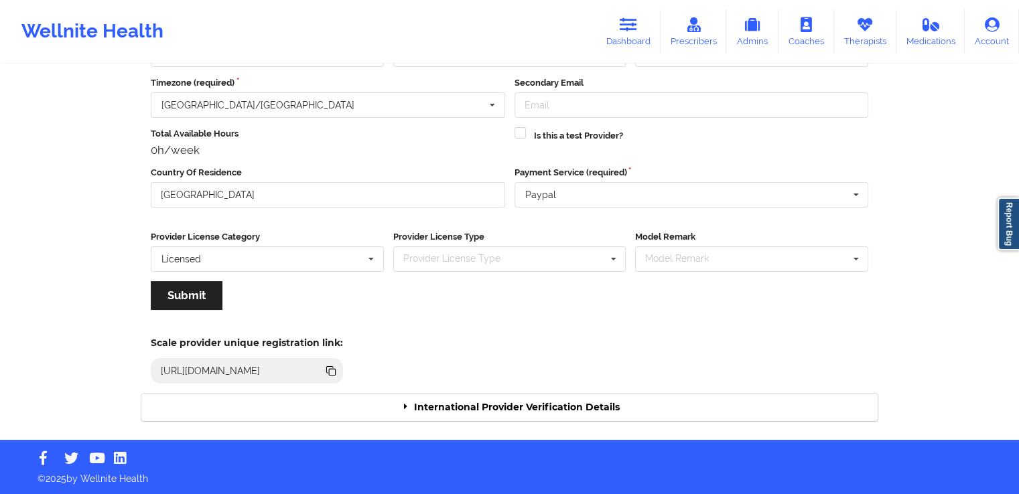
click at [497, 402] on div "International Provider Verification Details" at bounding box center [509, 407] width 736 height 27
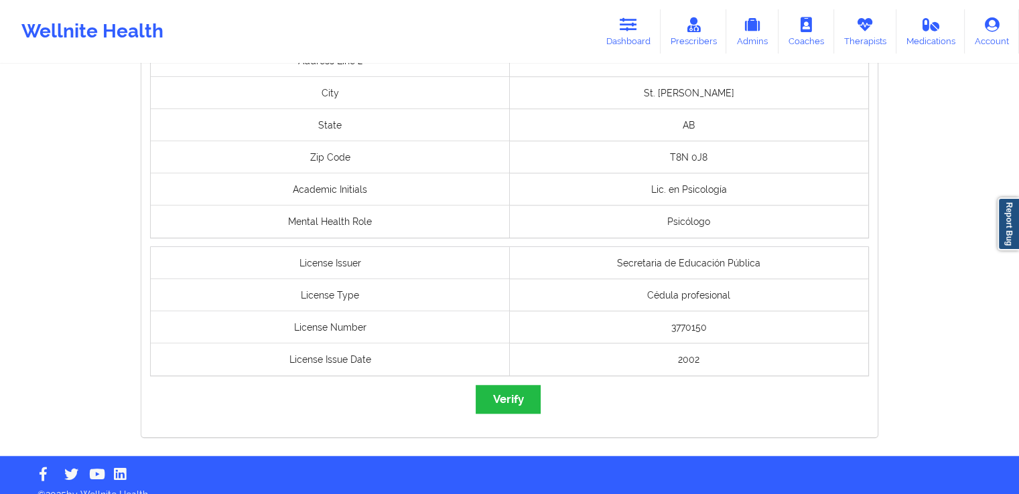
scroll to position [1073, 0]
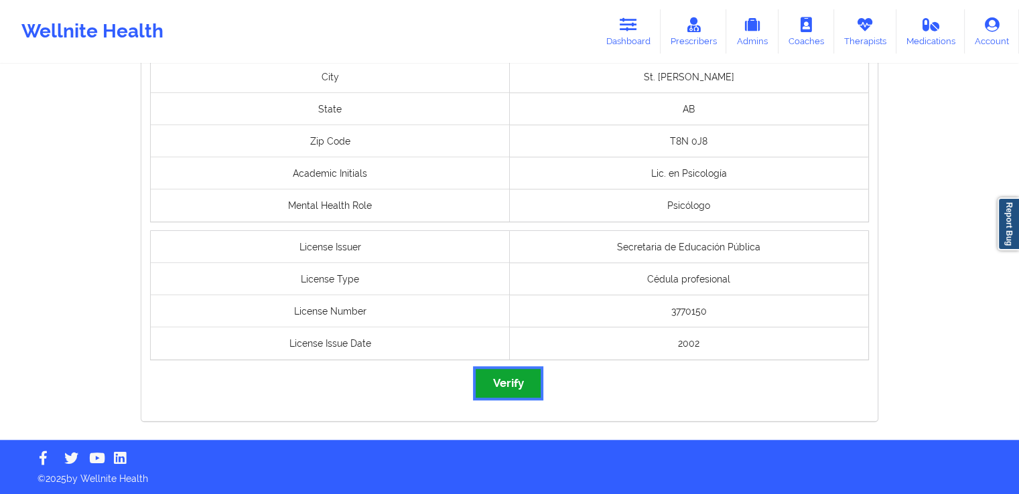
click at [514, 384] on button "Verify" at bounding box center [507, 383] width 64 height 29
